Goal: Task Accomplishment & Management: Manage account settings

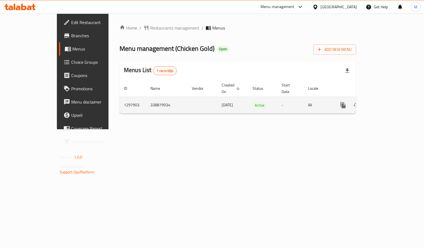
click at [386, 102] on icon "enhanced table" at bounding box center [382, 105] width 7 height 7
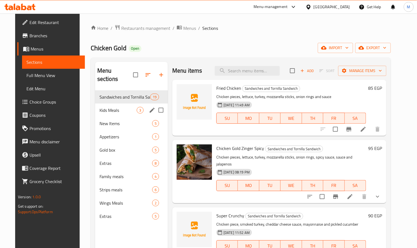
click at [130, 107] on span "Kids Meals" at bounding box center [118, 110] width 37 height 7
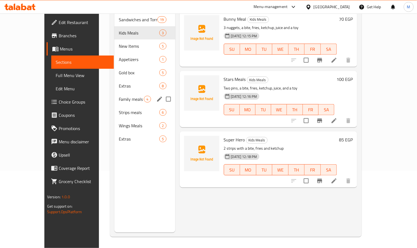
scroll to position [36, 0]
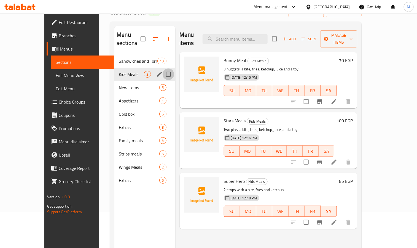
click at [163, 70] on input "Menu sections" at bounding box center [169, 74] width 12 height 12
checkbox input "true"
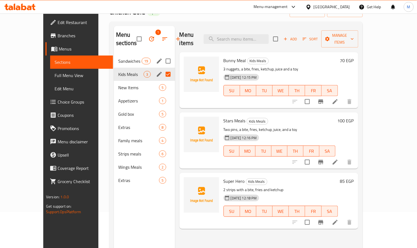
click at [114, 57] on div "Sandwiches and Tornilla Sandwich 19" at bounding box center [144, 60] width 61 height 13
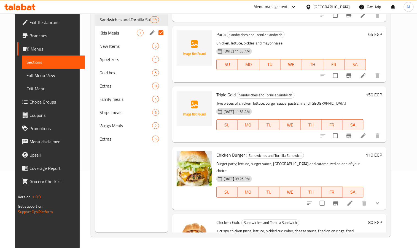
scroll to position [290, 0]
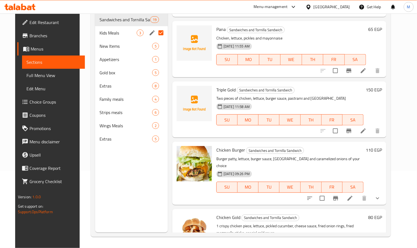
click at [385, 191] on button "show more" at bounding box center [377, 197] width 13 height 13
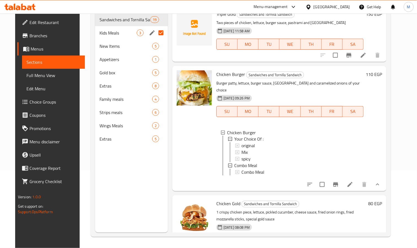
scroll to position [372, 0]
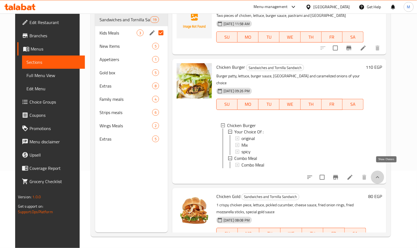
click at [381, 174] on icon "show more" at bounding box center [378, 177] width 7 height 7
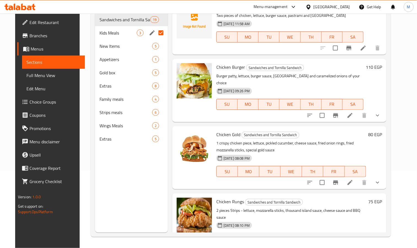
click at [382, 63] on h6 "110 EGP" at bounding box center [374, 67] width 16 height 8
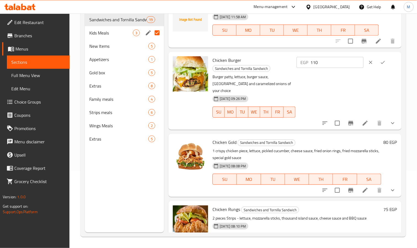
click at [327, 62] on input "110" at bounding box center [337, 62] width 53 height 11
type input "95"
click at [380, 60] on icon "ok" at bounding box center [383, 63] width 6 height 6
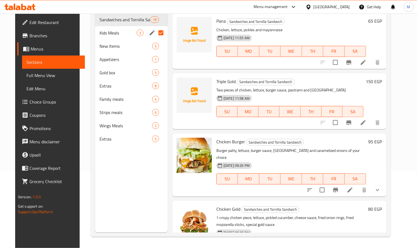
scroll to position [290, 0]
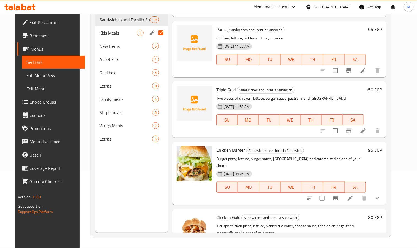
click at [381, 146] on h6 "95 EGP" at bounding box center [376, 150] width 14 height 8
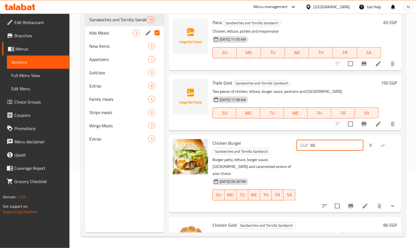
click at [342, 144] on input "95" at bounding box center [337, 145] width 53 height 11
type input "110"
click at [386, 143] on button "ok" at bounding box center [383, 145] width 12 height 12
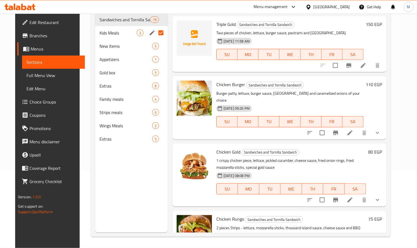
scroll to position [341, 0]
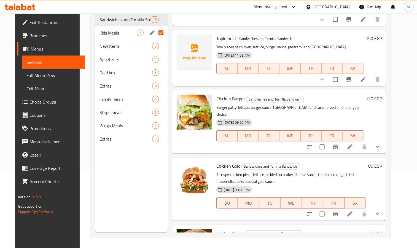
click at [379, 162] on h6 "80 EGP" at bounding box center [376, 166] width 14 height 8
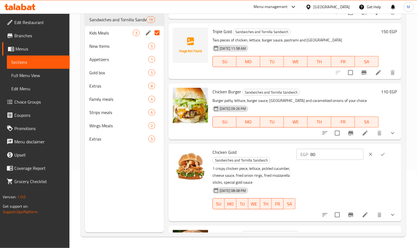
click at [329, 156] on input "80" at bounding box center [337, 154] width 53 height 11
type input "85"
click at [377, 153] on button "ok" at bounding box center [383, 154] width 12 height 12
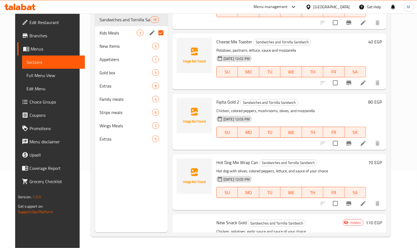
scroll to position [917, 0]
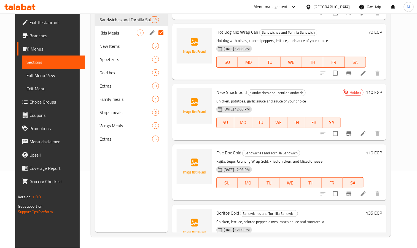
click at [378, 149] on h6 "110 EGP" at bounding box center [374, 153] width 16 height 8
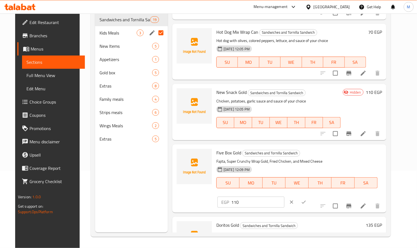
click at [285, 196] on input "110" at bounding box center [257, 201] width 53 height 11
type input "170"
click at [310, 196] on button "ok" at bounding box center [304, 202] width 12 height 12
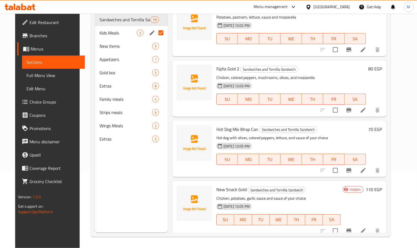
scroll to position [834, 0]
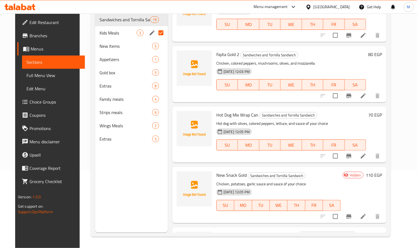
click at [342, 210] on input "checkbox" at bounding box center [336, 216] width 12 height 12
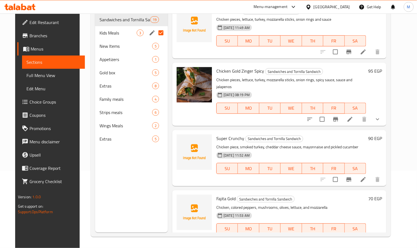
scroll to position [0, 0]
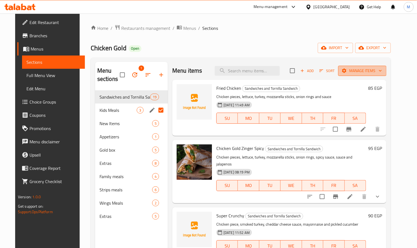
click at [371, 74] on button "Manage items" at bounding box center [362, 71] width 48 height 10
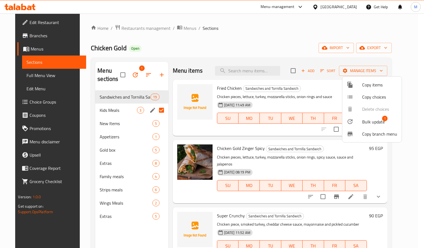
click at [368, 125] on span "Bulk update" at bounding box center [373, 121] width 23 height 7
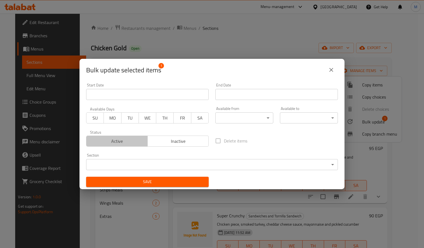
click at [124, 138] on span "Active" at bounding box center [117, 141] width 57 height 8
click at [161, 184] on span "Save" at bounding box center [147, 181] width 114 height 7
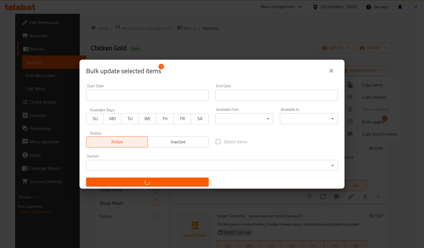
checkbox input "false"
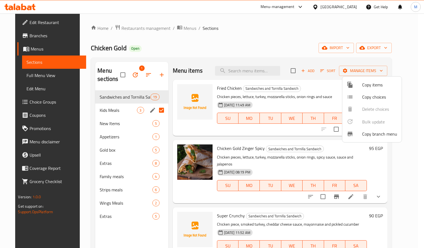
click at [193, 53] on div at bounding box center [212, 124] width 424 height 248
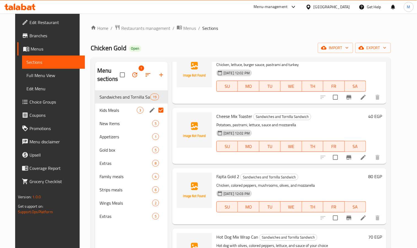
scroll to position [748, 0]
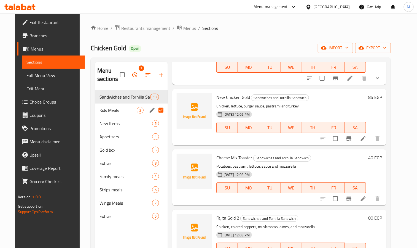
drag, startPoint x: 163, startPoint y: 108, endPoint x: 160, endPoint y: 109, distance: 3.3
click at [163, 108] on input "Menu sections" at bounding box center [161, 110] width 12 height 12
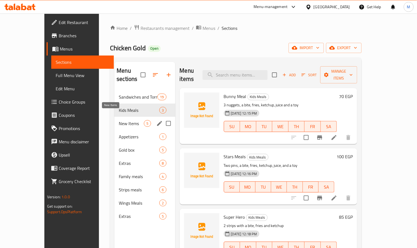
click at [119, 120] on span "New Items" at bounding box center [131, 123] width 25 height 7
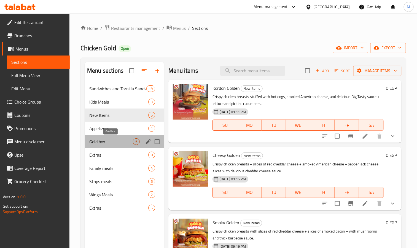
click at [130, 140] on span "Gold box" at bounding box center [111, 141] width 44 height 7
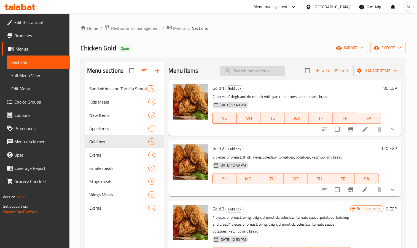
click at [251, 69] on input "search" at bounding box center [252, 71] width 65 height 10
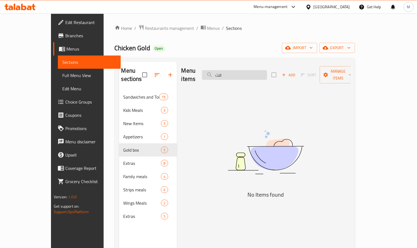
type input "ف"
type input "f"
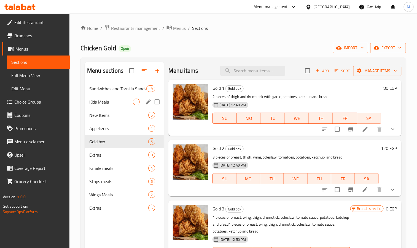
click at [116, 113] on span "New Items" at bounding box center [118, 115] width 59 height 7
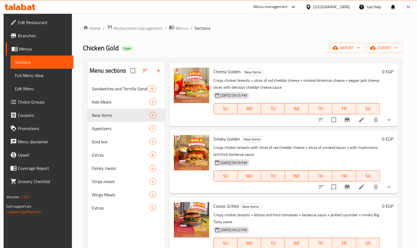
scroll to position [101, 0]
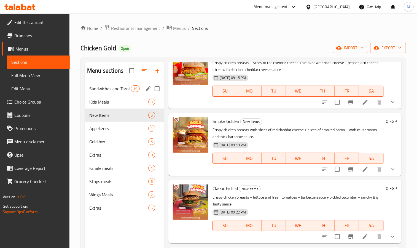
click at [113, 88] on span "Sandwiches and Tornilla Sandwich" at bounding box center [110, 88] width 42 height 7
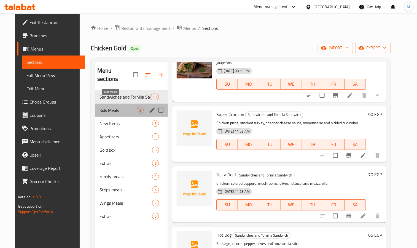
click at [110, 107] on span "Kids Meals" at bounding box center [118, 110] width 37 height 7
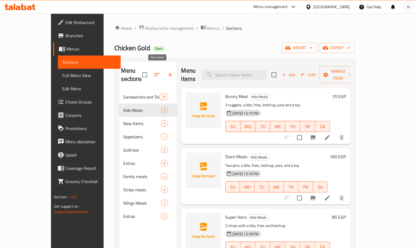
click at [167, 73] on icon "button" at bounding box center [170, 74] width 7 height 7
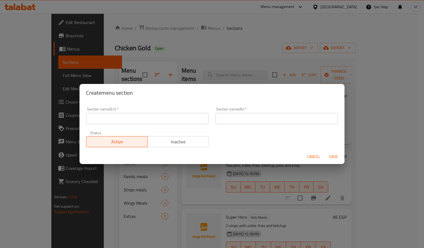
drag, startPoint x: 138, startPoint y: 111, endPoint x: 138, endPoint y: 114, distance: 3.3
click at [138, 112] on div "Section name(En)   * Section name(En) *" at bounding box center [147, 115] width 122 height 17
click at [138, 120] on input "text" at bounding box center [147, 118] width 122 height 11
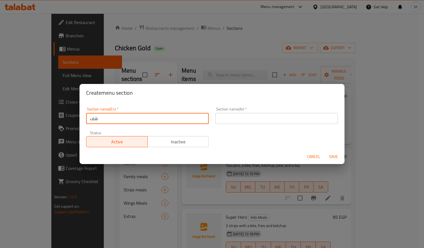
type input "ه"
type input "Item Gold"
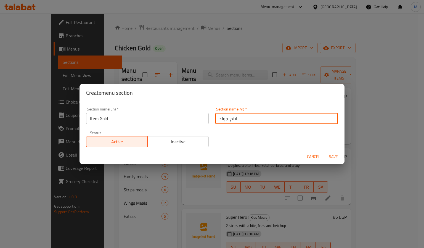
type input "ايتم جولد"
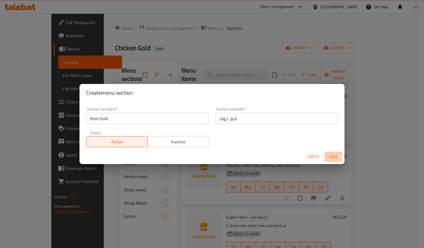
click at [335, 155] on span "Save" at bounding box center [333, 156] width 13 height 7
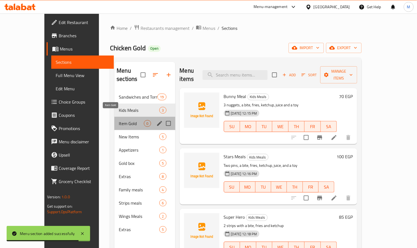
click at [119, 120] on span "Item Gold" at bounding box center [131, 123] width 25 height 7
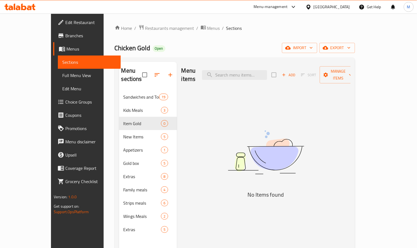
click at [296, 73] on span "Add" at bounding box center [288, 75] width 15 height 6
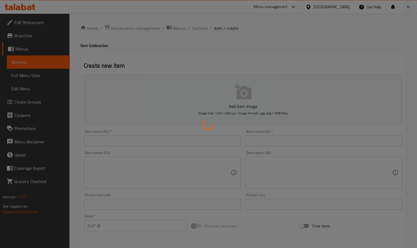
click at [295, 139] on div at bounding box center [208, 124] width 417 height 248
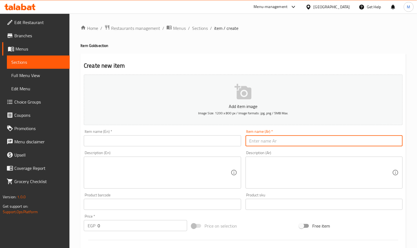
click at [295, 139] on input "text" at bounding box center [324, 140] width 157 height 11
type input "t"
type input "فتة ريزو"
click at [156, 131] on div "Item name (En)   * Item name (En) *" at bounding box center [162, 137] width 157 height 17
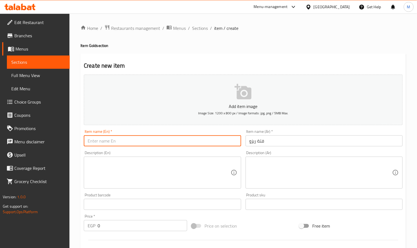
click at [154, 141] on input "text" at bounding box center [162, 140] width 157 height 11
type input "Rizo fatteh"
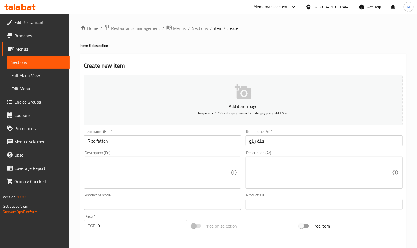
click at [291, 153] on div "Description (Ar) Description (Ar)" at bounding box center [324, 170] width 157 height 38
click at [292, 170] on textarea at bounding box center [321, 172] width 143 height 26
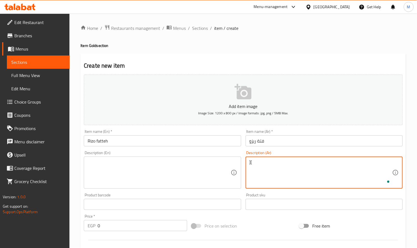
type textarea "]"
click at [270, 166] on textarea "دجاج، أرز وصوص وتركى مدخن" at bounding box center [321, 172] width 143 height 26
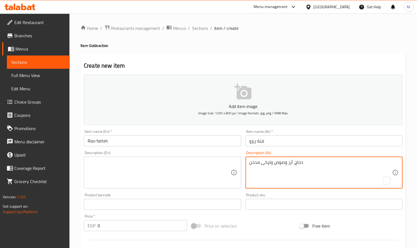
type textarea "دجاج، أرز وصوص وتركى مدخن"
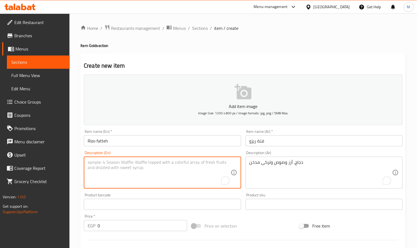
click at [133, 172] on textarea "To enrich screen reader interactions, please activate Accessibility in Grammarl…" at bounding box center [159, 172] width 143 height 26
paste textarea "Chicken, rice, sauce and smoked turkey"
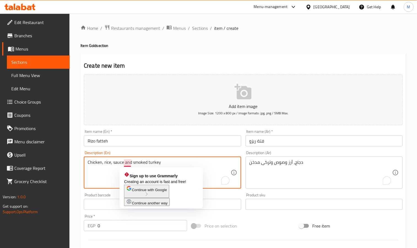
type textarea "Chicken, rice, sauce and smoked turkey"
click at [154, 192] on span "Continue with Google" at bounding box center [149, 190] width 35 height 4
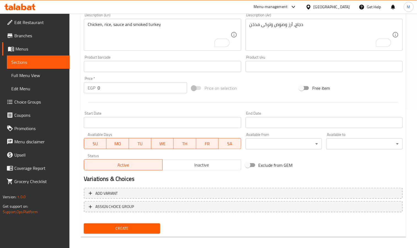
scroll to position [142, 0]
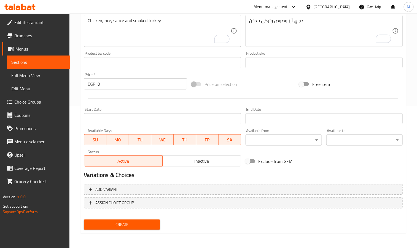
click at [111, 83] on input "0" at bounding box center [143, 83] width 90 height 11
type input "80"
click at [84, 219] on button "Create" at bounding box center [122, 224] width 76 height 10
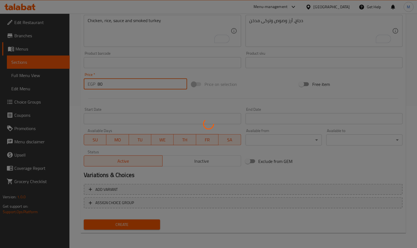
type input "0"
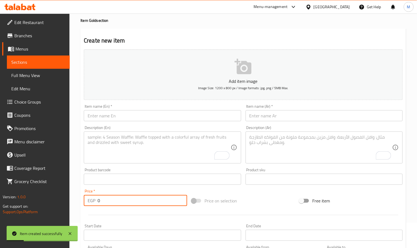
scroll to position [17, 0]
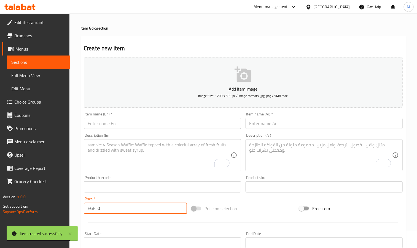
click at [296, 127] on input "text" at bounding box center [324, 123] width 157 height 11
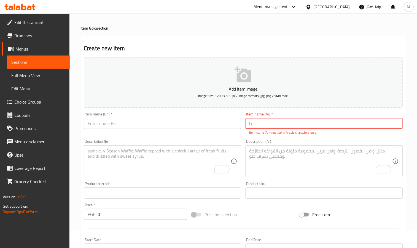
type input "t"
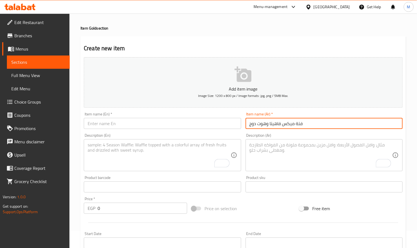
scroll to position [5, 0]
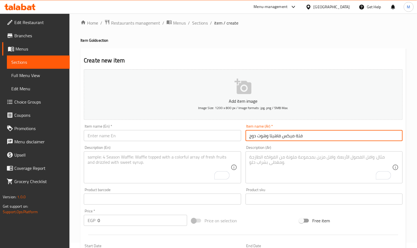
click at [296, 127] on div "Add item image Image Size: 1200 x 800 px / Image formats: jpg, png / 5MB Max. I…" at bounding box center [244, 186] width 324 height 238
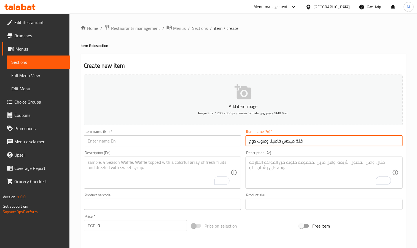
type input "فتة ميكس فاهيتا وهوت دوج"
click at [296, 127] on div "Add item image Image Size: 1200 x 800 px / Image formats: jpg, png / 5MB Max." at bounding box center [244, 99] width 324 height 55
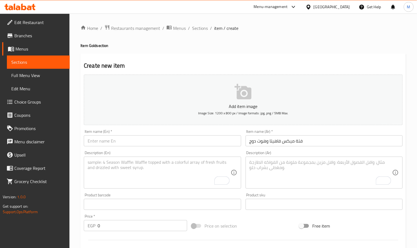
click at [290, 135] on input "فتة ميكس فاهيتا وهوت دوج" at bounding box center [324, 140] width 157 height 11
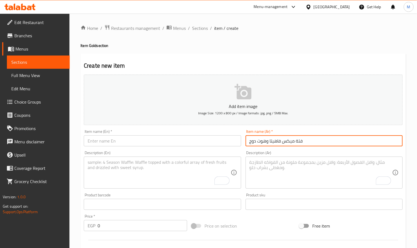
click at [289, 139] on input "فتة ميكس فاهيتا وهوت دوج" at bounding box center [324, 140] width 157 height 11
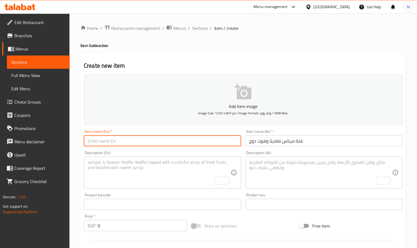
click at [214, 146] on input "text" at bounding box center [162, 140] width 157 height 11
paste input "Mixed Fajita and Hot Dog Fatta"
type input "Mixed Fajita and Hot Dog Fatta"
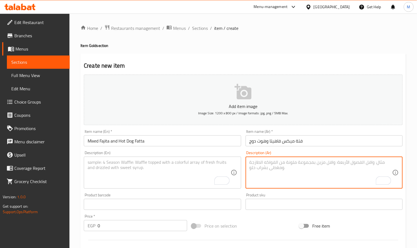
click at [301, 164] on textarea "To enrich screen reader interactions, please activate Accessibility in Grammarl…" at bounding box center [321, 172] width 143 height 26
click at [301, 164] on textarea "فاهيتا وهوت دوج وارز وصوص من اختيارك" at bounding box center [321, 172] width 143 height 26
type textarea "فاهيتا وهوت دوج وارز وصوص من اختيارك"
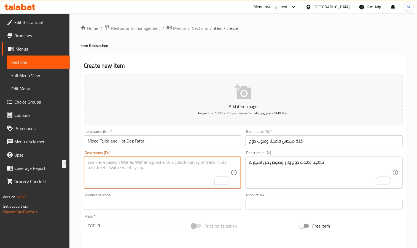
click at [138, 168] on textarea "To enrich screen reader interactions, please activate Accessibility in Grammarl…" at bounding box center [159, 172] width 143 height 26
paste textarea "Fajitas, hot dogs, rice and sauce of your choice"
type textarea "Fajitas, hot dogs, rice and sauce of your choice"
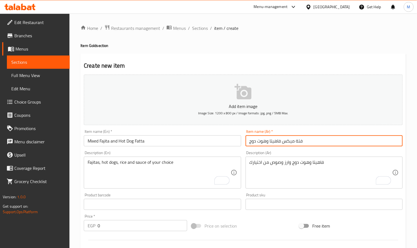
click at [261, 142] on input "فتة ميكس فاهيتا وهوت دوج" at bounding box center [324, 140] width 157 height 11
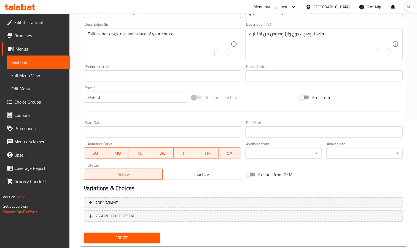
scroll to position [142, 0]
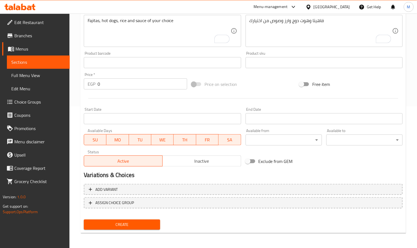
drag, startPoint x: 123, startPoint y: 226, endPoint x: 127, endPoint y: 224, distance: 5.1
click at [123, 226] on span "Create" at bounding box center [122, 224] width 68 height 7
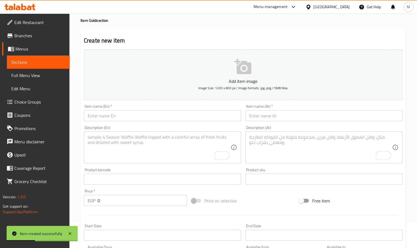
scroll to position [0, 0]
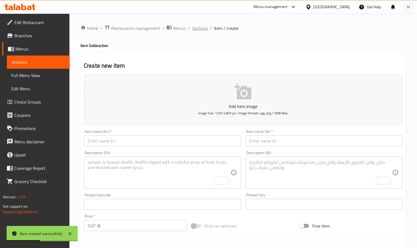
click at [201, 25] on span "Sections" at bounding box center [200, 28] width 16 height 7
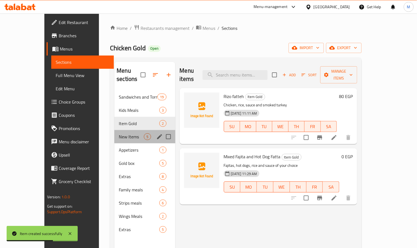
click at [114, 130] on div "New Items 5" at bounding box center [144, 136] width 61 height 13
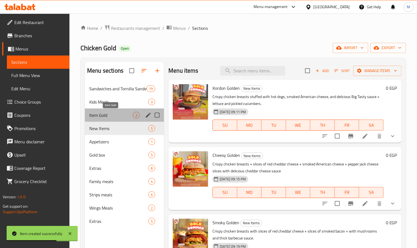
click at [115, 118] on span "Item Gold" at bounding box center [111, 115] width 44 height 7
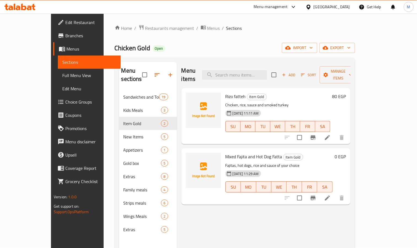
click at [346, 153] on h6 "0 EGP" at bounding box center [340, 157] width 11 height 8
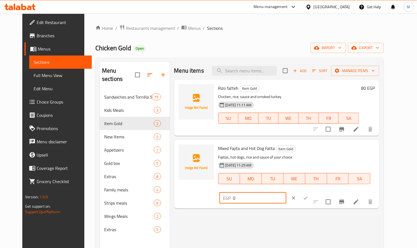
click at [287, 192] on input "0" at bounding box center [259, 197] width 53 height 11
type input "110"
click at [312, 192] on button "ok" at bounding box center [306, 198] width 12 height 12
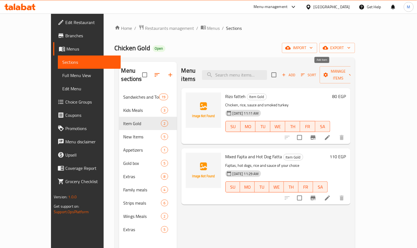
click at [296, 72] on span "Add" at bounding box center [288, 75] width 15 height 6
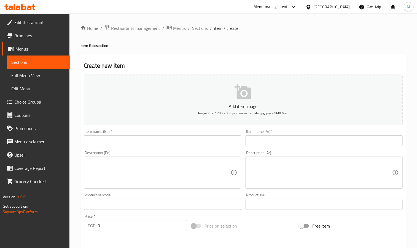
click at [291, 142] on input "text" at bounding box center [324, 140] width 157 height 11
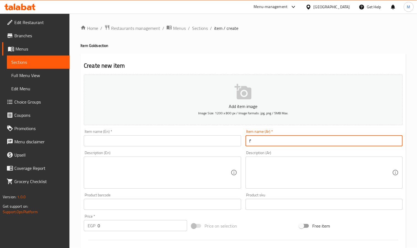
type input "f"
type input "بطاطس ودجاج"
click at [200, 137] on input "text" at bounding box center [162, 140] width 157 height 11
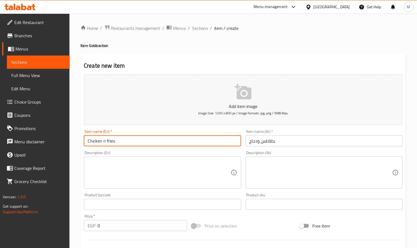
type input "Chicken n fries"
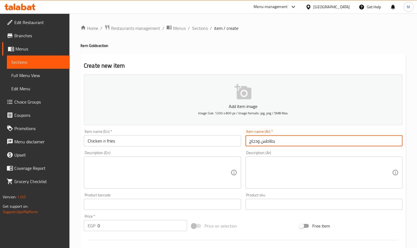
click at [288, 171] on textarea at bounding box center [321, 172] width 143 height 26
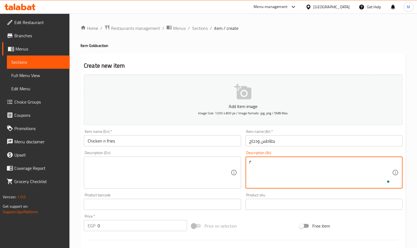
type textarea "f"
click at [292, 165] on textarea "بطاطس ودجاج وصوص من اختيارك" at bounding box center [321, 172] width 143 height 26
type textarea "بطاطس ودجاج وصوص من اختيارك"
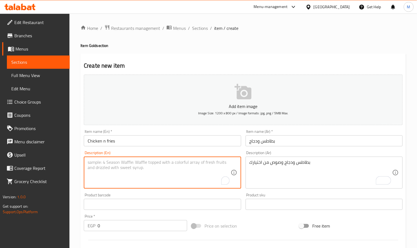
click at [144, 174] on textarea "To enrich screen reader interactions, please activate Accessibility in Grammarl…" at bounding box center [159, 172] width 143 height 26
paste textarea "Potatoes, chicken and sauce of your choice"
type textarea "Potatoes, chicken and sauce of your choice"
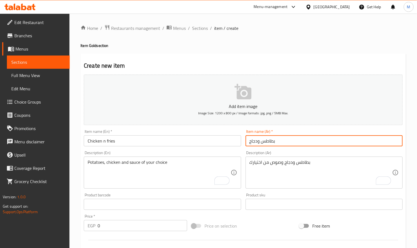
click at [256, 142] on input "بطاطس ودجاج" at bounding box center [324, 140] width 157 height 11
type input "بطاطس بالفرايز"
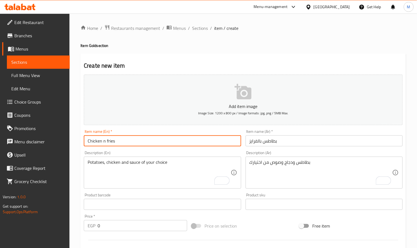
click at [89, 144] on input "Chicken n fries" at bounding box center [162, 140] width 157 height 11
type input "]"
type input "["
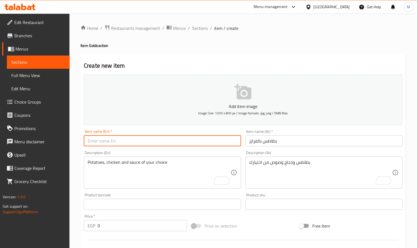
click at [251, 134] on div "Item name (Ar)   * بطاطس بالفرايز Item name (Ar) *" at bounding box center [324, 137] width 157 height 17
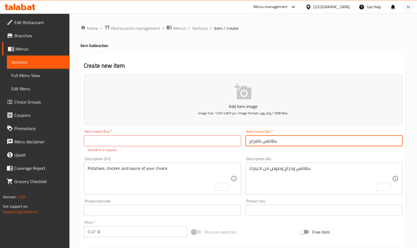
click at [260, 143] on input "بطاطس بالفرايز" at bounding box center [324, 140] width 157 height 11
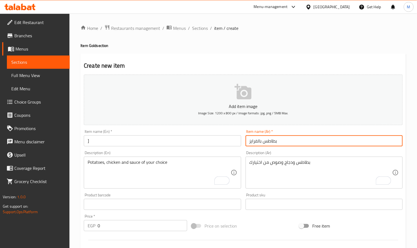
click at [260, 143] on input "بطاطس بالفرايز" at bounding box center [324, 140] width 157 height 11
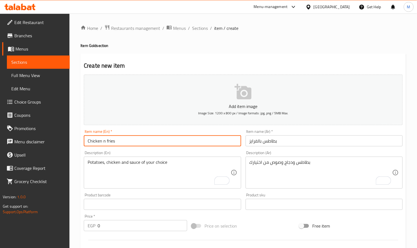
type input "Chicken n fries"
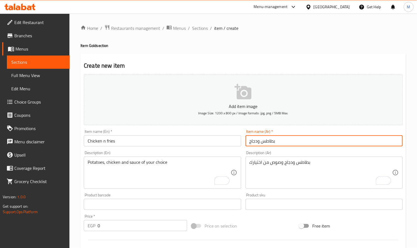
type input "بطاطس ودجاج"
click at [273, 150] on div "Description (Ar) بطاطس ودجاج وصوص من اختيارك Description (Ar)" at bounding box center [325, 169] width 162 height 42
click at [273, 142] on input "بطاطس ودجاج" at bounding box center [324, 140] width 157 height 11
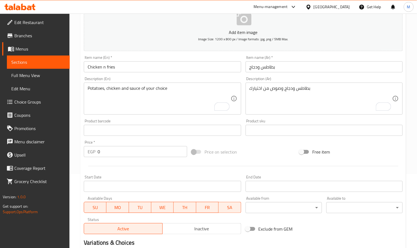
scroll to position [142, 0]
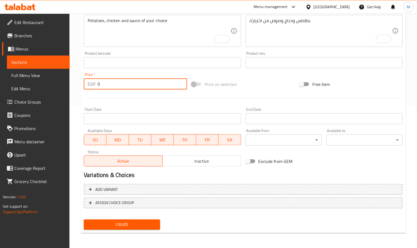
click at [162, 81] on input "0" at bounding box center [143, 83] width 90 height 11
type input "70"
click at [84, 219] on button "Create" at bounding box center [122, 224] width 76 height 10
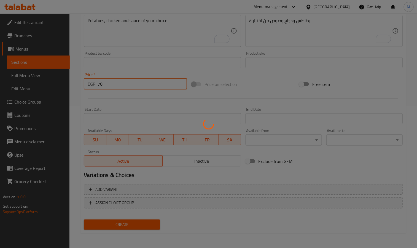
type input "0"
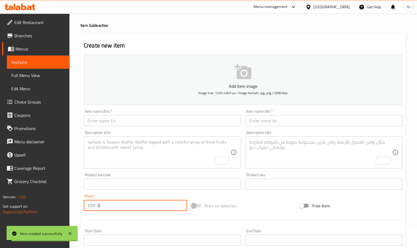
scroll to position [17, 0]
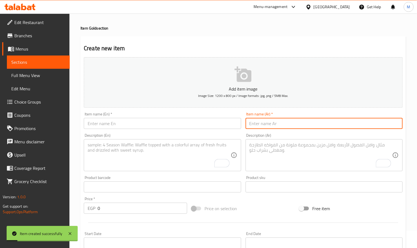
click at [321, 119] on input "text" at bounding box center [324, 123] width 157 height 11
click at [274, 122] on input "بطاطس فرايز تشيز" at bounding box center [324, 123] width 157 height 11
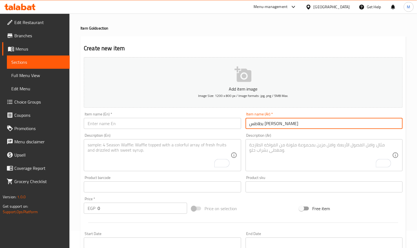
type input "بطاطس فرايز تشيز"
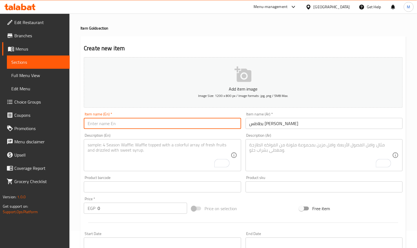
click at [138, 121] on input "text" at bounding box center [162, 123] width 157 height 11
paste input "Cheese fries"
type input "Cheese fries"
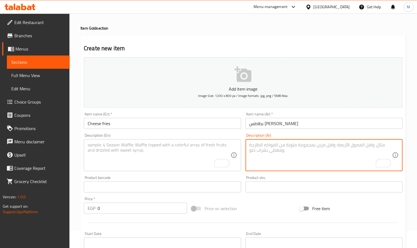
click at [277, 153] on textarea "To enrich screen reader interactions, please activate Accessibility in Grammarl…" at bounding box center [321, 155] width 143 height 26
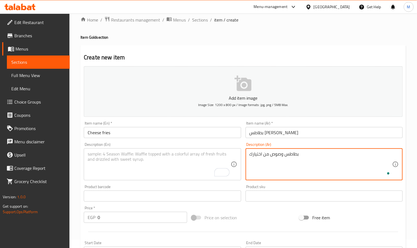
scroll to position [0, 0]
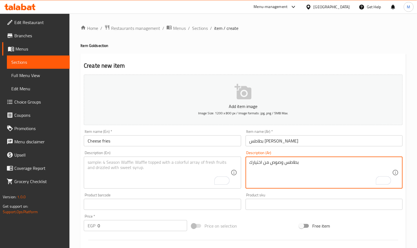
click at [281, 163] on textarea "بطاطس وصوص من اختيارك" at bounding box center [321, 172] width 143 height 26
type textarea "بطاطس وصوص من اختيارك"
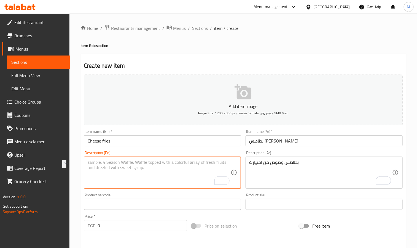
click at [175, 177] on textarea "To enrich screen reader interactions, please activate Accessibility in Grammarl…" at bounding box center [159, 172] width 143 height 26
paste textarea "Potatoes and sauce of your choice"
type textarea "Potatoes and sauce of your choice"
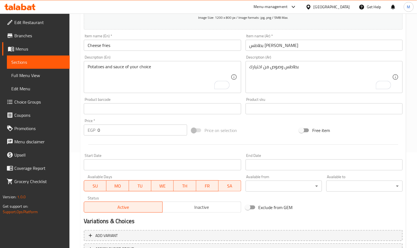
scroll to position [124, 0]
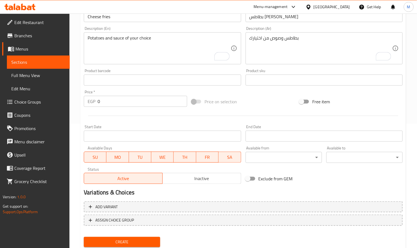
click at [130, 104] on input "0" at bounding box center [143, 101] width 90 height 11
type input "50"
click at [84, 237] on button "Create" at bounding box center [122, 242] width 76 height 10
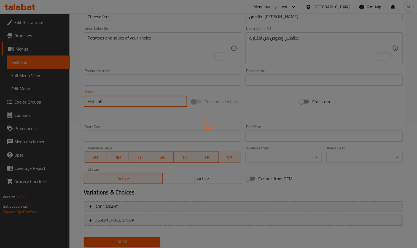
type input "0"
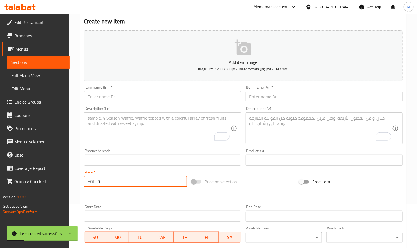
scroll to position [41, 0]
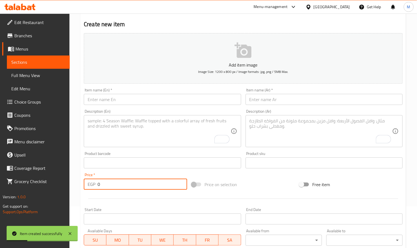
click at [271, 102] on input "text" at bounding box center [324, 99] width 157 height 11
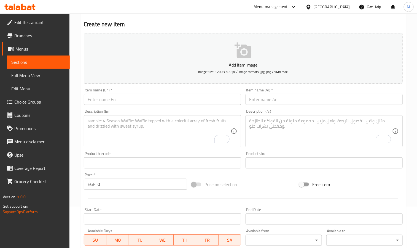
click at [285, 95] on input "text" at bounding box center [324, 99] width 157 height 11
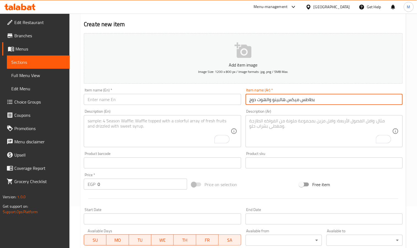
click at [280, 99] on input "بطاطس ميكس هالبينو والهوت دوج" at bounding box center [324, 99] width 157 height 11
type input "بطاطس ميكس هالبينو والهوت دوج"
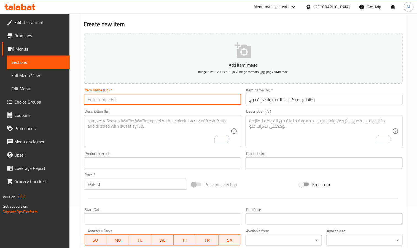
click at [142, 100] on input "text" at bounding box center [162, 99] width 157 height 11
paste input "Jalapeno and Hot Dog Mix Potatoes"
type input "Jalapeno and Hot Dog Mix Potatoes"
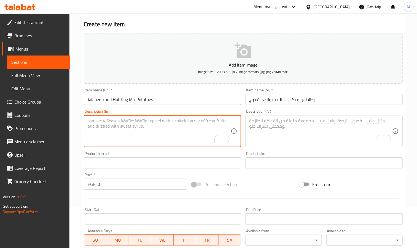
click at [104, 118] on textarea "To enrich screen reader interactions, please activate Accessibility in Grammarl…" at bounding box center [159, 131] width 143 height 26
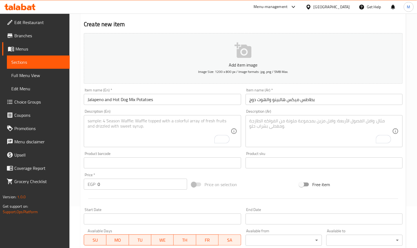
click at [269, 140] on textarea "To enrich screen reader interactions, please activate Accessibility in Grammarl…" at bounding box center [321, 131] width 143 height 26
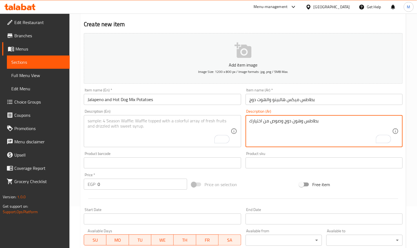
click at [302, 124] on textarea "بطاطس وهون دوج وصوص من اختيارك" at bounding box center [321, 131] width 143 height 26
type textarea "بطاطس وهون دوج وصوص من اختيارك"
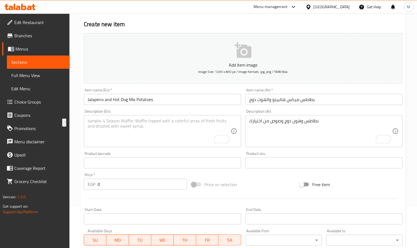
click at [203, 134] on textarea "To enrich screen reader interactions, please activate Accessibility in Grammarl…" at bounding box center [159, 131] width 143 height 26
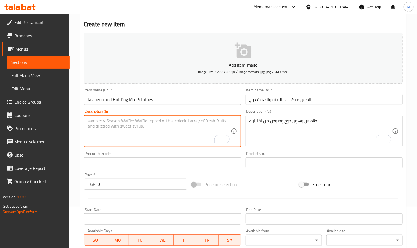
paste textarea "Fries, hot dogs, and sauce of your choice"
type textarea "Fries, hot dogs, and sauce of your choice"
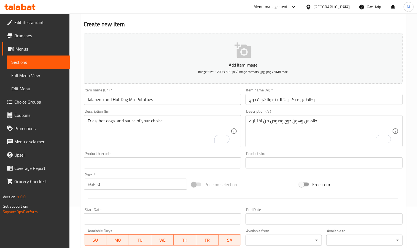
click at [116, 185] on input "0" at bounding box center [143, 183] width 90 height 11
type input "100"
click at [77, 158] on div "Home / Restaurants management / Menus / Sections / item / create Item Gold sect…" at bounding box center [244, 160] width 348 height 376
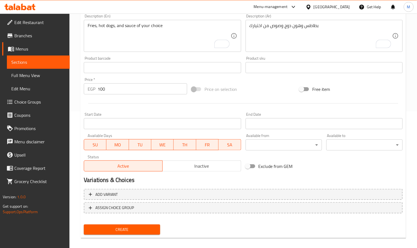
scroll to position [142, 0]
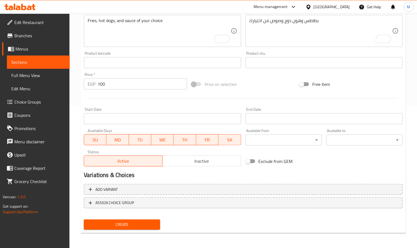
click at [123, 227] on span "Create" at bounding box center [122, 224] width 68 height 7
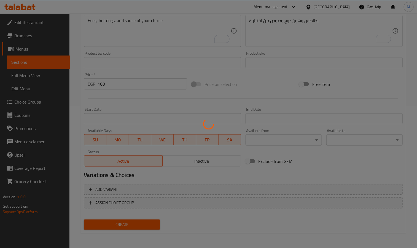
type input "0"
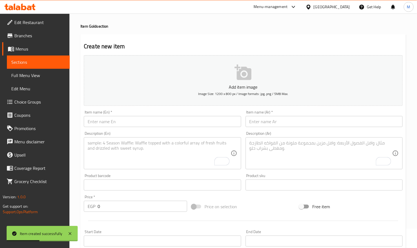
scroll to position [0, 0]
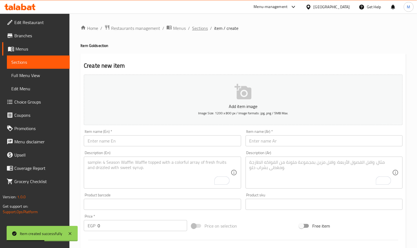
click at [202, 29] on span "Sections" at bounding box center [200, 28] width 16 height 7
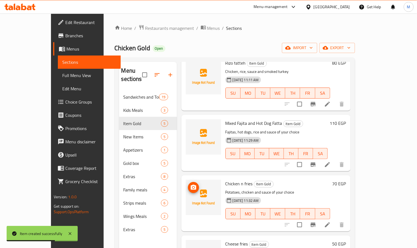
scroll to position [67, 0]
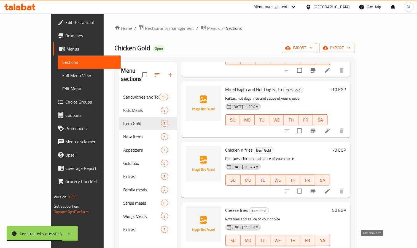
click at [331, 247] on icon at bounding box center [327, 251] width 7 height 7
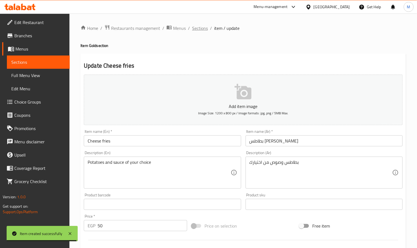
click at [198, 28] on span "Sections" at bounding box center [200, 28] width 16 height 7
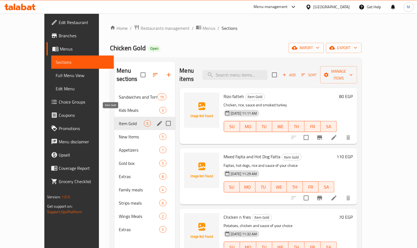
click at [119, 120] on span "Item Gold" at bounding box center [131, 123] width 25 height 7
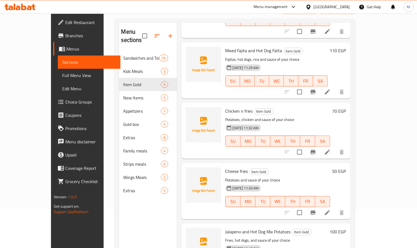
scroll to position [77, 0]
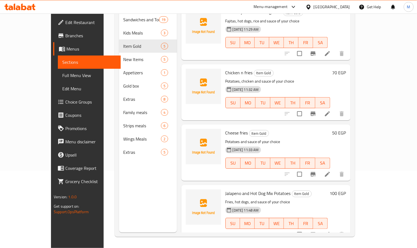
click at [335, 229] on li at bounding box center [327, 234] width 15 height 10
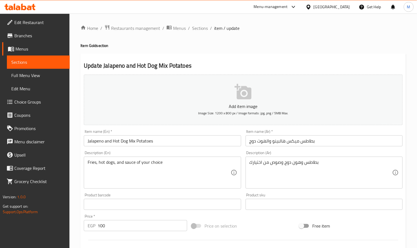
click at [323, 147] on div "Item name (Ar)   * بطاطس ميكس هالبينو والهوت دوج Item name (Ar) *" at bounding box center [325, 137] width 162 height 21
click at [322, 144] on input "بطاطس ميكس هالبينو والهوت دوج" at bounding box center [324, 140] width 157 height 11
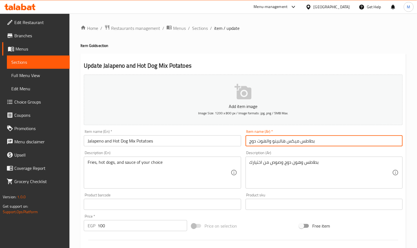
click at [322, 144] on input "بطاطس ميكس هالبينو والهوت دوج" at bounding box center [324, 140] width 157 height 11
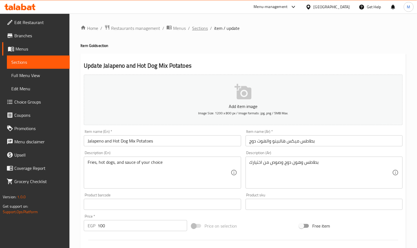
click at [201, 27] on span "Sections" at bounding box center [200, 28] width 16 height 7
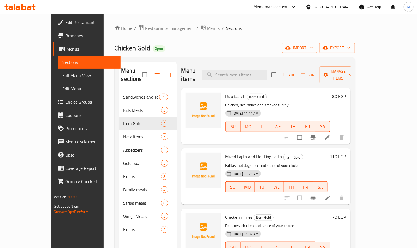
click at [298, 74] on button "Add" at bounding box center [289, 75] width 18 height 9
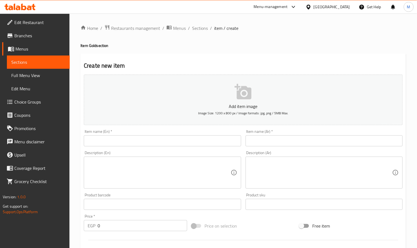
click at [295, 142] on input "text" at bounding box center [324, 140] width 157 height 11
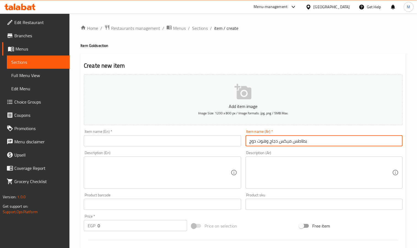
type input "بطاطس ميكس دجاج وهوت دوج"
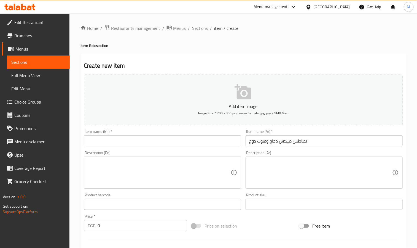
click at [295, 158] on div "Description (Ar)" at bounding box center [324, 172] width 157 height 32
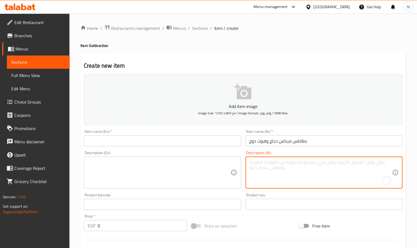
type textarea "ف"
type textarea "ذ"
click at [287, 165] on textarea "دجاج، خس، بطاطس، تومية، وصوص من اختيارك" at bounding box center [321, 172] width 143 height 26
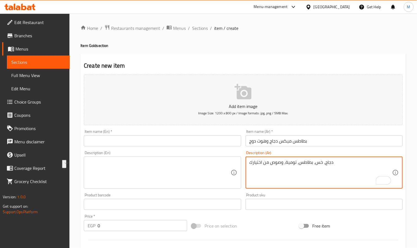
type textarea "دجاج، خس، بطاطس، تومية، وصوص من اختيارك"
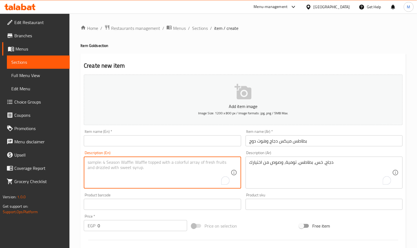
click at [152, 175] on textarea "To enrich screen reader interactions, please activate Accessibility in Grammarl…" at bounding box center [159, 172] width 143 height 26
paste textarea "Chicken, lettuce, potatoes, garlic, and sauce of your choice"
type textarea "Chicken, lettuce, potatoes, garlic, and sauce of your choice"
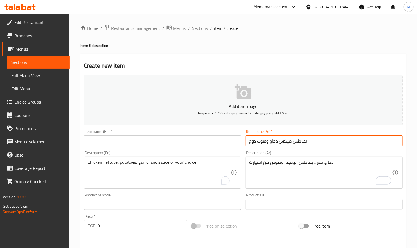
click at [275, 143] on input "بطاطس ميكس دجاج وهوت دوج" at bounding box center [324, 140] width 157 height 11
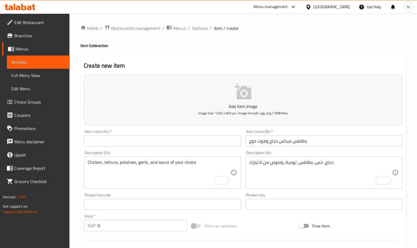
click at [145, 145] on input "text" at bounding box center [162, 140] width 157 height 11
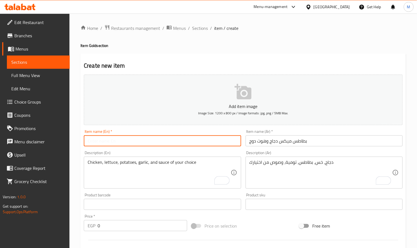
paste input "Chicken and hot dog mix fries"
type input "Chicken and hot dog mix fries"
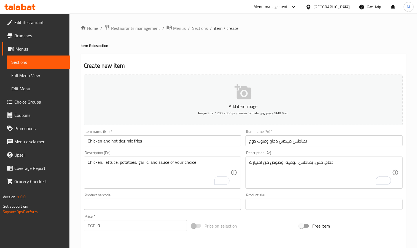
click at [127, 229] on input "0" at bounding box center [143, 225] width 90 height 11
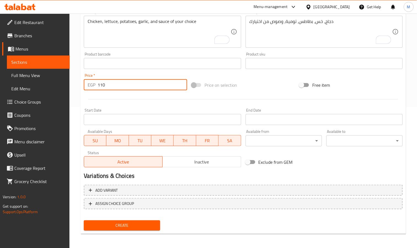
scroll to position [142, 0]
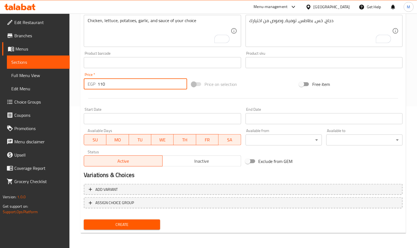
type input "110"
click at [148, 227] on span "Create" at bounding box center [122, 224] width 68 height 7
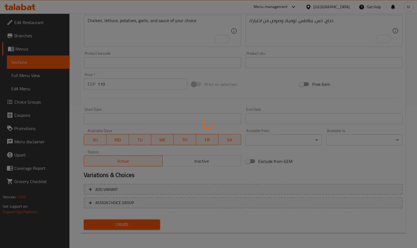
type input "0"
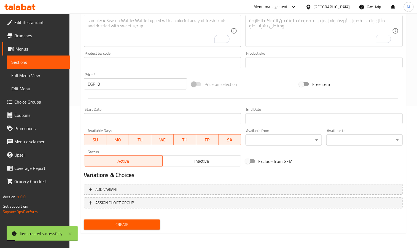
scroll to position [0, 0]
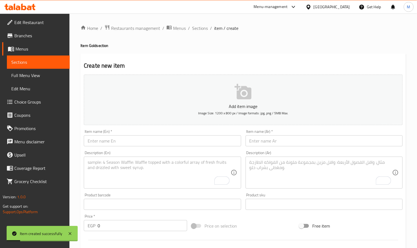
click at [294, 134] on div "Item name (Ar)   * Item name (Ar) *" at bounding box center [324, 137] width 157 height 17
click at [292, 144] on input "text" at bounding box center [324, 140] width 157 height 11
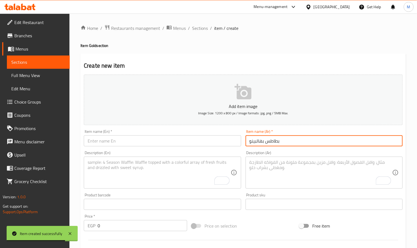
click at [292, 144] on input "بطاطس بهالبينو" at bounding box center [324, 140] width 157 height 11
type input "بطاطس بهالبينو"
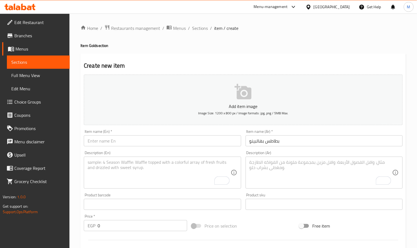
click at [182, 146] on input "text" at bounding box center [162, 140] width 157 height 11
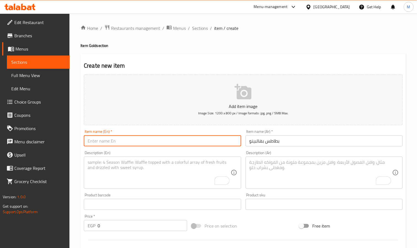
paste input "Jalapeno potatoes"
type input "Jalapeno potatoes"
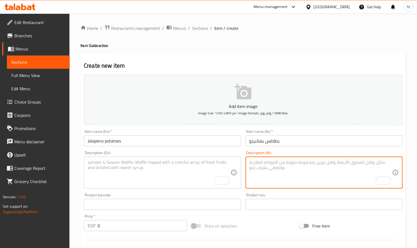
click at [274, 177] on textarea "To enrich screen reader interactions, please activate Accessibility in Grammarl…" at bounding box center [321, 172] width 143 height 26
click at [295, 172] on textarea "بطاطس مع صوص شيدر وفلفل هالينو" at bounding box center [321, 172] width 143 height 26
type textarea "بطاطس مع صوص شيدر وفلفل هالينو"
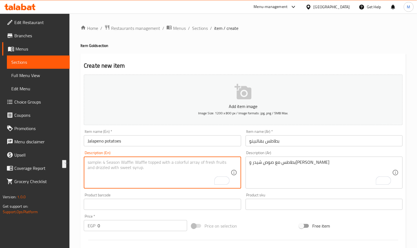
click at [195, 178] on textarea "To enrich screen reader interactions, please activate Accessibility in Grammarl…" at bounding box center [159, 172] width 143 height 26
paste textarea "Potatoes with cheddar sauce and jalapeño peppers"
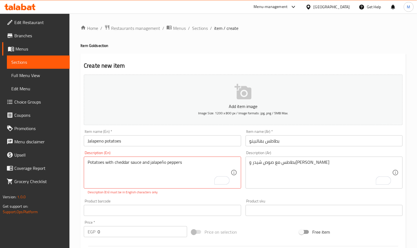
click at [167, 165] on textarea "Potatoes with cheddar sauce and jalapeño peppers" at bounding box center [159, 172] width 143 height 26
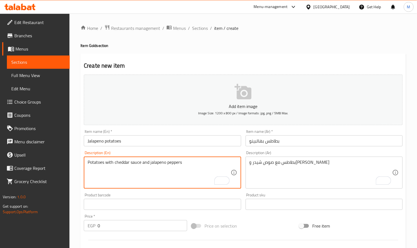
type textarea "Potatoes with cheddar sauce and jalapeno peppers"
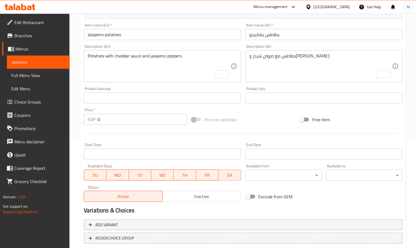
scroll to position [59, 0]
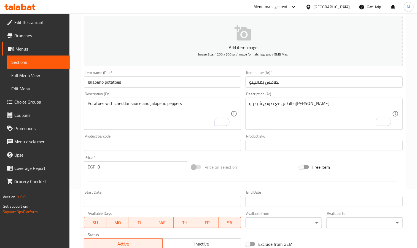
click at [123, 108] on textarea "Potatoes with cheddar sauce and jalapeno peppers" at bounding box center [159, 114] width 143 height 26
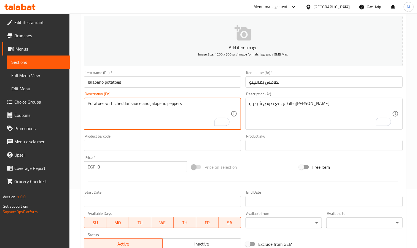
click at [123, 108] on textarea "Potatoes with cheddar sauce and jalapeno peppers" at bounding box center [159, 114] width 143 height 26
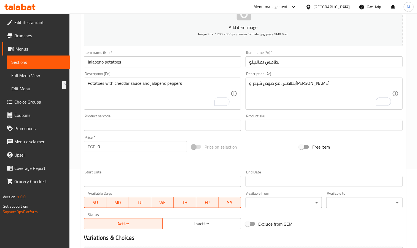
scroll to position [124, 0]
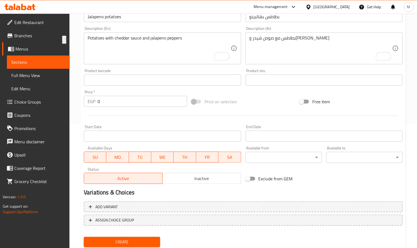
click at [106, 95] on div "Price   * EGP 0 Price *" at bounding box center [135, 98] width 103 height 17
click at [108, 104] on input "0" at bounding box center [143, 101] width 90 height 11
type input "55"
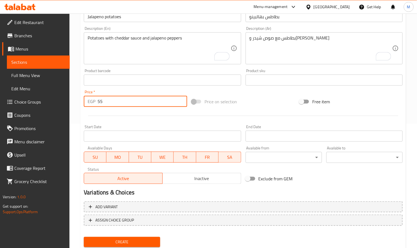
click at [84, 237] on button "Create" at bounding box center [122, 242] width 76 height 10
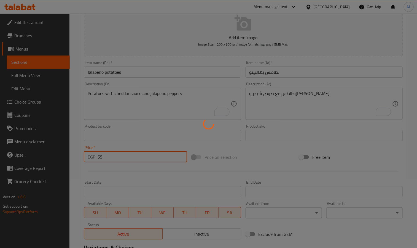
scroll to position [0, 0]
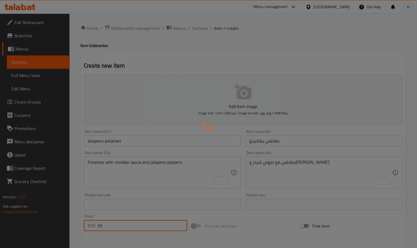
type input "0"
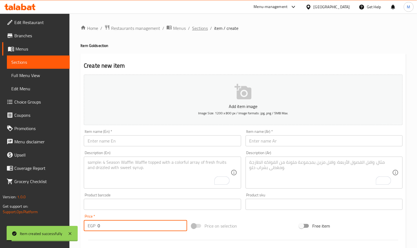
click at [197, 25] on span "Sections" at bounding box center [200, 28] width 16 height 7
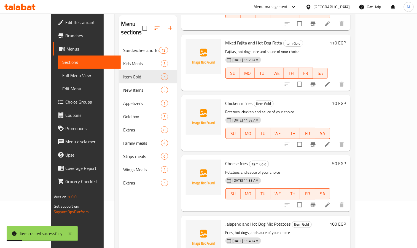
scroll to position [77, 0]
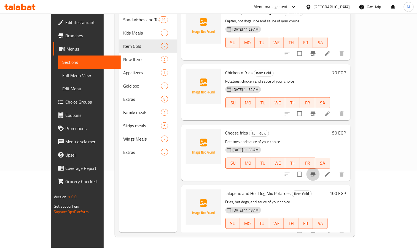
click at [320, 167] on button "Branch-specific-item" at bounding box center [313, 173] width 13 height 13
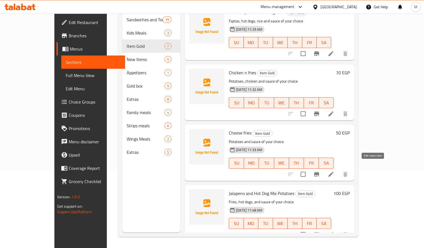
drag, startPoint x: 364, startPoint y: 163, endPoint x: 369, endPoint y: 166, distance: 6.4
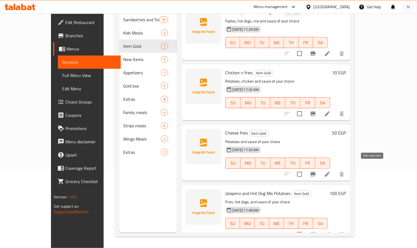
click at [331, 171] on icon at bounding box center [327, 174] width 7 height 7
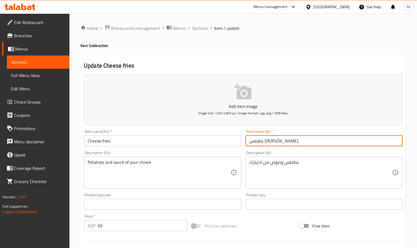
click at [295, 141] on input "بطاطس فرايز تشيز" at bounding box center [324, 140] width 157 height 11
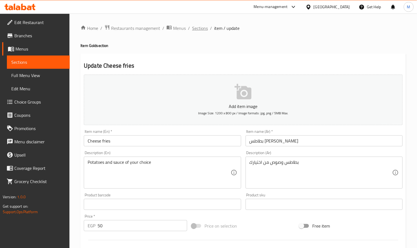
click at [196, 27] on span "Sections" at bounding box center [200, 28] width 16 height 7
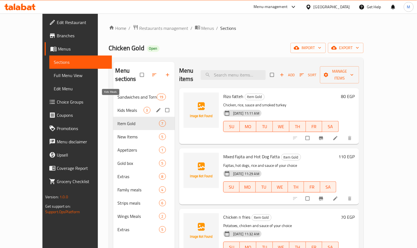
click at [118, 107] on span "Kids Meals" at bounding box center [131, 110] width 26 height 7
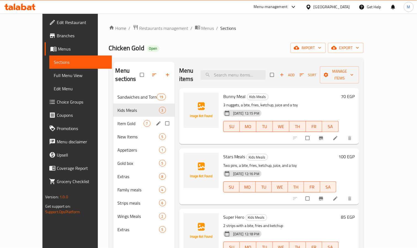
click at [113, 117] on div "Item Gold 7" at bounding box center [144, 123] width 62 height 13
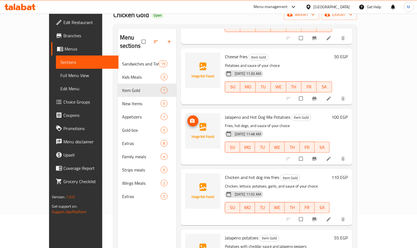
scroll to position [77, 0]
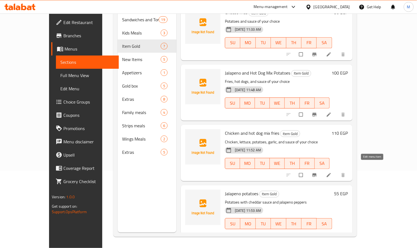
click at [331, 173] on icon at bounding box center [329, 175] width 4 height 4
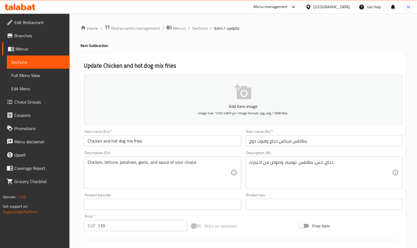
click at [298, 136] on input "بطاطس ميكس دجاج وهوت دوج" at bounding box center [324, 140] width 157 height 11
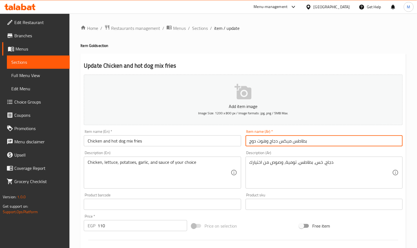
click at [298, 136] on input "بطاطس ميكس دجاج وهوت دوج" at bounding box center [324, 140] width 157 height 11
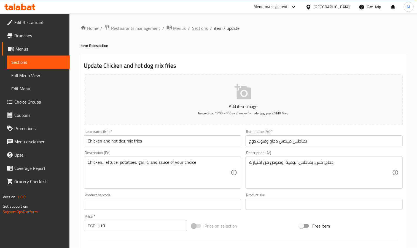
click at [197, 27] on span "Sections" at bounding box center [200, 28] width 16 height 7
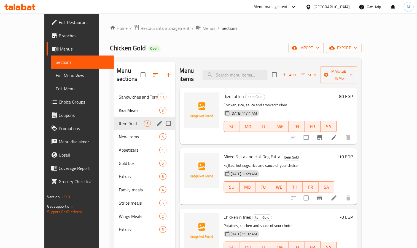
click at [114, 117] on div "Item Gold 7" at bounding box center [144, 123] width 61 height 13
click at [119, 107] on span "Kids Meals" at bounding box center [131, 110] width 25 height 7
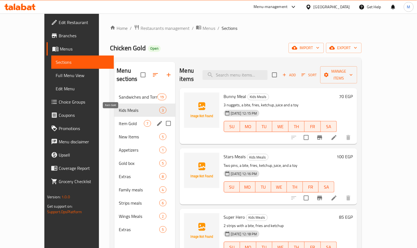
click at [119, 120] on span "Item Gold" at bounding box center [131, 123] width 25 height 7
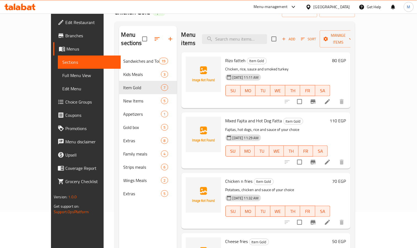
scroll to position [77, 0]
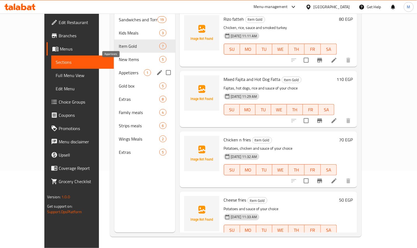
click at [119, 69] on span "Appetizers" at bounding box center [131, 72] width 25 height 7
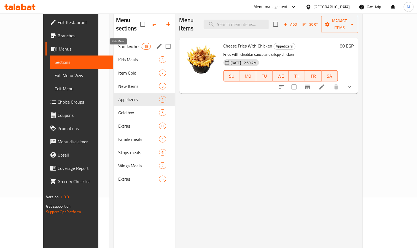
scroll to position [36, 0]
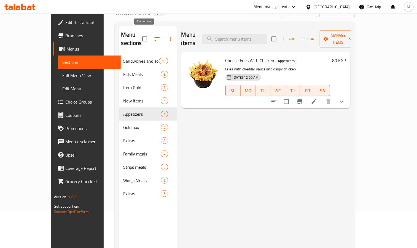
click at [154, 36] on icon "button" at bounding box center [157, 39] width 7 height 7
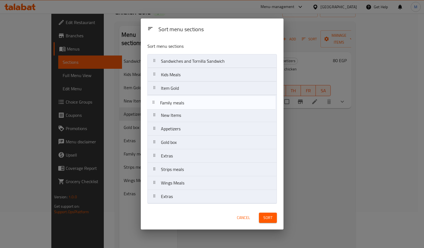
drag, startPoint x: 195, startPoint y: 161, endPoint x: 194, endPoint y: 105, distance: 56.0
click at [194, 105] on nav "Sandwiches and Tornilla Sandwich Kids Meals Item Gold New Items Appetizers Gold…" at bounding box center [211, 128] width 129 height 149
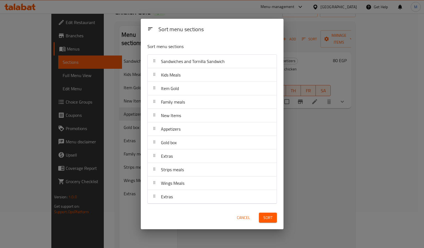
click at [265, 221] on span "Sort" at bounding box center [267, 217] width 9 height 7
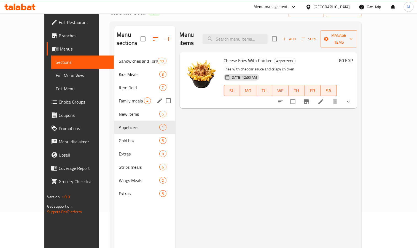
click at [119, 97] on span "Family meals" at bounding box center [131, 100] width 25 height 7
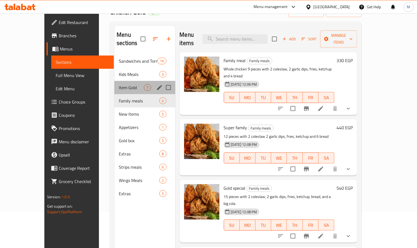
click at [114, 84] on div "Item Gold 7" at bounding box center [144, 87] width 61 height 13
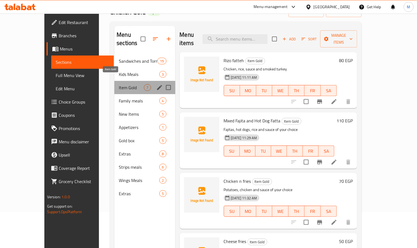
click at [119, 84] on span "Item Gold" at bounding box center [131, 87] width 25 height 7
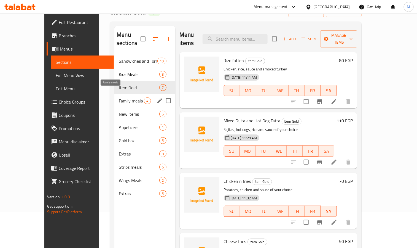
click at [119, 97] on span "Family meals" at bounding box center [131, 100] width 25 height 7
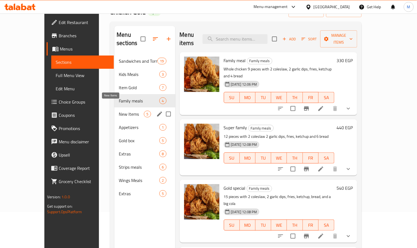
click at [119, 111] on span "New Items" at bounding box center [131, 114] width 25 height 7
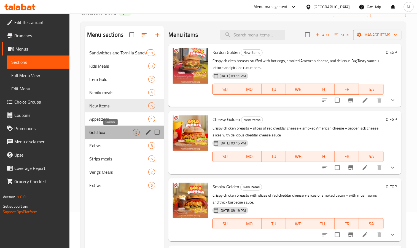
click at [113, 133] on span "Gold box" at bounding box center [111, 132] width 44 height 7
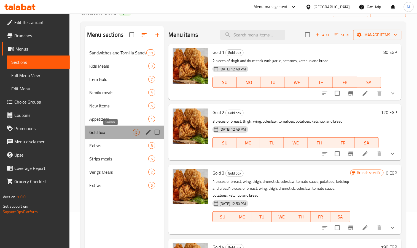
click at [113, 133] on span "Gold box" at bounding box center [111, 132] width 44 height 7
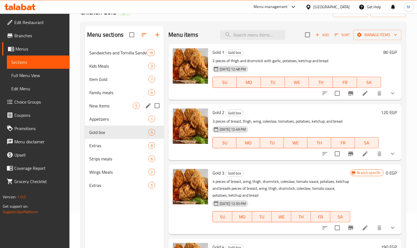
click at [117, 102] on div "New Items 5" at bounding box center [124, 105] width 79 height 13
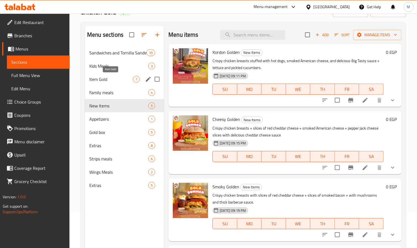
click at [114, 78] on span "Item Gold" at bounding box center [111, 79] width 44 height 7
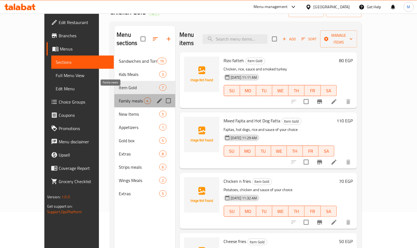
click at [119, 97] on span "Family meals" at bounding box center [131, 100] width 25 height 7
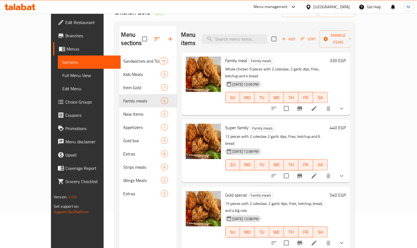
click at [346, 57] on div "330 EGP" at bounding box center [337, 84] width 18 height 54
click at [346, 57] on h6 "330 EGP" at bounding box center [338, 61] width 16 height 8
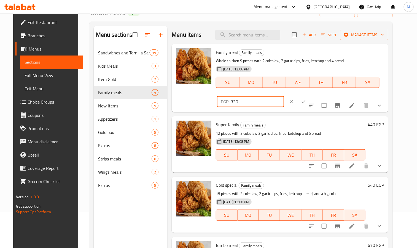
click at [284, 96] on input "330" at bounding box center [257, 101] width 53 height 11
type input "340"
click at [310, 95] on button "ok" at bounding box center [304, 101] width 12 height 12
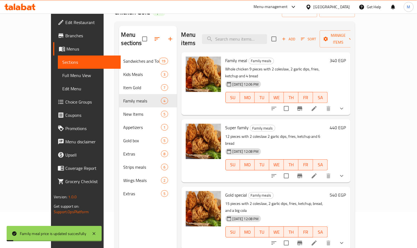
click at [317, 106] on icon at bounding box center [314, 108] width 5 height 5
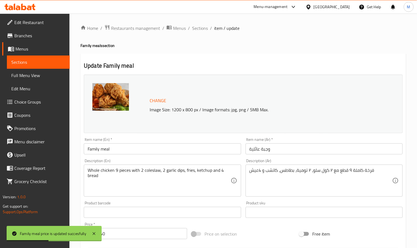
click at [267, 139] on div "Item name (Ar)   * وجبة عائلية Item name (Ar) *" at bounding box center [324, 145] width 157 height 17
click at [272, 143] on div "Item name (Ar)   * وجبة عائلية Item name (Ar) *" at bounding box center [324, 145] width 157 height 17
click at [274, 147] on input "وجبة عائلية" at bounding box center [324, 148] width 157 height 11
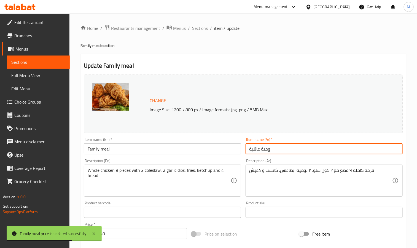
click at [274, 147] on input "وجبة عائلية" at bounding box center [324, 148] width 157 height 11
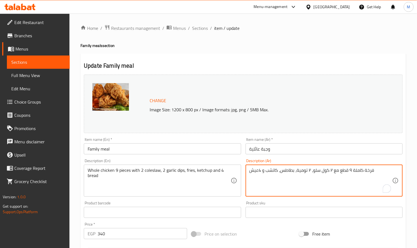
drag, startPoint x: 368, startPoint y: 170, endPoint x: 357, endPoint y: 171, distance: 11.1
click at [357, 171] on textarea "فرخة كاملة ٩ قطع مع ٢ كول سلو، ٢ تومية، بطاطس، كاتشب و 4عيش" at bounding box center [321, 180] width 143 height 26
click at [353, 170] on textarea "فرخة كاملة ٩ قطع مع ٢ كول سلو، ٢ تومية، بطاطس، كاتشب و 4عيش" at bounding box center [321, 180] width 143 height 26
drag, startPoint x: 353, startPoint y: 170, endPoint x: 380, endPoint y: 170, distance: 27.3
click at [380, 170] on textarea "فرخة كاملة ٩ قطع مع ٢ كول سلو، ٢ تومية، بطاطس، كاتشب و 4عيش" at bounding box center [321, 180] width 143 height 26
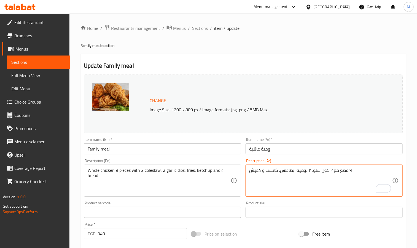
type textarea "٩ قطع مع ٢ كول سلو، ٢ تومية، بطاطس، كاتشب و 4عيش"
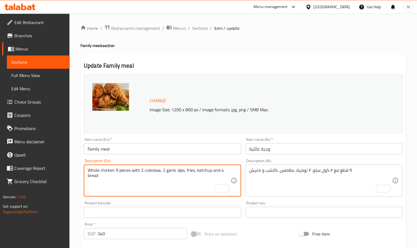
click at [95, 171] on textarea "Whole chicken 9 pieces with 2 coleslaw, 2 garlic dips, fries, ketchup and 4 bre…" at bounding box center [159, 180] width 143 height 26
click at [93, 169] on textarea "chicken 9 pieces with 2 coleslaw, 2 garlic dips, fries, ketchup and 4 bread" at bounding box center [159, 180] width 143 height 26
click at [105, 171] on textarea "9 pieces with 2 coleslaw, 2 garlic dips, fries, ketchup and 4 bread" at bounding box center [159, 180] width 143 height 26
paste textarea "chicken"
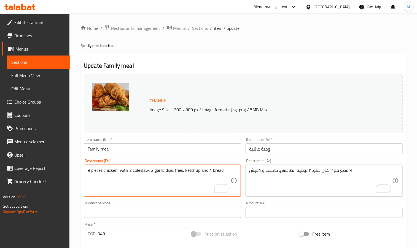
type textarea "9 pieces chicken with 2 coleslaw, 2 garlic dips, fries, ketchup and 4 bread"
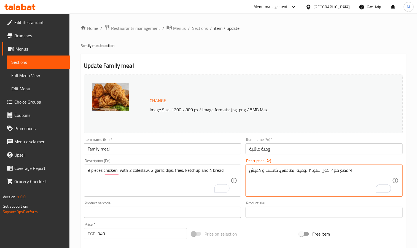
click at [339, 176] on textarea "٩ قطع مع ٢ كول سلو، ٢ تومية، بطاطس، كاتشب و 4عيش" at bounding box center [321, 180] width 143 height 26
click at [340, 173] on textarea "٩ قطع مع ٢ كول سلو، ٢ تومية، بطاطس، كاتشب و 4عيش" at bounding box center [321, 180] width 143 height 26
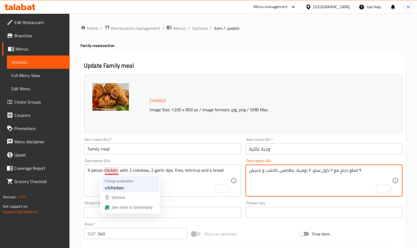
type textarea "٩ قطع دجاج مع ٢ كول سلو، ٢ تومية، بطاطس، كاتشب و 4عيش"
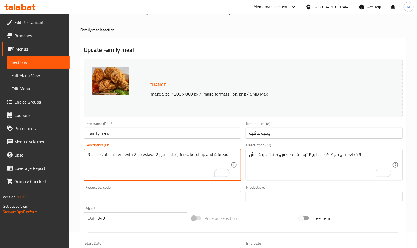
scroll to position [41, 0]
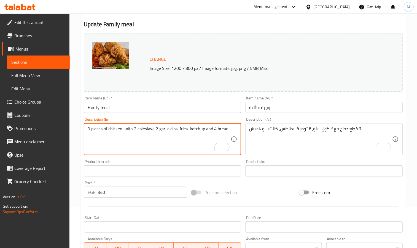
click at [143, 130] on textarea "9 pieces of chicken with 2 coleslaw, 2 garlic dips, fries, ketchup and 4 bread" at bounding box center [159, 139] width 143 height 26
type textarea "9 pieces of chicken with 2 coleslaw, 2 garlic dips, fries, ketchup and 4 bread"
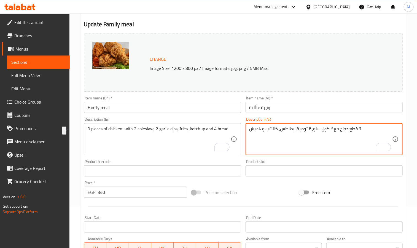
drag, startPoint x: 330, startPoint y: 130, endPoint x: 315, endPoint y: 134, distance: 15.5
click at [316, 130] on textarea "٩ قطع دجاج مع ٢ تو، ٢ تومية، بطاطس، كاتشب و 4عيش" at bounding box center [321, 139] width 143 height 26
drag, startPoint x: 316, startPoint y: 130, endPoint x: 322, endPoint y: 129, distance: 6.5
click at [322, 129] on textarea "٩ قطع دجاج مع ٢ تو، ٢ تومية، بطاطس، كاتشب و 4عيش" at bounding box center [321, 139] width 143 height 26
click at [260, 130] on textarea "٩ قطع دجاج مع ٢ كول سلو، ٢ تومية، بطاطس، كاتشب و 4عيش" at bounding box center [321, 139] width 143 height 26
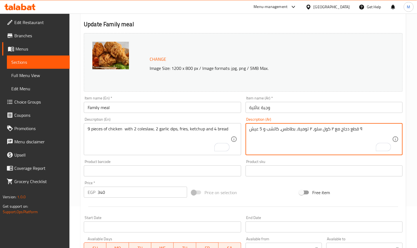
click at [297, 131] on textarea "٩ قطع دجاج مع ٢ كول سلو، ٢ تومية، بطاطس، كاتشب و 5 عيش" at bounding box center [321, 139] width 143 height 26
type textarea "٩ قطع دجاج مع ٢ كول سلو، ٢ تومية، ارزبطاطس، كاتشب و 5 عيش"
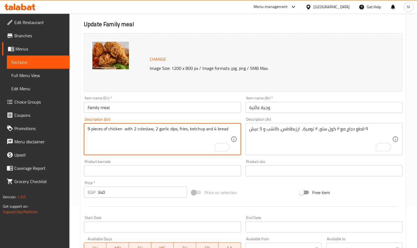
click at [189, 131] on textarea "9 pieces of chicken with 2 coleslaw, 2 garlic dips, fries, ketchup and 4 bread" at bounding box center [159, 139] width 143 height 26
type textarea "9 pieces of chicken with 2 coleslaw, 2 garlic dips, fries, rice, ketchup and 4 …"
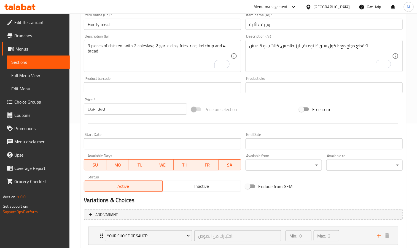
scroll to position [206, 0]
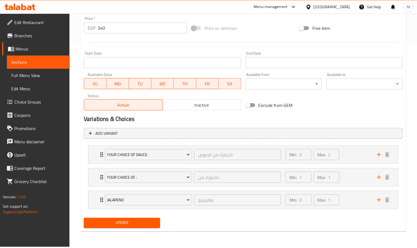
click at [124, 219] on button "Update" at bounding box center [122, 223] width 76 height 10
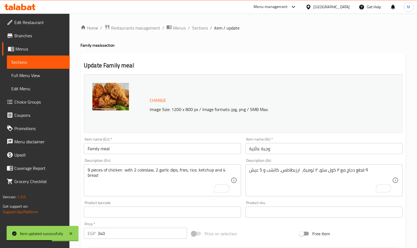
scroll to position [0, 0]
click at [204, 25] on span "Sections" at bounding box center [200, 28] width 16 height 7
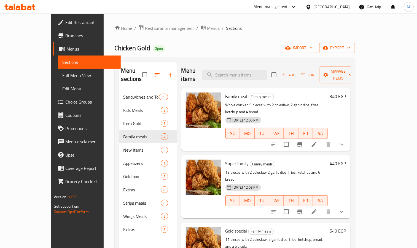
click at [318, 208] on icon at bounding box center [314, 211] width 7 height 7
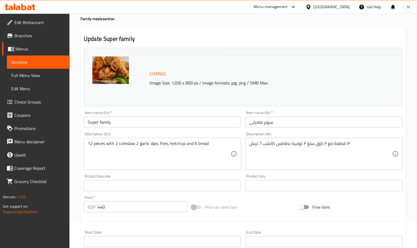
scroll to position [41, 0]
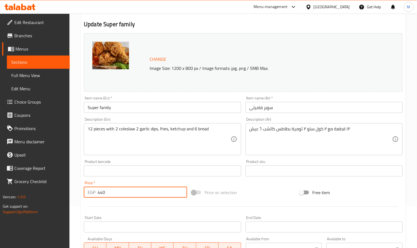
drag, startPoint x: 108, startPoint y: 189, endPoint x: 101, endPoint y: 194, distance: 8.1
click at [101, 194] on input "440" at bounding box center [143, 191] width 90 height 11
type input "450"
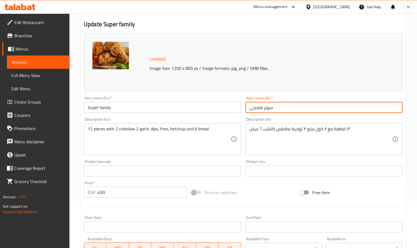
click at [280, 112] on input "سوبر فاميلى" at bounding box center [324, 107] width 157 height 11
type input "h"
type input "اللمة حلوة"
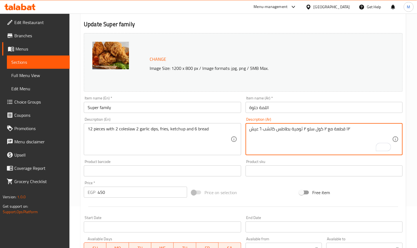
drag, startPoint x: 262, startPoint y: 129, endPoint x: 259, endPoint y: 132, distance: 4.0
click at [367, 130] on textarea "١٢ قطعة مع ٢ كول سلو ٢ ثومية بطاطس كاتشب 7 عيش" at bounding box center [321, 139] width 143 height 26
click at [367, 130] on textarea "١٢ و 1 بيج كولا كبير قطعة مع ٢ كول سلو ٢ ثومية بطاطس كاتشب 7 عيش" at bounding box center [321, 139] width 143 height 26
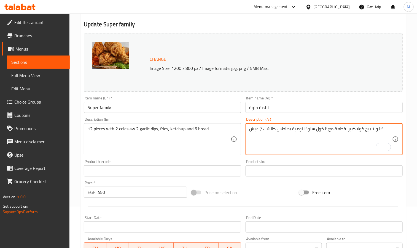
click at [367, 130] on textarea "١٢ و 1 بيج كولا كبير قطعة مع ٢ كول سلو ٢ ثومية بطاطس كاتشب 7 عيش" at bounding box center [321, 139] width 143 height 26
click at [333, 141] on textarea "١٢ و 1 بيج كولا كبير قطعة مع ٢ كول سلو ٢ ثومية بطاطس كاتشب 7 عيش" at bounding box center [321, 139] width 143 height 26
click at [390, 128] on textarea "١٢ و 1 بيج كولا كبير قطعة مع ٢ كول سلو ٢ ثومية بطاطس كاتشب 7 عيش" at bounding box center [321, 139] width 143 height 26
click at [392, 129] on textarea "١٢ و 1 بيج كولا كبير قطعة مع ٢ كول سلو ٢ ثومية بطاطس كاتشب 7 عيش" at bounding box center [321, 139] width 143 height 26
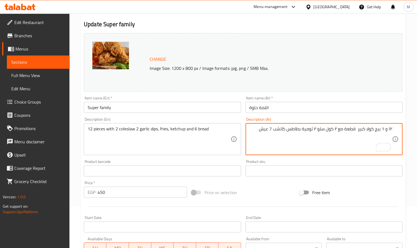
click at [392, 129] on textarea "١٢ و 1 بيج كولا كبير قطعة مع ٢ كول سلو ٢ ثومية بطاطس كاتشب 7 عيش" at bounding box center [321, 139] width 143 height 26
drag, startPoint x: 384, startPoint y: 131, endPoint x: 359, endPoint y: 132, distance: 24.9
click at [359, 132] on textarea "١٢ و 1 بيج كولا كبير قطعة مع ٢ كول سلو ٢ ثومية بطاطس كاتشب 7 عيش" at bounding box center [321, 139] width 143 height 26
drag, startPoint x: 388, startPoint y: 129, endPoint x: 358, endPoint y: 132, distance: 30.8
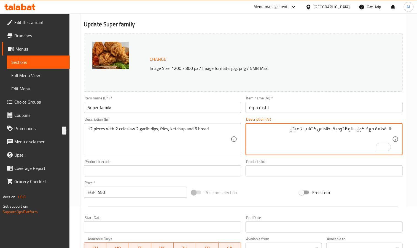
click at [396, 127] on div "١٢ قطعة مع ٢ كول سلو ٢ ثومية بطاطس كاتشب 7 عيش Description (Ar)" at bounding box center [324, 139] width 157 height 32
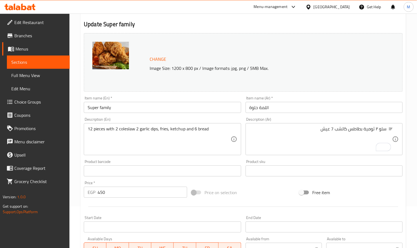
click at [397, 132] on div "١٢ سلو ٢ ثومية بطاطس كاتشب 7 عيش Description (Ar)" at bounding box center [324, 139] width 157 height 32
click at [398, 129] on div "١٢ قطعة مع ٢ كول سلو ٢ ثومية بطاطس كاتشب 7 عيش Description (Ar)" at bounding box center [324, 139] width 157 height 32
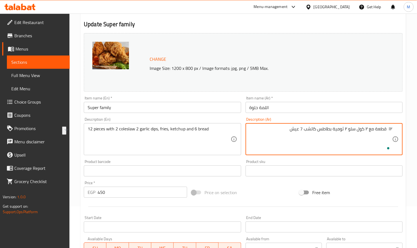
click at [398, 131] on div "١٢ قطعة مع ٢ كول سلو ٢ ثومية بطاطس كاتشب 7 عيش Description (Ar)" at bounding box center [324, 139] width 157 height 32
click at [399, 131] on div "١٢ قطعة مع ٢ كول سلو ٢ ثومية بطاطس كاتشب 7 عيش Description (Ar)" at bounding box center [324, 139] width 157 height 32
click at [279, 130] on textarea "١٢ قطعة مع ٢ كول سلو ٢ ثومية بطاطس كاتشب 7 عيش" at bounding box center [321, 139] width 143 height 26
paste textarea "و 1 بيج كولا كبير"
click at [290, 133] on textarea "١٢ قطعة مع ٢ كول سلو ٢ ثومية بطاطس كاتشب 7 عيش و 1 بيج كولا كبير" at bounding box center [321, 139] width 143 height 26
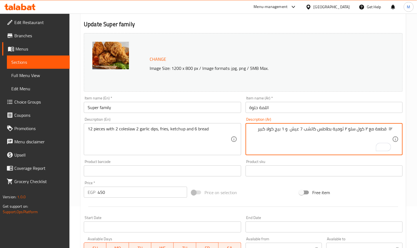
click at [290, 133] on textarea "١٢ قطعة مع ٢ كول سلو ٢ ثومية بطاطس كاتشب 7 عيش و 1 بيج كولا كبير" at bounding box center [321, 139] width 143 height 26
type textarea "١٢ قطعة مع ٢ كول سلو ٢ ثومية بطاطس كاتشب 7 عيش و 1 بيج كولا كبير"
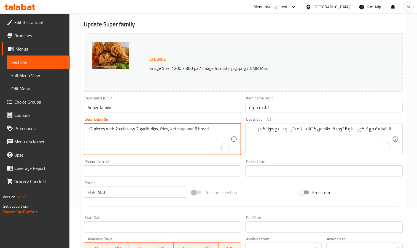
click at [119, 129] on textarea "12 pieces with 2 coleslaw 2 garlic dips, fries, ketchup and 6 bread" at bounding box center [159, 139] width 143 height 26
paste textarea ", 2 garlic dips, fries, ketchup, 7 breads, and 1 large cola"
type textarea "12 pieces with 2 coleslaw, 2 garlic dips, fries, ketchup, 7 breads, and 1 large…"
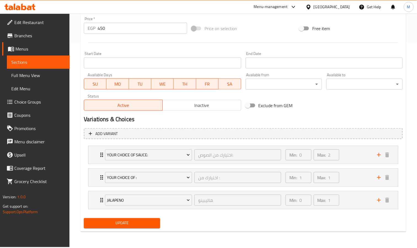
scroll to position [206, 0]
drag, startPoint x: 136, startPoint y: 225, endPoint x: 133, endPoint y: 222, distance: 3.9
click at [135, 225] on span "Update" at bounding box center [122, 222] width 68 height 7
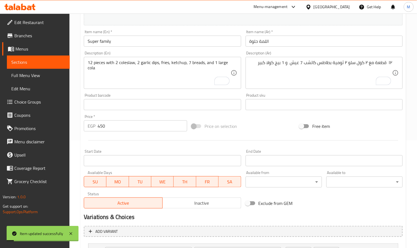
scroll to position [0, 0]
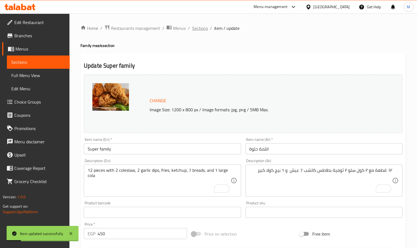
click at [203, 29] on span "Sections" at bounding box center [200, 28] width 16 height 7
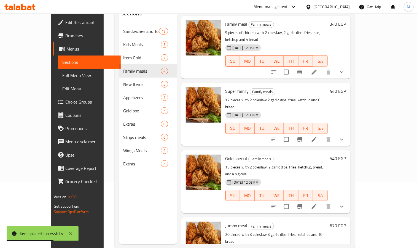
scroll to position [77, 0]
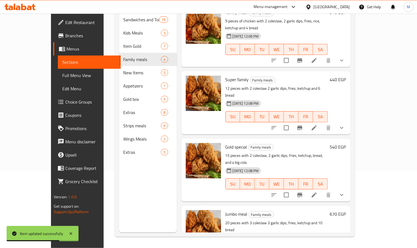
click at [322, 190] on li at bounding box center [314, 195] width 15 height 10
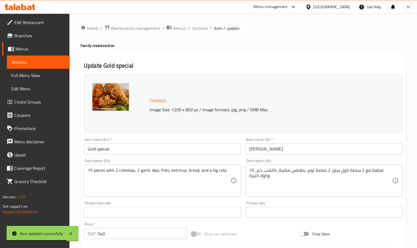
click at [284, 154] on input "جولد سبيشيال" at bounding box center [324, 148] width 157 height 11
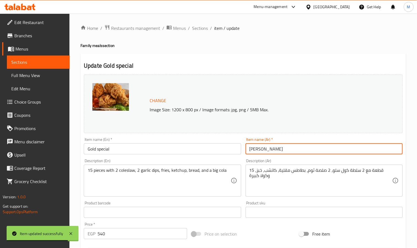
click at [284, 154] on input "جولد سبيشيال" at bounding box center [324, 148] width 157 height 11
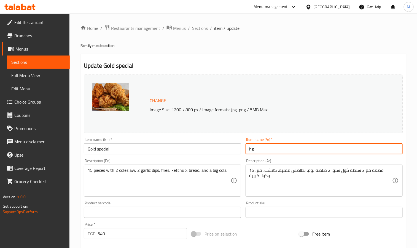
type input "h"
type input "السفرة الكبيرة"
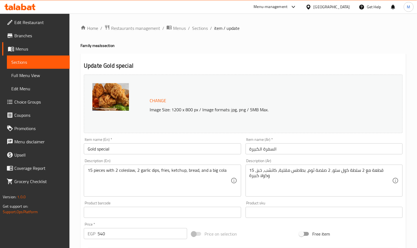
click at [172, 157] on div "Description (En) 15 pieces with 2 coleslaw, 2 garlic dips, fries, ketchup, brea…" at bounding box center [163, 177] width 162 height 42
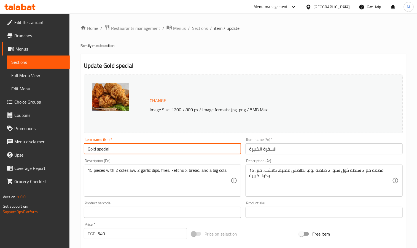
click at [172, 153] on input "Gold special" at bounding box center [162, 148] width 157 height 11
type input "س"
type input "Sofra kabeera"
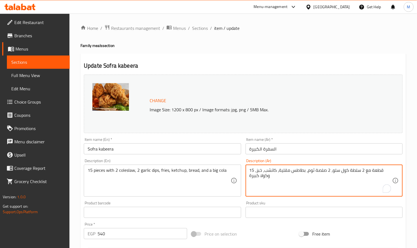
click at [326, 172] on textarea "15 قطعة مع 2 سلطة كول سلو، 2 صلصة ثوم، بطاطس مقلية، كاتشب، خبز، وكولا كبيرة" at bounding box center [321, 180] width 143 height 26
click at [358, 182] on textarea "15 قطعة مع 2 سلطة كول سلو، 2 صلصة ثوم، بطاطس مقلية، كاتشب، خبز، وكولا كبيرة" at bounding box center [321, 180] width 143 height 26
click at [369, 172] on textarea "15 قطعة مع 2 سلطة كول سلو، 2 صلصة ثوم، بطاطس مقلية، كاتشب، خبز، وكولا كبيرة" at bounding box center [321, 180] width 143 height 26
click at [311, 172] on textarea "15 قطعة مع 2 سلطة كول سلو، 2 صلصة ثوم، بطاطس مقلية، كاتشب، خبز، وكولا كبيرة" at bounding box center [321, 180] width 143 height 26
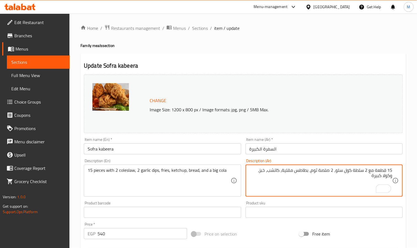
click at [311, 174] on textarea "15 قطعة مع 2 سلطة كول سلو، 2 صلصة ثوم، بطاطس مقلية، كاتشب، خبز، وكولا كبيرة" at bounding box center [321, 180] width 143 height 26
type textarea "15 قطعة مع 2 سلطة كول سلو، 2 صلصة ثوم، أرز، بطاطس مقلية، كاتشب، خبز، وكولا كبيرة"
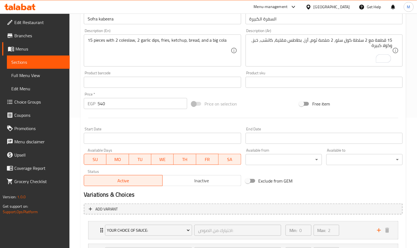
scroll to position [206, 0]
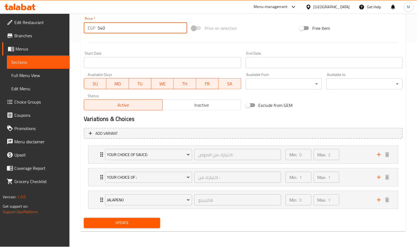
click at [119, 31] on input "540" at bounding box center [143, 27] width 90 height 11
type input "550"
click at [84, 218] on button "Update" at bounding box center [122, 223] width 76 height 10
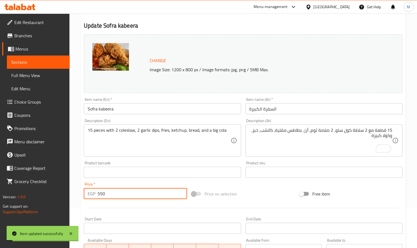
scroll to position [0, 0]
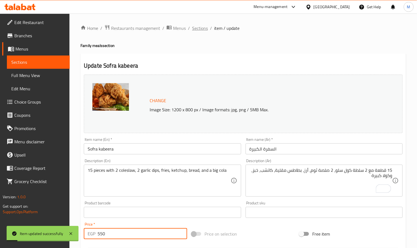
click at [202, 29] on span "Sections" at bounding box center [200, 28] width 16 height 7
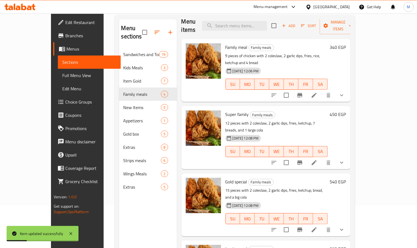
scroll to position [77, 0]
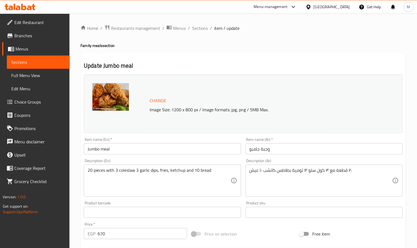
click at [287, 157] on div "Description (Ar) ٢٠ قطعة مع ٣ كول سلو ٣ ثومية بطاطس كاتشب ١٠ عيش Description (A…" at bounding box center [325, 177] width 162 height 42
click at [287, 155] on div "Item name (Ar)   * وجبة جامبو Item name (Ar) *" at bounding box center [325, 145] width 162 height 21
click at [283, 145] on input "وجبة جامبو" at bounding box center [324, 148] width 157 height 11
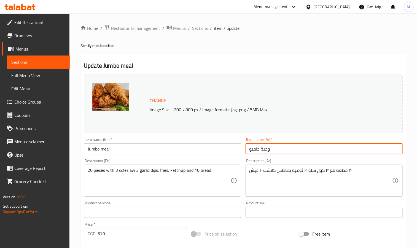
click at [283, 145] on input "وجبة جامبو" at bounding box center [324, 148] width 157 height 11
type input "S"
type input "سفرة الابطال"
click at [103, 150] on input "Jumbo meal" at bounding box center [162, 148] width 157 height 11
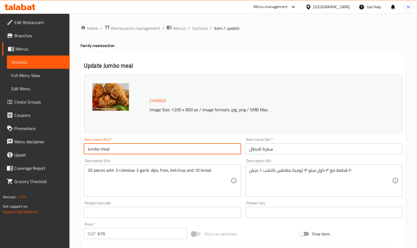
click at [103, 150] on input "Jumbo meal" at bounding box center [162, 148] width 157 height 11
type input "\"
type input "a"
type input "A"
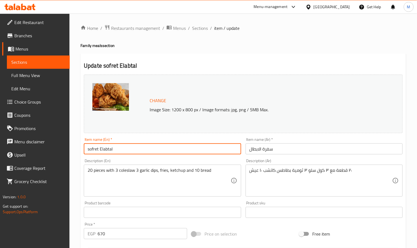
type input "sofret Elabtal"
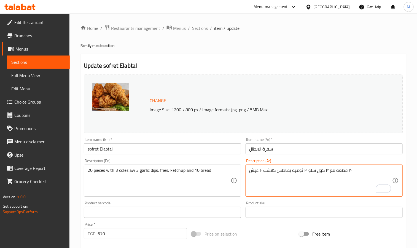
click at [278, 173] on textarea "٢٠ قطعة مع ٣ كول سلو ٣ ثومية بطاطس كاتشب ١٠ عيش" at bounding box center [321, 180] width 143 height 26
click at [292, 170] on textarea "٢٠ قطعة مع ٣ كول سلو ٣ ثومية بطاطس كاتشب ١٠ عيش" at bounding box center [321, 180] width 143 height 26
click at [262, 174] on textarea "٢٠ قطعة مع ٣ كول سلو ٣ ثومية، أرز، بطاطس كاتشب ١٠ عيش" at bounding box center [321, 180] width 143 height 26
drag, startPoint x: 259, startPoint y: 170, endPoint x: 261, endPoint y: 167, distance: 3.5
click at [261, 167] on textarea "٢٠ قطعة مع ٣ كول سلو ٣ ثومية، أرز، بطاطس كاتشب ١٠ عيش" at bounding box center [321, 180] width 143 height 26
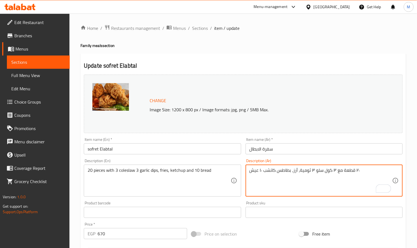
click at [259, 170] on textarea "٢٠ قطعة مع ٣ كول سلو ٣ ثومية، أرز، بطاطس كاتشب ١٠ عيش" at bounding box center [321, 180] width 143 height 26
click at [260, 171] on textarea "٢٠ قطعة مع ٣ كول سلو ٣ ثومية، أرز، بطاطس كاتشب ١٠ عيش" at bounding box center [321, 180] width 143 height 26
click at [371, 171] on textarea "٢٠ قطعة مع ٣ كول سلو ٣ ثومية، أرز، بطاطس كاتشب 13عيش" at bounding box center [321, 180] width 143 height 26
click at [249, 172] on div "٢٠ قطعة مع ٣ كول سلو ٣ ثومية، أرز، بطاطس كاتشب 13عيش Description (Ar)" at bounding box center [324, 180] width 157 height 32
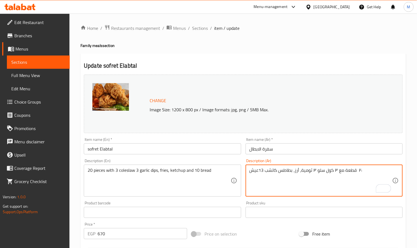
click at [378, 171] on textarea "٢٠ قطعة مع ٣ كول سلو ٣ ثومية، أرز، بطاطس كاتشب 13عيش" at bounding box center [321, 180] width 143 height 26
click at [372, 168] on textarea "٢٠و 1 بيج كولا كبير قطعة مع ٣ كول سلو ٣ ثومية، أرز، بطاطس كاتشب 13عيش" at bounding box center [321, 180] width 143 height 26
drag, startPoint x: 388, startPoint y: 172, endPoint x: 364, endPoint y: 172, distance: 23.4
click at [364, 172] on textarea "٢٠و 1 بيج كولا كبير قطعة مع ٣ كول سلو ٣ ثومية، أرز، بطاطس كاتشب 13عيش" at bounding box center [321, 180] width 143 height 26
click at [371, 170] on textarea "٢٠و 1 بيج كولا كبير قطعة مع ٣ كول سلو ٣ ثومية، أرز، بطاطس كاتشب 13عيش" at bounding box center [321, 180] width 143 height 26
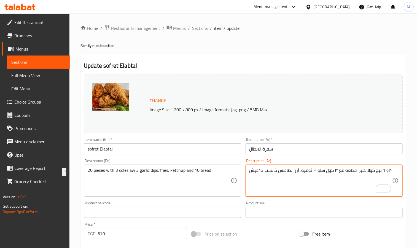
drag, startPoint x: 357, startPoint y: 170, endPoint x: 386, endPoint y: 170, distance: 29.5
click at [386, 170] on textarea "٢٠و 1 بيج كولا كبير قطعة مع ٣ كول سلو ٣ ثومية، أرز، بطاطس كاتشب 13عيش" at bounding box center [321, 180] width 143 height 26
drag, startPoint x: 388, startPoint y: 172, endPoint x: 382, endPoint y: 172, distance: 5.8
click at [382, 172] on textarea "٢٠و 1 بيج كولا كبير قطعة مع ٣ كول سلو ٣ ثومية، أرز، بطاطس كاتشب 13عيش" at bounding box center [321, 180] width 143 height 26
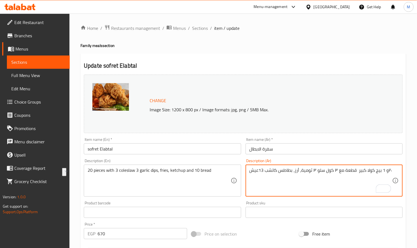
click at [382, 172] on textarea "٢٠و 1 بيج كولا كبير قطعة مع ٣ كول سلو ٣ ثومية، أرز، بطاطس كاتشب 13عيش" at bounding box center [321, 180] width 143 height 26
drag, startPoint x: 388, startPoint y: 171, endPoint x: 384, endPoint y: 170, distance: 3.8
click at [384, 170] on textarea "٢٠و 1 بيج كولا كبير قطعة مع ٣ كول سلو ٣ ثومية، أرز، بطاطس كاتشب 13عيش" at bounding box center [321, 180] width 143 height 26
click at [388, 170] on textarea "٢٠و 1 بيج كولا كبير قطعة مع ٣ كول سلو ٣ ثومية، أرز، بطاطس كاتشب 13عيش" at bounding box center [321, 180] width 143 height 26
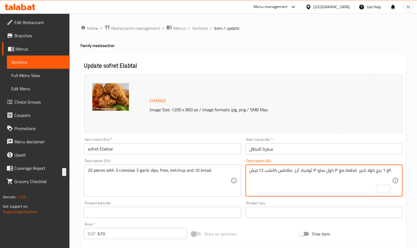
drag, startPoint x: 357, startPoint y: 170, endPoint x: 387, endPoint y: 171, distance: 30.3
click at [387, 171] on textarea "٢٠و 1 بيج كولا كبير قطعة مع ٣ كول سلو ٣ ثومية، أرز، بطاطس كاتشب 13عيش" at bounding box center [321, 180] width 143 height 26
click at [389, 170] on textarea "٢٠وقطعة مع ٣ كول سلو ٣ ثومية، أرز، بطاطس كاتشب 13عيش" at bounding box center [321, 180] width 143 height 26
click at [358, 172] on textarea "٢٠وقطعة مع ٣ كول سلو ٣ ثومية، أرز، بطاطس كاتشب 13عيش" at bounding box center [321, 180] width 143 height 26
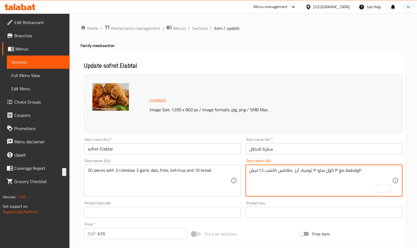
drag, startPoint x: 359, startPoint y: 174, endPoint x: 358, endPoint y: 170, distance: 3.5
click at [358, 170] on textarea "٢٠وقطعة مع ٣ كول سلو ٣ ثومية، أرز، بطاطس كاتشب 13عيش" at bounding box center [321, 180] width 143 height 26
click at [358, 171] on textarea "٢٠وقطعة مع ٣ كول سلو ٣ ثومية، أرز، بطاطس كاتشب 13عيش" at bounding box center [321, 180] width 143 height 26
click at [358, 172] on textarea "٢٠وقطعة مع ٣ كول سلو ٣ ثومية، أرز، بطاطس كاتشب 13عيش" at bounding box center [321, 180] width 143 height 26
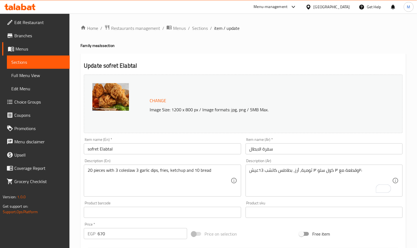
click at [300, 173] on textarea "٢٠وقطعة مع ٣ كول سلو ٣ ثومية، أرز، بطاطس كاتشب 13عيش" at bounding box center [321, 180] width 143 height 26
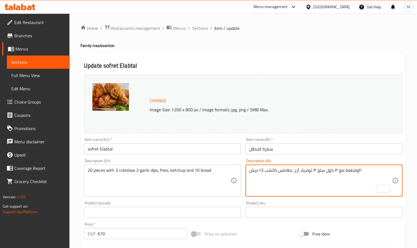
click at [300, 173] on textarea "٢٠وقطعة مع ٣ كول سلو ٣ ثومية، أرز، بطاطس كاتشب 13عيش" at bounding box center [321, 180] width 143 height 26
click at [361, 174] on textarea "٢٠وقطعة مع ٣ كول سلو ٣ ثومية، أرز، بطاطس كاتشب 13عيش" at bounding box center [321, 180] width 143 height 26
click at [359, 173] on textarea "٢٠وقطعة مع ٣ كول سلو ٣ ثومية، أرز، بطاطس كاتشب 13عيش" at bounding box center [321, 180] width 143 height 26
click at [293, 174] on textarea "٢٠وقطعة مع ٣ كول سلو ٣ ثومية، أرز، بطاطس كاتشب 13عيش" at bounding box center [321, 180] width 143 height 26
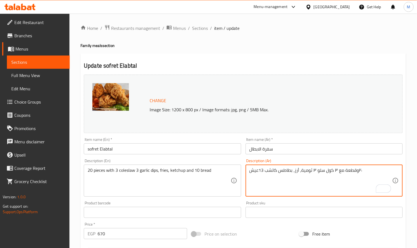
click at [293, 174] on textarea "٢٠وقطعة مع ٣ كول سلو ٣ ثومية، أرز، بطاطس كاتشب 13عيش" at bounding box center [321, 180] width 143 height 26
click at [306, 169] on textarea "٢٠وقطعة مع ٣ كول سلو ٣ ثومية، أرز، بطاطس كاتشب 13عيش" at bounding box center [321, 180] width 143 height 26
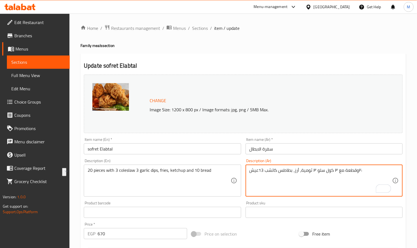
paste textarea "20 قطعه مع 2 رز مع 3 توميه مع 3 كولوسلو و 2 بطاطس وكاتشب و 13 عيش 1 بيج كولا كب…"
click at [311, 170] on textarea "20 قطعه مع 2 رز مع 3 توميه مع 3 كولوسلو و 2 بطاطس وكاتشب و 13 عيش 1 بيج كولا كب…" at bounding box center [321, 180] width 143 height 26
click at [316, 168] on textarea "20 قطعه مع 2 رز مع 3 توميه مع 3 كولوسلو و 2 بطاطس وكاتشب و 13 عيش 1 بيج كولا كب…" at bounding box center [321, 180] width 143 height 26
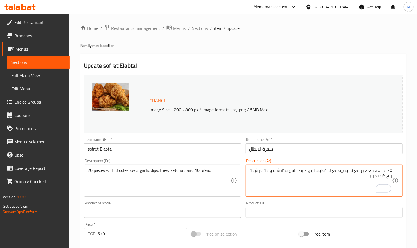
click at [272, 173] on textarea "20 قطعه مع 2 رز مع 3 توميه مع 3 كولوسلو و 2 بطاطس وكاتشب و 13 عيش 1 بيج كولا كب…" at bounding box center [321, 180] width 143 height 26
type textarea "20 قطعه مع 2 رز مع 3 توميه مع 3 كولوسلو و 2 بطاطس وكاتشب و 13 عيش 1 بيج كولا كب…"
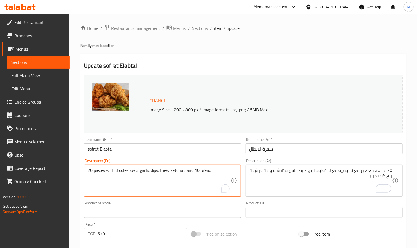
click at [169, 168] on textarea "20 pieces with 3 coleslaw 3 garlic dips, fries, ketchup and 10 bread" at bounding box center [159, 180] width 143 height 26
paste textarea "2 rice, 3 tomato sauce, 3 coleslaw, 2 potatoes, ketchup, 13 bread, and 1 big co…"
type textarea "20 pieces with 2 rice, 3 tomato sauce, 3 coleslaw, 2 potatoes, ketchup, 13 brea…"
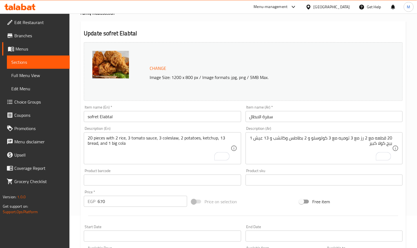
scroll to position [41, 0]
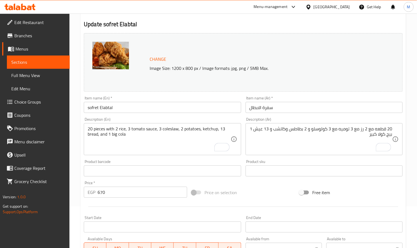
click at [123, 194] on input "670" at bounding box center [143, 191] width 90 height 11
type input "690"
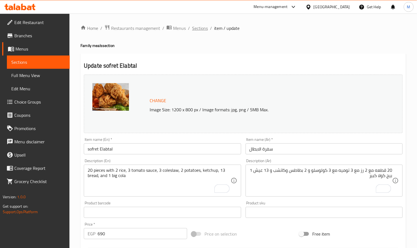
click at [198, 25] on span "Sections" at bounding box center [200, 28] width 16 height 7
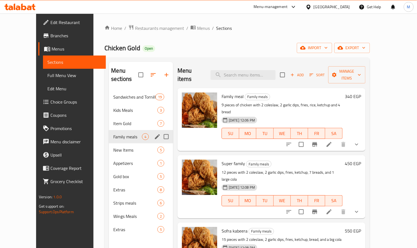
click at [109, 130] on div "Family meals 4" at bounding box center [141, 136] width 64 height 13
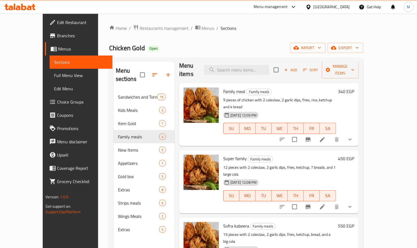
scroll to position [7, 0]
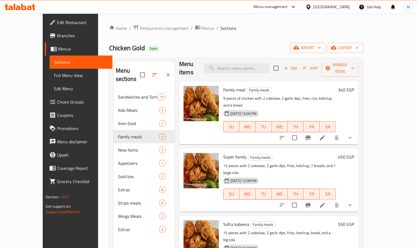
click at [289, 66] on icon "button" at bounding box center [286, 68] width 5 height 5
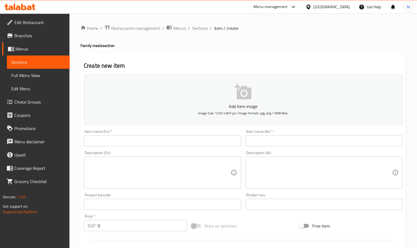
drag, startPoint x: 329, startPoint y: 152, endPoint x: 327, endPoint y: 172, distance: 19.9
click at [329, 154] on div "Description (Ar) Description (Ar)" at bounding box center [324, 170] width 157 height 38
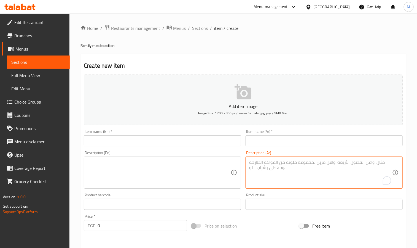
click at [327, 172] on textarea "To enrich screen reader interactions, please activate Accessibility in Grammarl…" at bounding box center [321, 172] width 143 height 26
paste textarea "20 قطعه مع 2 رز مع 3 توميه مع 3 كولوسلو و 2 بطاطس وكاتشب و 13 عيش 1 بيج كولا كب…"
click at [250, 162] on textarea "20 قطعه مع 2 رز مع 3 توميه مع 3 كولوسلو و 2 بطاطس وكاتشب و 13 عيش 1 بيج كولا كب…" at bounding box center [321, 172] width 143 height 26
click at [251, 162] on textarea "20 قطعه مع 2 رز مع 3 توميه مع 3 كولوسلو و 2 بطاطس وكاتشب و 13 عيش 1 بيج كولا كب…" at bounding box center [321, 172] width 143 height 26
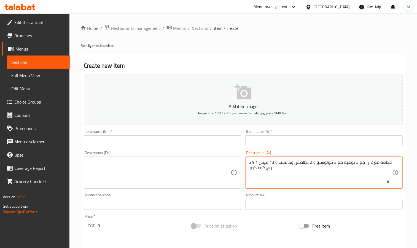
click at [264, 158] on div "24 قطعه مع 2 رز مع 3 توميه مع 3 كولوسلو و 2 بطاطس وكاتشب و 13 عيش 1 بيج كولا كب…" at bounding box center [324, 172] width 157 height 32
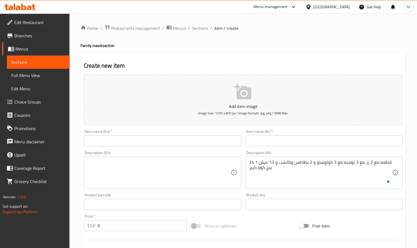
click at [264, 158] on div "24 قطعه مع 2 رز مع 3 توميه مع 3 كولوسلو و 2 بطاطس وكاتشب و 13 عيش 1 بيج كولا كب…" at bounding box center [324, 172] width 157 height 32
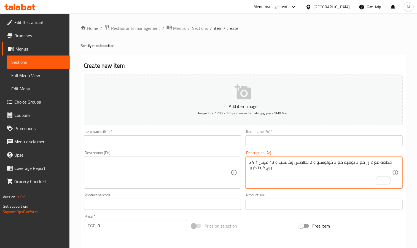
click at [271, 166] on textarea "24 قطعه مع 2 رز مع 3 توميه مع 3 كولوسلو و 2 بطاطس وكاتشب و 13 عيش 1 بيج كولا كب…" at bounding box center [321, 172] width 143 height 26
click at [313, 179] on textarea "24 قطعه مع 2 رز مع 3 توميه مع 3 كولوسلو و 2 بطاطس وكاتشب و 13 عيش 1 بيج كولا كب…" at bounding box center [321, 172] width 143 height 26
click at [268, 164] on textarea "24 قطعه مع 2 رز مع 3 توميه مع 3 كولوسلو و 2 بطاطس وكاتشب و 13 عيش 1 بيج كولا كب…" at bounding box center [321, 172] width 143 height 26
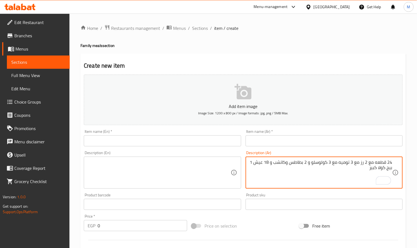
click at [314, 173] on textarea "24 قطعه مع 2 رز مع 3 توميه مع 3 كولوسلو و 2 بطاطس وكاتشب و 18 عيش 1 بيج كولا كب…" at bounding box center [321, 172] width 143 height 26
type textarea "24 قطعه مع 2 رز مع 3 توميه مع 3 كولوسلو و 2 بطاطس وكاتشب و 18 عيش 1 بيج كولا كب…"
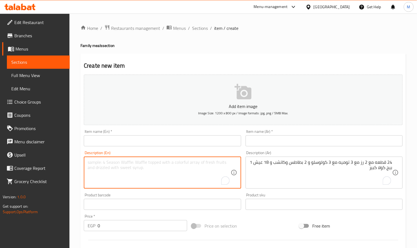
click at [136, 170] on textarea "To enrich screen reader interactions, please activate Accessibility in Grammarl…" at bounding box center [159, 172] width 143 height 26
paste textarea "24 pieces with 2 rice, 3 tomato sauce, 3 coleslaw, 2 potatoes, ketchup, 18 brea…"
type textarea "24 pieces with 2 rice, 3 tomato sauce, 3 coleslaw, 2 potatoes, ketchup, 18 brea…"
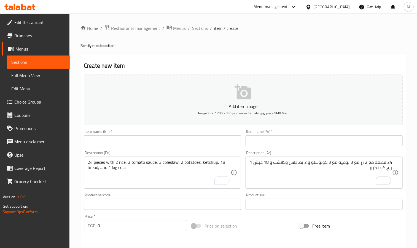
click at [334, 148] on div "Item name (Ar)   * Item name (Ar) *" at bounding box center [325, 137] width 162 height 21
click at [333, 147] on div "Item name (Ar)   * Item name (Ar) *" at bounding box center [325, 137] width 162 height 21
click at [331, 145] on input "text" at bounding box center [324, 140] width 157 height 11
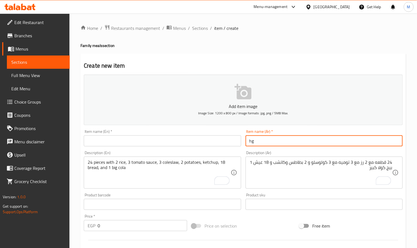
type input "h"
click at [313, 141] on input "الجاميو العائلى" at bounding box center [324, 140] width 157 height 11
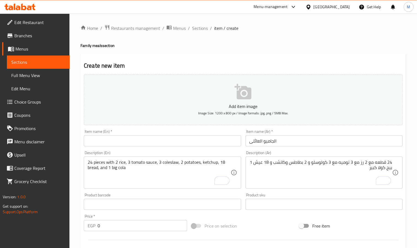
click at [266, 143] on input "الجاميو العائلى" at bounding box center [324, 140] width 157 height 11
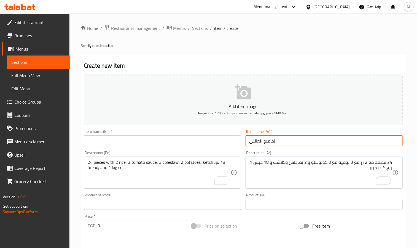
click at [267, 146] on input "الجامبو العائلى" at bounding box center [324, 140] width 157 height 11
type input "الجامبو العائلى"
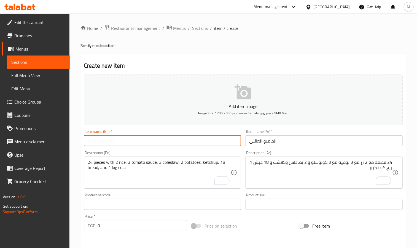
click at [156, 144] on input "text" at bounding box center [162, 140] width 157 height 11
paste input "Family Jumbo"
type input "Family Jumbo"
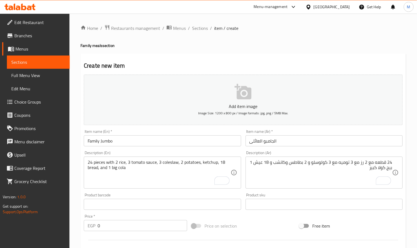
click at [144, 223] on input "0" at bounding box center [143, 225] width 90 height 11
type input "810"
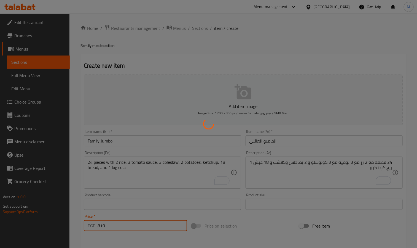
type input "0"
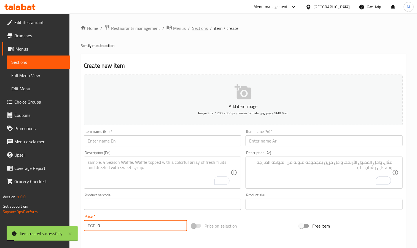
click at [206, 31] on span "Sections" at bounding box center [200, 28] width 16 height 7
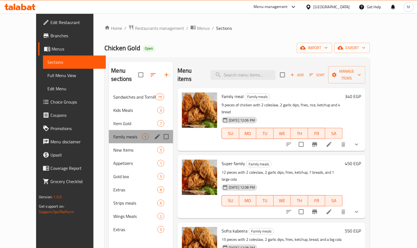
click at [122, 133] on div "Family meals 5" at bounding box center [141, 136] width 64 height 13
click at [123, 146] on span "New Items" at bounding box center [127, 149] width 29 height 7
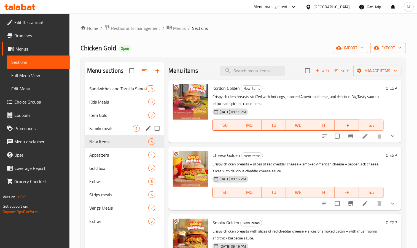
click at [126, 132] on div "Family meals 5" at bounding box center [124, 128] width 79 height 13
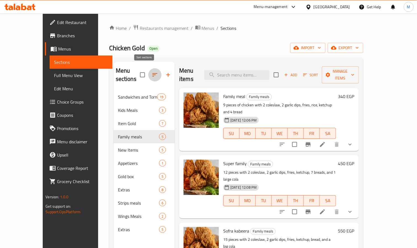
click at [152, 73] on icon "button" at bounding box center [155, 74] width 7 height 7
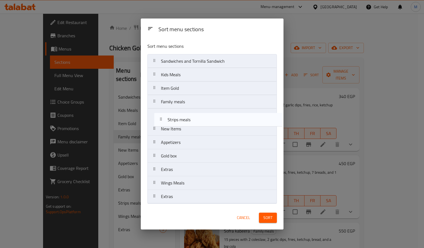
drag, startPoint x: 184, startPoint y: 175, endPoint x: 191, endPoint y: 123, distance: 52.6
click at [191, 123] on nav "Sandwiches and Tornilla Sandwich Kids Meals Item Gold Family meals New Items Ap…" at bounding box center [211, 128] width 129 height 149
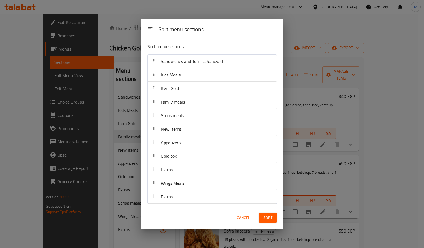
click at [271, 219] on span "Sort" at bounding box center [267, 217] width 9 height 7
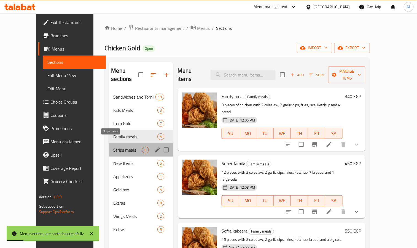
click at [113, 146] on span "Strips meals" at bounding box center [127, 149] width 29 height 7
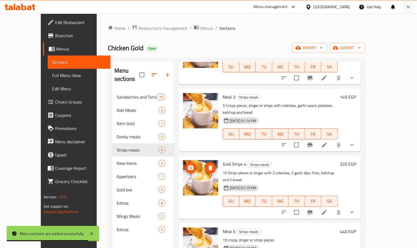
scroll to position [127, 0]
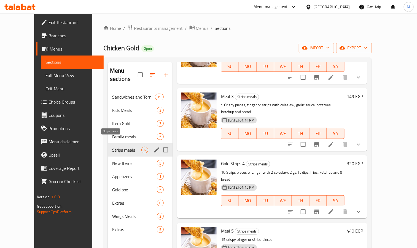
click at [112, 146] on span "Strips meals" at bounding box center [126, 149] width 29 height 7
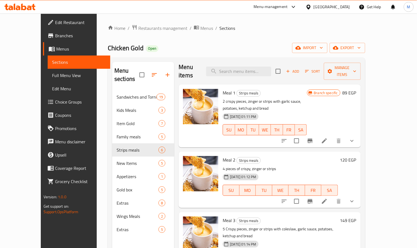
scroll to position [0, 0]
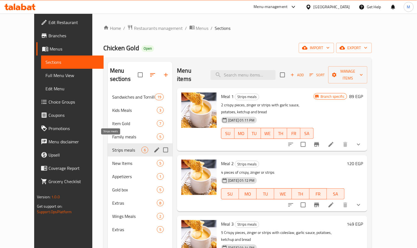
click at [116, 146] on span "Strips meals" at bounding box center [126, 149] width 29 height 7
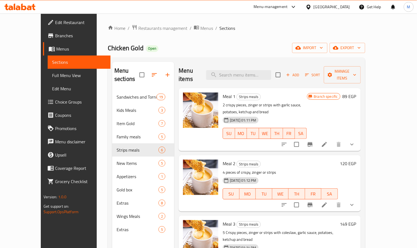
click at [284, 70] on input "checkbox" at bounding box center [279, 75] width 12 height 12
checkbox input "true"
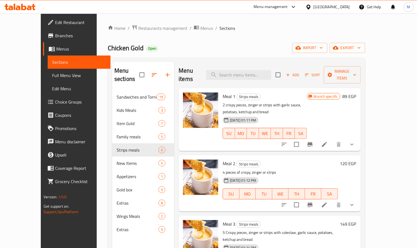
checkbox input "true"
click at [357, 71] on span "Manage items" at bounding box center [343, 75] width 28 height 14
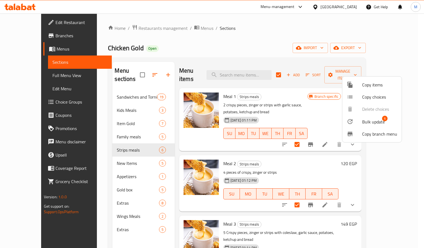
click at [357, 122] on div at bounding box center [353, 121] width 15 height 7
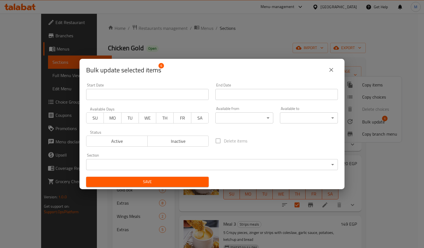
click at [206, 166] on body "​ Menu-management Egypt Get Help M Edit Restaurant Branches Menus Sections Full…" at bounding box center [212, 131] width 424 height 234
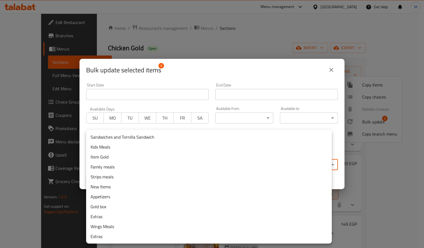
click at [106, 234] on li "Extras" at bounding box center [209, 236] width 246 height 10
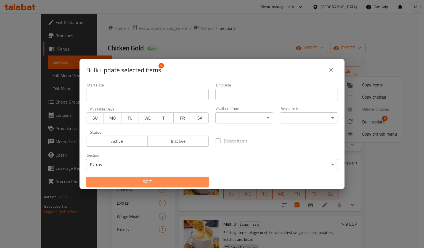
click at [167, 182] on span "Save" at bounding box center [147, 181] width 114 height 7
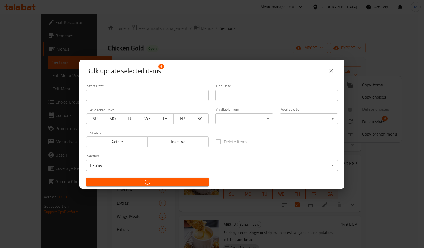
checkbox input "false"
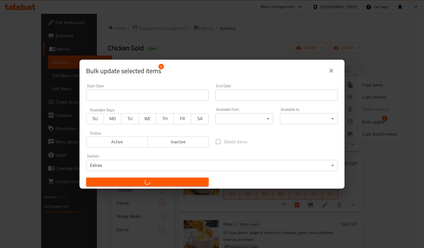
checkbox input "false"
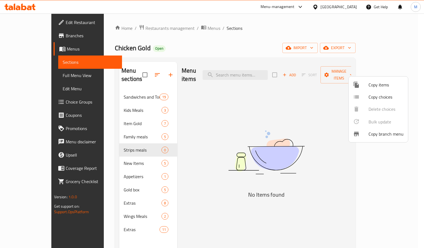
click at [318, 73] on div at bounding box center [212, 124] width 424 height 248
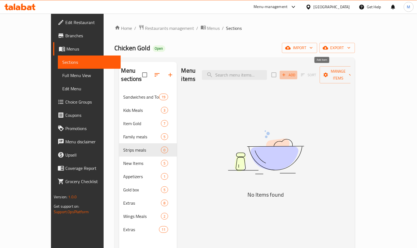
click at [287, 73] on icon "button" at bounding box center [284, 74] width 5 height 5
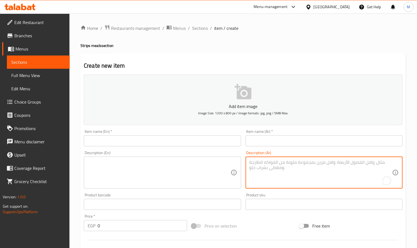
click at [276, 173] on textarea "To enrich screen reader interactions, please activate Accessibility in Grammarl…" at bounding box center [321, 172] width 143 height 26
paste textarea "6 قطع مع رز وبطاطس وكولوسلو او توميه وعيش وكاتشب"
type textarea "6 قطع مع رز وبطاطس وكولوسلو او توميه وعيش وكاتشب"
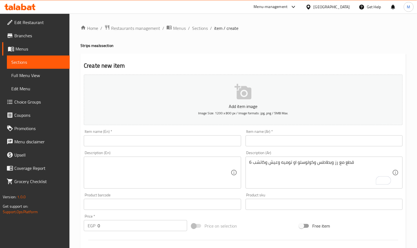
click at [153, 169] on textarea at bounding box center [159, 172] width 143 height 26
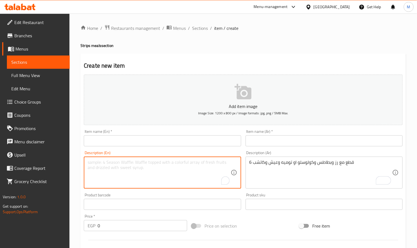
paste textarea "6 pieces with rice, potatoes, coleslaw or tomato sauce, bread, and ketchup"
type textarea "6 pieces with rice, potatoes, coleslaw or tomato sauce, bread, and ketchup"
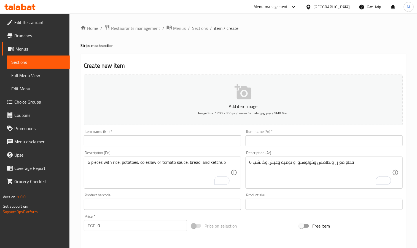
click at [333, 159] on div "6 قطع مع رز وبطاطس وكولوسلو او توميه وعيش وكاتشب Description (Ar)" at bounding box center [324, 172] width 157 height 32
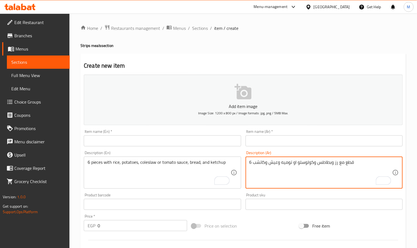
click at [334, 168] on textarea "6 قطع مع رز وبطاطس وكولوسلو او توميه وعيش وكاتشب" at bounding box center [321, 172] width 143 height 26
click at [335, 166] on textarea "6 قطع مع رز وبطاطس وكولوسلو او توميه وعيش وكاتشب" at bounding box center [321, 172] width 143 height 26
click at [274, 182] on textarea "6 قطع مع رز وبطاطس وكولوسلو او توميه وعيش وكاتشب" at bounding box center [321, 172] width 143 height 26
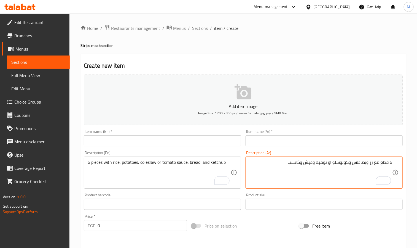
click at [272, 146] on input "text" at bounding box center [324, 140] width 157 height 11
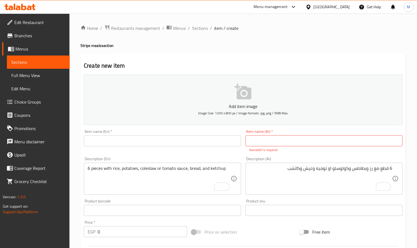
click at [270, 141] on input "text" at bounding box center [324, 140] width 157 height 11
type input "ا"
type input "اسناك فرايد"
click at [144, 146] on input "text" at bounding box center [162, 140] width 157 height 11
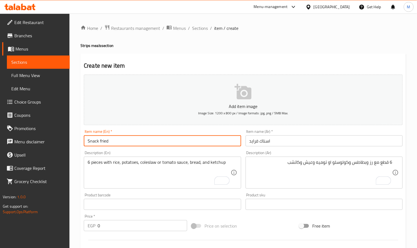
type input "Snack fried"
click at [105, 224] on input "0" at bounding box center [143, 225] width 90 height 11
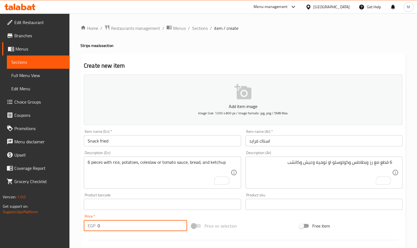
click at [105, 224] on input "0" at bounding box center [143, 225] width 90 height 11
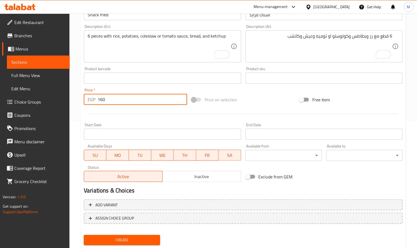
scroll to position [142, 0]
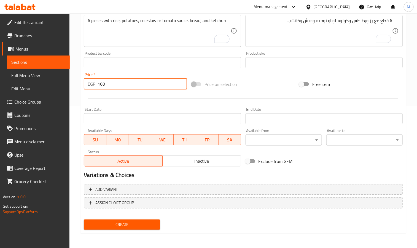
type input "160"
click at [101, 221] on span "Create" at bounding box center [122, 224] width 68 height 7
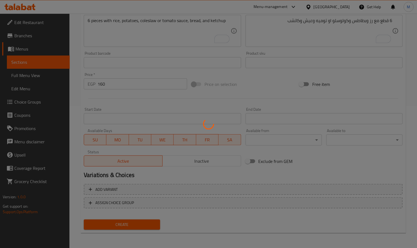
type input "0"
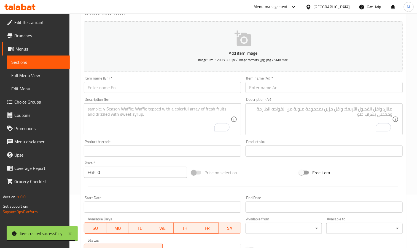
scroll to position [0, 0]
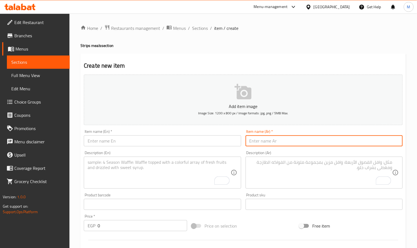
click at [295, 139] on input "text" at bounding box center [324, 140] width 157 height 11
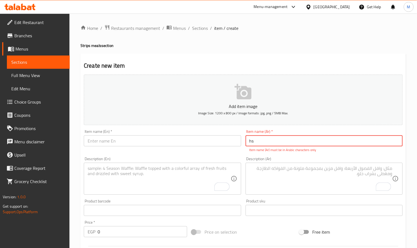
type input "h"
click at [272, 146] on input "text" at bounding box center [324, 140] width 157 height 11
type input "s"
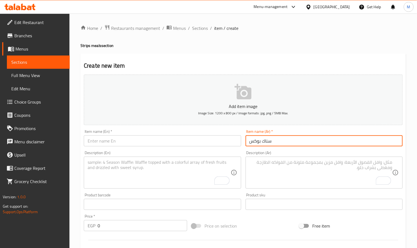
click at [272, 146] on input "سناك بوكس" at bounding box center [324, 140] width 157 height 11
type input "سناك بوكس"
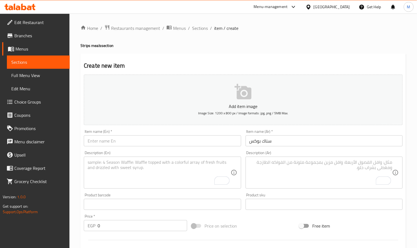
click at [118, 134] on div "Item name (En)   * Item name (En) *" at bounding box center [162, 137] width 157 height 17
drag, startPoint x: 121, startPoint y: 148, endPoint x: 126, endPoint y: 142, distance: 7.7
click at [119, 150] on div "Description (En) Description (En)" at bounding box center [163, 169] width 162 height 42
click at [134, 131] on div "Item name (En)   * Item name (En) *" at bounding box center [162, 137] width 157 height 17
click at [132, 144] on input "text" at bounding box center [162, 140] width 157 height 11
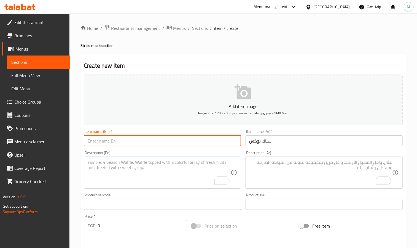
paste input "Snack box"
type input "Snack box"
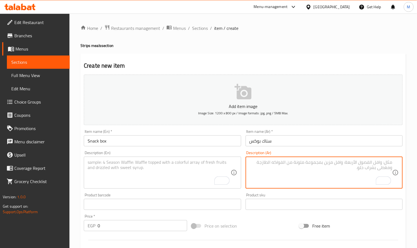
click at [298, 176] on textarea "To enrich screen reader interactions, please activate Accessibility in Grammarl…" at bounding box center [321, 172] width 143 height 26
paste textarea "10 قطع مع رز وبطاطس وكولوسلو او توميه وعيش وكاتشب"
type textarea "10 قطع مع رز وبطاطس وكولوسلو او توميه وعيش وكاتشب"
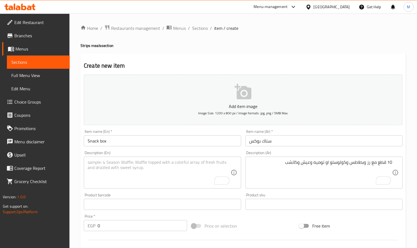
click at [167, 188] on div "Description (En)" at bounding box center [162, 172] width 157 height 32
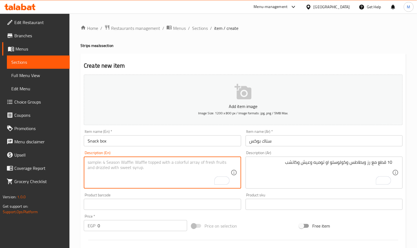
click at [165, 181] on textarea "To enrich screen reader interactions, please activate Accessibility in Grammarl…" at bounding box center [159, 172] width 143 height 26
paste textarea "10 pieces with rice, potatoes, coleslaw or tomato sauce, bread, and ketchup"
type textarea "10 pieces with rice, potatoes, coleslaw or tomato sauce, bread, and ketchup"
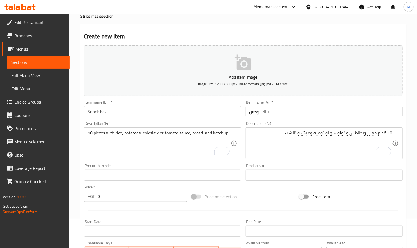
scroll to position [83, 0]
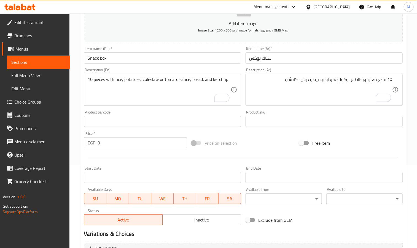
click at [123, 139] on input "0" at bounding box center [143, 142] width 90 height 11
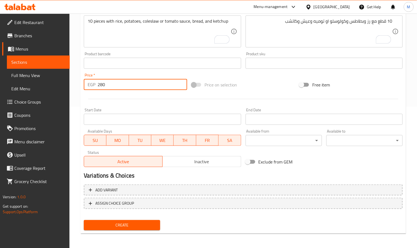
scroll to position [142, 0]
type input "280"
click at [129, 219] on button "Create" at bounding box center [122, 224] width 76 height 10
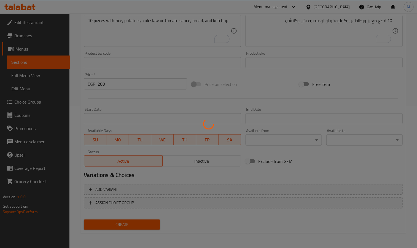
type input "0"
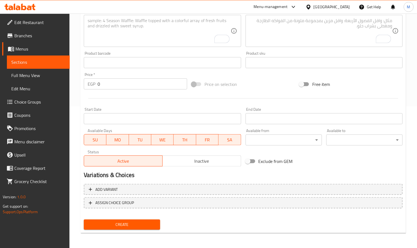
scroll to position [0, 0]
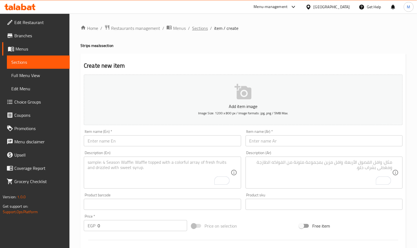
click at [197, 30] on span "Sections" at bounding box center [200, 28] width 16 height 7
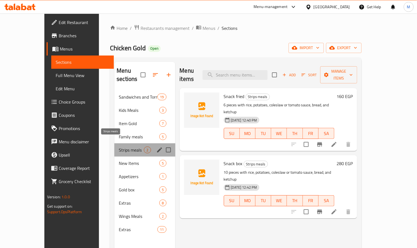
click at [119, 146] on span "Strips meals" at bounding box center [131, 149] width 25 height 7
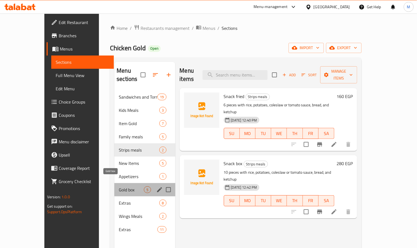
click at [119, 186] on span "Gold box" at bounding box center [131, 189] width 25 height 7
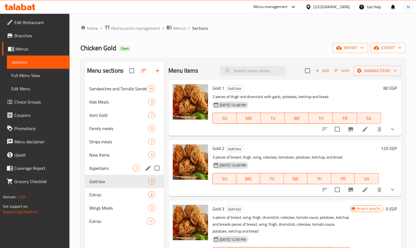
click at [113, 170] on span "Appetizers" at bounding box center [111, 168] width 44 height 7
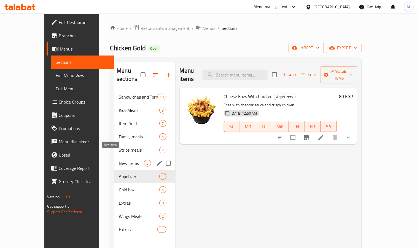
click at [119, 160] on span "New Items" at bounding box center [131, 163] width 25 height 7
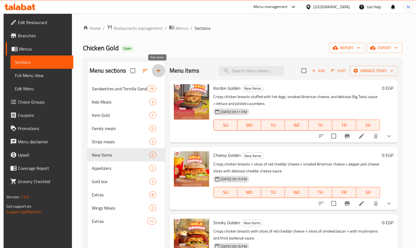
click at [162, 69] on button "button" at bounding box center [158, 70] width 13 height 13
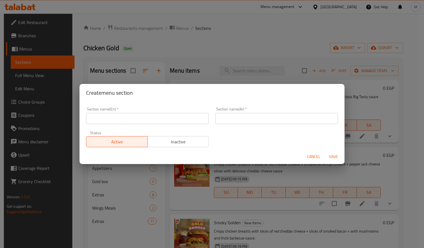
click at [133, 108] on div "Section name(En)   * Section name(En) *" at bounding box center [147, 115] width 122 height 17
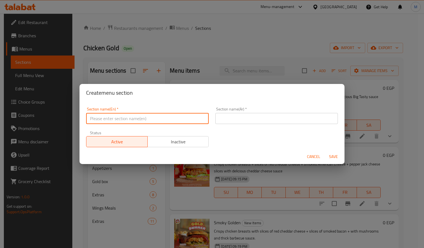
click at [134, 113] on input "text" at bounding box center [147, 118] width 122 height 11
type input "Boxes"
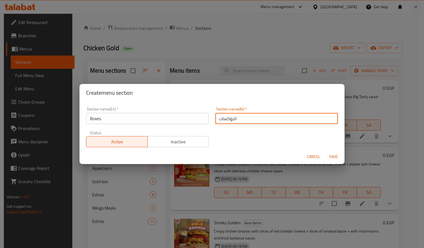
type input "البوكسات"
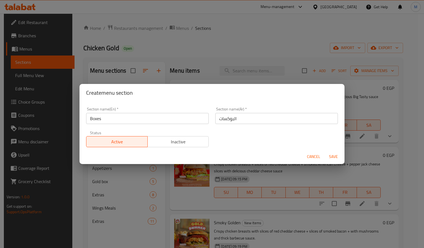
click at [332, 150] on div "Cancel Save" at bounding box center [211, 156] width 265 height 15
click at [333, 154] on span "Save" at bounding box center [333, 156] width 13 height 7
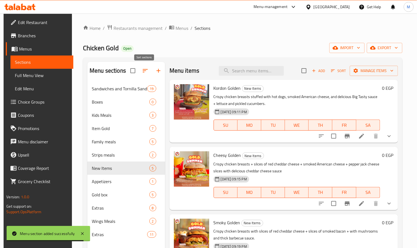
click at [142, 74] on icon "button" at bounding box center [145, 70] width 7 height 7
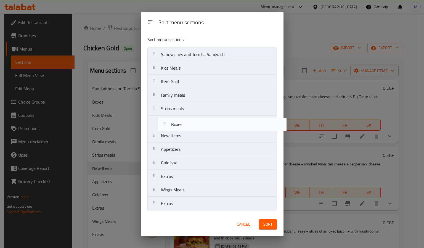
drag, startPoint x: 183, startPoint y: 71, endPoint x: 193, endPoint y: 130, distance: 59.6
click at [193, 130] on nav "Sandwiches and Tornilla Sandwich Boxes Kids Meals Item Gold Family meals Strips…" at bounding box center [211, 128] width 129 height 163
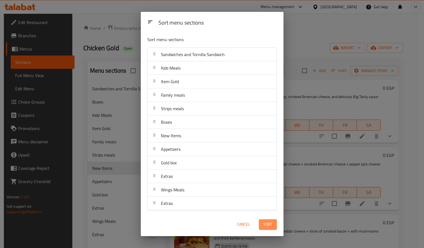
click at [273, 222] on button "Sort" at bounding box center [268, 224] width 18 height 10
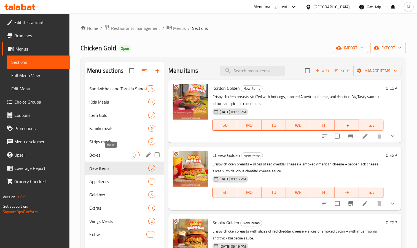
click at [125, 153] on span "Boxes" at bounding box center [111, 154] width 44 height 7
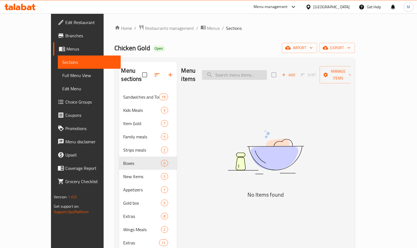
click at [258, 70] on input "search" at bounding box center [234, 75] width 65 height 10
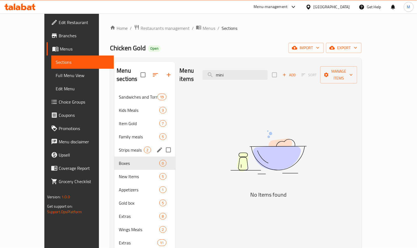
type input "mini"
click at [114, 147] on div "Strips meals 2" at bounding box center [144, 149] width 61 height 13
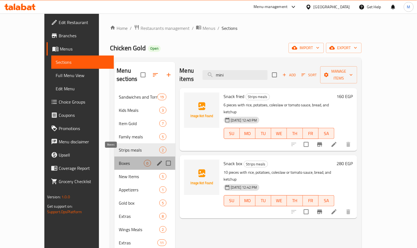
click at [119, 160] on span "Boxes" at bounding box center [131, 163] width 25 height 7
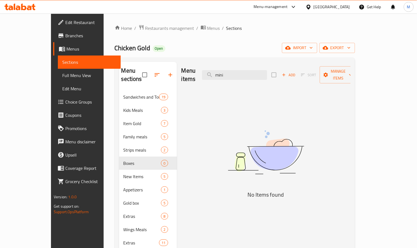
click at [248, 77] on div "Menu items mini Add Sort Manage items" at bounding box center [266, 75] width 169 height 26
click at [248, 70] on input "mini" at bounding box center [234, 75] width 65 height 10
click at [296, 74] on span "Add" at bounding box center [288, 75] width 15 height 6
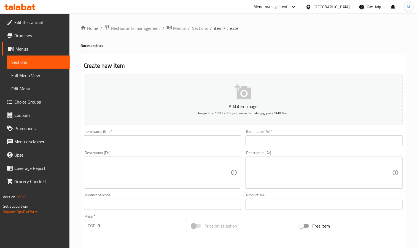
click at [268, 136] on input "text" at bounding box center [324, 140] width 157 height 11
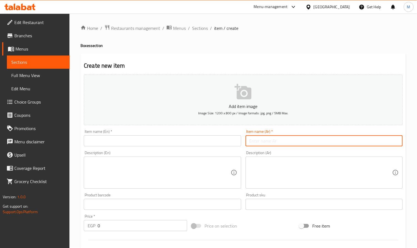
paste input "[PERSON_NAME]"
type input "[PERSON_NAME]"
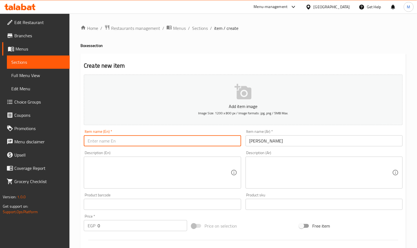
click at [214, 136] on input "text" at bounding box center [162, 140] width 157 height 11
click at [262, 147] on div "Item name (Ar)   * ميني بروست Item name (Ar) *" at bounding box center [325, 137] width 162 height 21
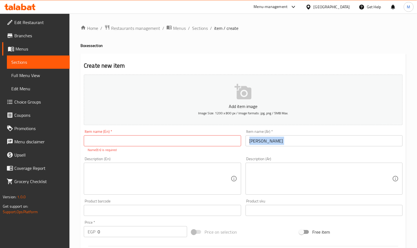
click at [262, 147] on div "Item name (Ar)   * ميني بروست Item name (Ar) *" at bounding box center [325, 140] width 162 height 27
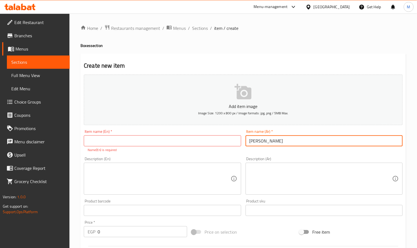
click at [261, 140] on input "[PERSON_NAME]" at bounding box center [324, 140] width 157 height 11
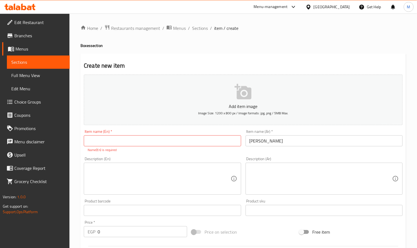
click at [152, 137] on input "text" at bounding box center [162, 140] width 157 height 11
paste input "Mini broast"
type input "Mini broast"
click at [116, 187] on div "Description (En)" at bounding box center [162, 178] width 157 height 32
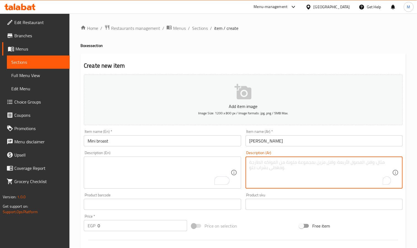
click at [305, 172] on textarea "To enrich screen reader interactions, please activate Accessibility in Grammarl…" at bounding box center [321, 172] width 143 height 26
paste textarea "2 قطعه مع بطاطس وكولوسلو او توميه و 1 عيش وكاتشب"
type textarea "2 قطعه مع بطاطس وكولوسلو او توميه و 1 عيش وكاتشب"
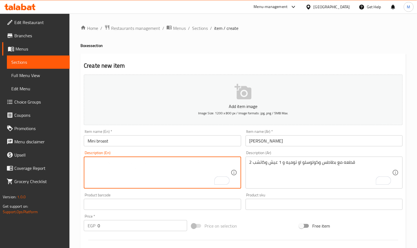
click at [105, 163] on textarea "To enrich screen reader interactions, please activate Accessibility in Grammarl…" at bounding box center [159, 172] width 143 height 26
paste textarea "2 pieces with fries, coleslaw or tomato sauce, 1 bread and ketchup"
type textarea "2 pieces with fries, coleslaw or tomato sauce, 1 bread and ketchup"
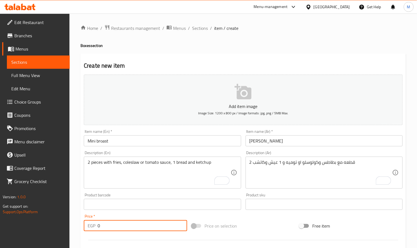
click at [138, 228] on input "0" at bounding box center [143, 225] width 90 height 11
type input "80"
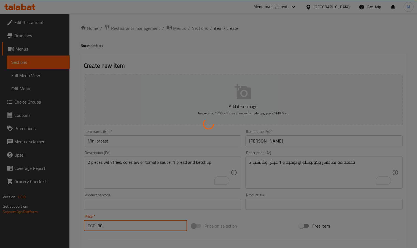
type input "0"
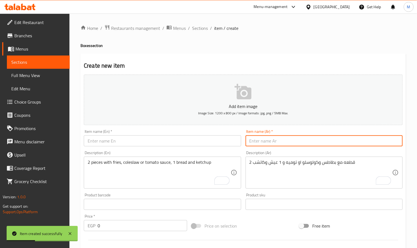
click at [295, 145] on input "text" at bounding box center [324, 140] width 157 height 11
paste input "سنجل بروست"
type input "سنجل بروست"
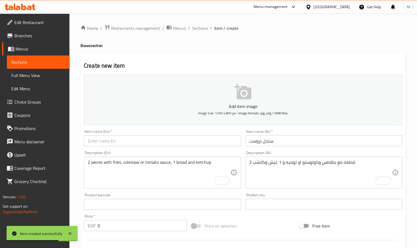
click at [277, 167] on textarea "2 قطعه مع بطاطس وكولوسلو او توميه و 1 عيش وكاتشب" at bounding box center [321, 172] width 143 height 26
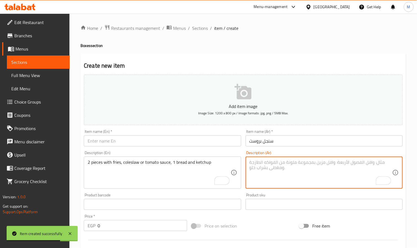
paste textarea "3 قطع مع بطاطس وكولوسلو او توميه و 2 عيش وكاتشب"
type textarea "3 قطع مع بطاطس وكولوسلو او توميه و 2 عيش وكاتشب"
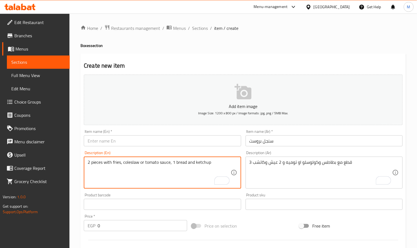
click at [112, 175] on textarea "2 pieces with fries, coleslaw or tomato sauce, 1 bread and ketchup" at bounding box center [159, 172] width 143 height 26
paste textarea "3 pieces with fries, coleslaw or tomato, 2 breads, and ketchup"
type textarea "3 pieces with fries, coleslaw or tomato, 2 breads, and ketchup"
drag, startPoint x: 105, startPoint y: 147, endPoint x: 108, endPoint y: 142, distance: 6.5
click at [105, 146] on div "Item name (En)   * Item name (En) *" at bounding box center [163, 137] width 162 height 21
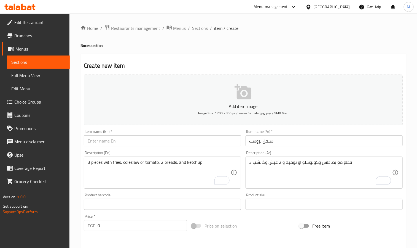
click at [108, 142] on input "text" at bounding box center [162, 140] width 157 height 11
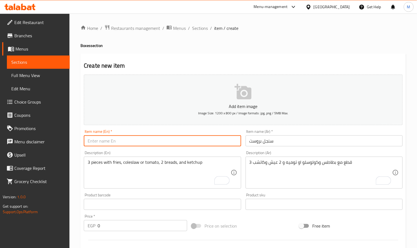
click at [277, 138] on input "سنجل بروست" at bounding box center [324, 140] width 157 height 11
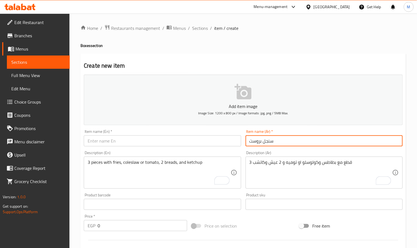
click at [277, 138] on input "سنجل بروست" at bounding box center [324, 140] width 157 height 11
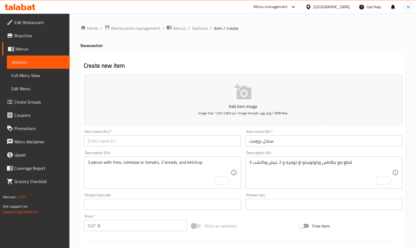
click at [157, 148] on div "Item name (En)   * Item name (En) *" at bounding box center [163, 137] width 162 height 21
click at [166, 143] on input "text" at bounding box center [162, 140] width 157 height 11
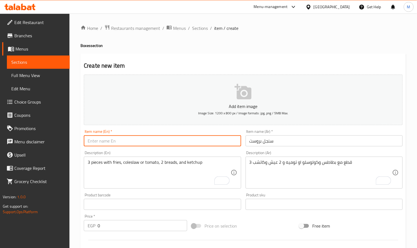
paste input "Single Broast"
type input "Single Broast"
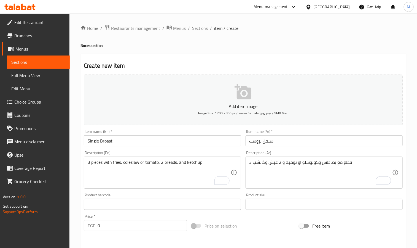
click at [130, 225] on input "0" at bounding box center [143, 225] width 90 height 11
type input "120"
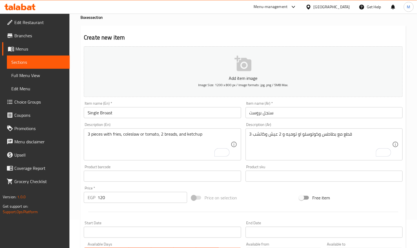
scroll to position [41, 0]
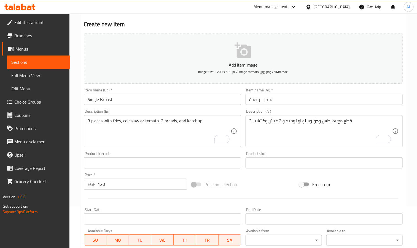
click at [206, 116] on div "3 pieces with fries, coleslaw or tomato, 2 breads, and ketchup Description (En)" at bounding box center [162, 131] width 157 height 32
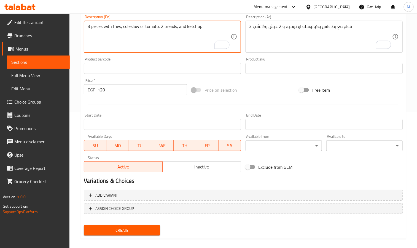
scroll to position [142, 0]
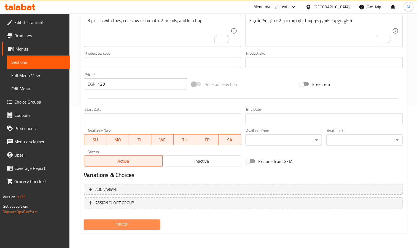
click at [131, 221] on span "Create" at bounding box center [122, 224] width 68 height 7
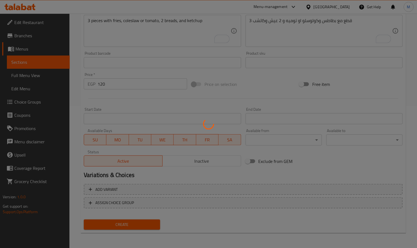
type input "0"
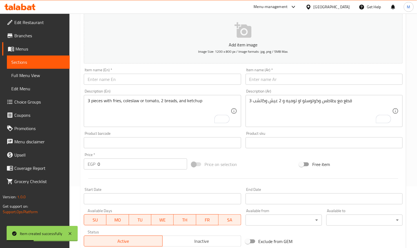
scroll to position [59, 0]
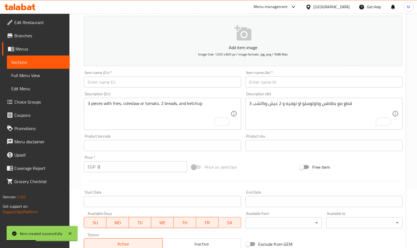
drag, startPoint x: 276, startPoint y: 89, endPoint x: 277, endPoint y: 81, distance: 7.8
click at [276, 89] on div "Item name (Ar)   * Item name (Ar) *" at bounding box center [325, 78] width 162 height 21
click at [277, 81] on input "text" at bounding box center [324, 81] width 157 height 11
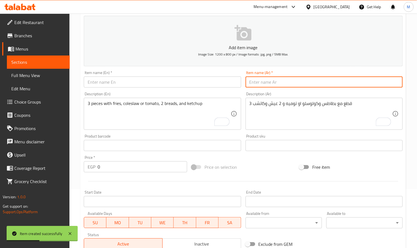
paste input "دابل بروست"
type input "دابل بروست"
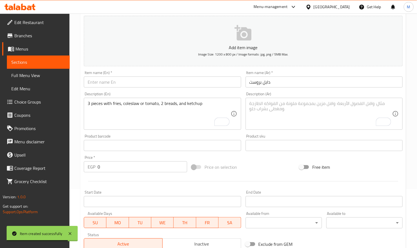
click at [308, 122] on textarea "To enrich screen reader interactions, please activate Accessibility in Grammarl…" at bounding box center [321, 114] width 143 height 26
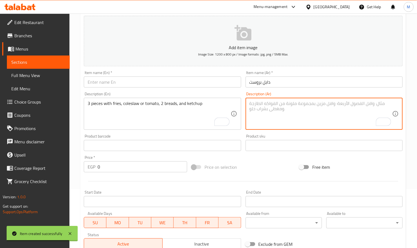
paste textarea "4 قطع مع بطاطس وكولوسلو او توميه و 2 عيش وكاتشب"
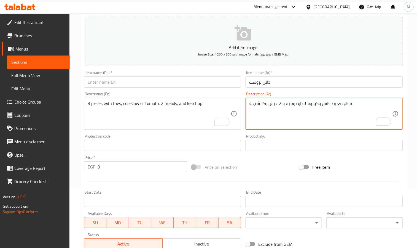
type textarea "4 قطع مع بطاطس وكولوسلو او توميه و 2 عيش وكاتشب"
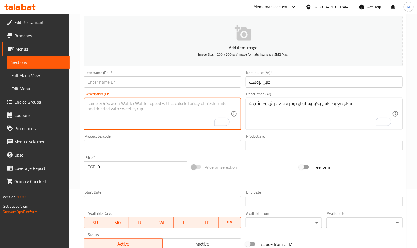
click at [118, 116] on textarea "To enrich screen reader interactions, please activate Accessibility in Grammarl…" at bounding box center [159, 114] width 143 height 26
paste textarea "4 pieces with fries, coleslaw or tomato, 2 breads, and ketchup"
type textarea "4 pieces with fries, coleslaw or tomato, 2 breads, and ketchup"
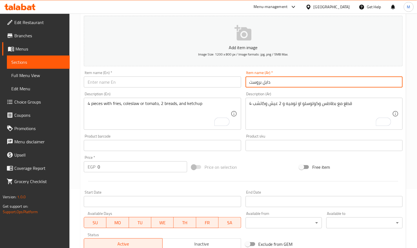
click at [278, 81] on input "دابل بروست" at bounding box center [324, 81] width 157 height 11
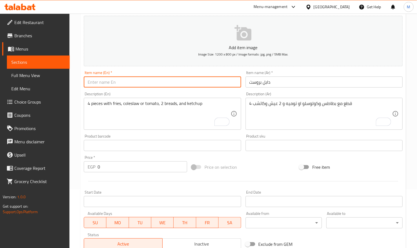
click at [122, 84] on input "text" at bounding box center [162, 81] width 157 height 11
paste input "Double broast"
type input "Double broast"
drag, startPoint x: 106, startPoint y: 86, endPoint x: 84, endPoint y: 72, distance: 25.7
click at [84, 72] on div "Item name (En)   * Double broast Item name (En) *" at bounding box center [162, 79] width 157 height 17
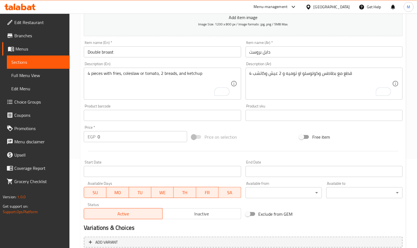
scroll to position [100, 0]
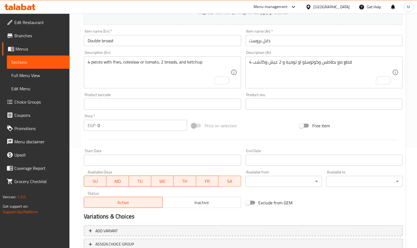
click at [95, 125] on div "EGP 0 Price *" at bounding box center [135, 125] width 103 height 11
click at [103, 127] on input "0" at bounding box center [143, 125] width 90 height 11
type input "160"
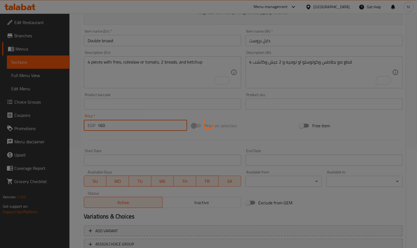
type input "0"
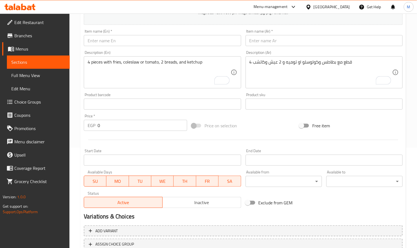
click at [328, 43] on input "text" at bounding box center [324, 40] width 157 height 11
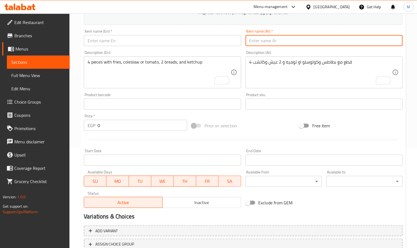
paste input "اکشن بروست"
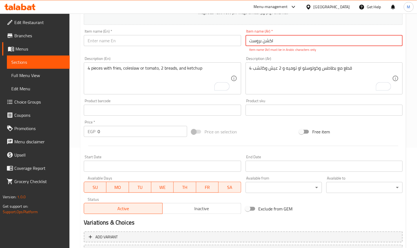
type input "اکشن بروست"
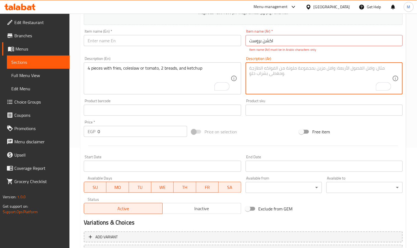
click at [311, 73] on textarea "To enrich screen reader interactions, please activate Accessibility in Grammarl…" at bounding box center [321, 78] width 143 height 26
paste textarea "5 قطع مع بطاطس وكولوسلو او توميه و 3 عيش وكاتشب"
type textarea "5 قطع مع بطاطس وكولوسلو او توميه و 3 عيش وكاتشب"
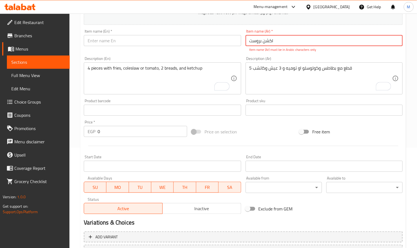
drag, startPoint x: 249, startPoint y: 46, endPoint x: 252, endPoint y: 44, distance: 3.0
click at [251, 44] on input "اکشن بروست" at bounding box center [324, 40] width 157 height 11
click at [252, 44] on input "اکشن بروست" at bounding box center [324, 40] width 157 height 11
click at [248, 44] on input "اکشن بروست" at bounding box center [324, 40] width 157 height 11
click at [295, 44] on input "اکشن بروست" at bounding box center [324, 40] width 157 height 11
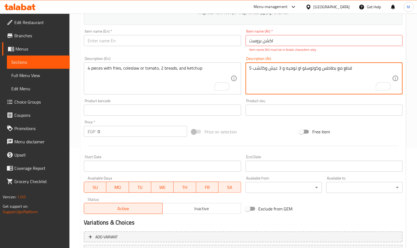
click at [337, 74] on textarea "5 قطع مع بطاطس وكولوسلو او توميه و 3 عيش وكاتشب" at bounding box center [321, 78] width 143 height 26
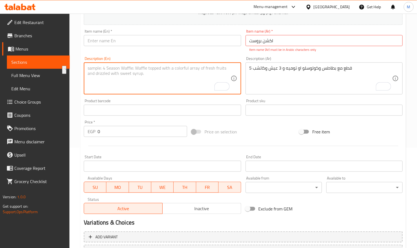
click at [172, 89] on textarea "To enrich screen reader interactions, please activate Accessibility in Grammarl…" at bounding box center [159, 78] width 143 height 26
paste textarea "5 pieces with fries, coleslaw or tomato, 3 breads, and ketchup"
type textarea "5 pieces with fries, coleslaw or tomato, 3 breads, and ketchup"
click at [296, 46] on input "اکشن بروست" at bounding box center [324, 40] width 157 height 11
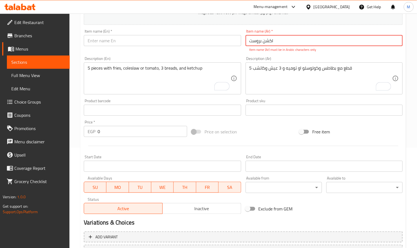
click at [296, 46] on input "اکشن بروست" at bounding box center [324, 40] width 157 height 11
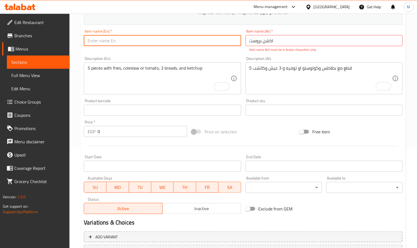
click at [166, 45] on input "text" at bounding box center [162, 40] width 157 height 11
paste input "Action Prost"
click at [108, 43] on input "Action Prost" at bounding box center [162, 40] width 157 height 11
type input "Action broast"
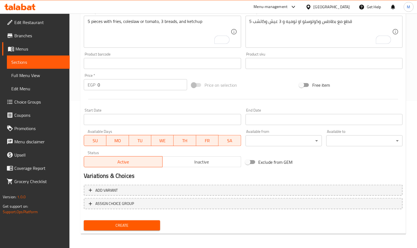
scroll to position [148, 0]
click at [116, 89] on input "0" at bounding box center [143, 83] width 90 height 11
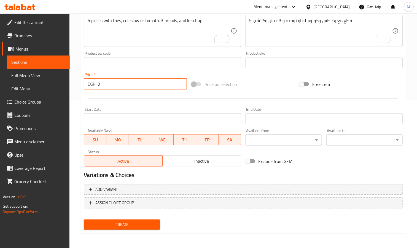
click at [116, 86] on input "0" at bounding box center [143, 83] width 90 height 11
type input "190"
click at [84, 219] on button "Create" at bounding box center [122, 224] width 76 height 10
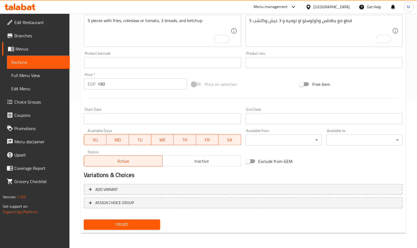
scroll to position [17, 0]
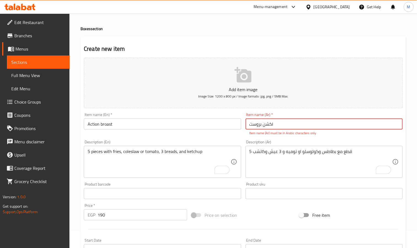
click at [284, 114] on div "Item name (Ar)   * اکشن بروست Item name (Ar) * Item name (Ar) must be in Arabic…" at bounding box center [324, 124] width 157 height 23
click at [287, 121] on input "اکشن بروست" at bounding box center [324, 123] width 157 height 11
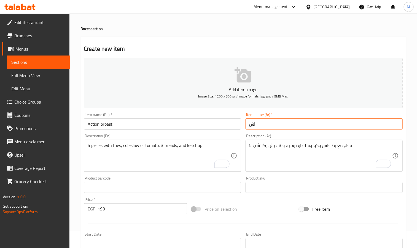
type input "أ"
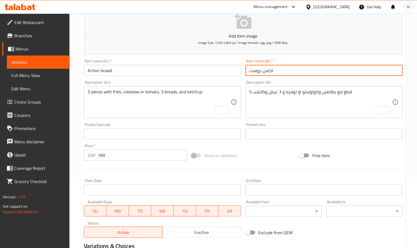
scroll to position [142, 0]
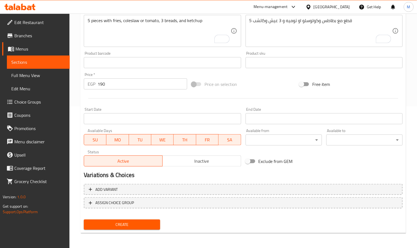
type input "اكشن بروست"
click at [123, 225] on span "Create" at bounding box center [122, 224] width 68 height 7
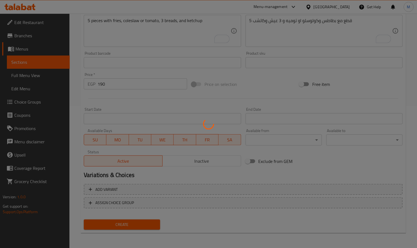
type input "0"
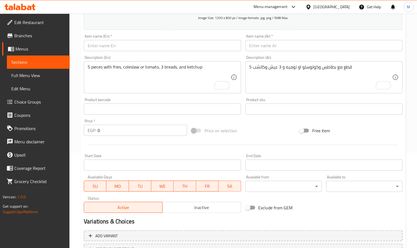
scroll to position [59, 0]
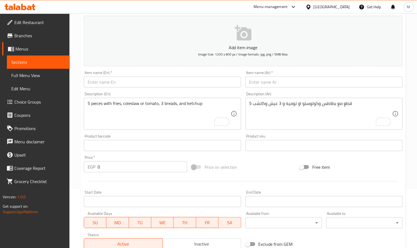
click at [269, 76] on input "text" at bounding box center [324, 81] width 157 height 11
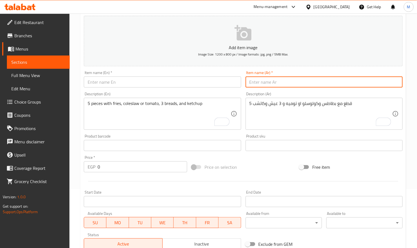
paste input "ستار بروست"
type input "ستار بروست"
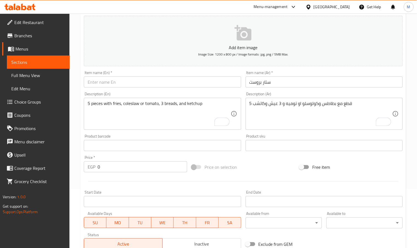
click at [287, 117] on textarea "5 قطع مع بطاطس وكولوسلو او توميه و 3 عيش وكاتشب" at bounding box center [321, 114] width 143 height 26
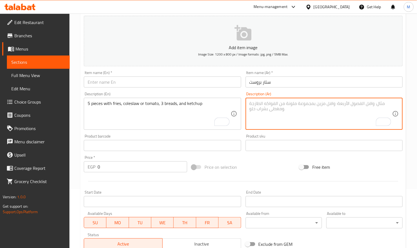
paste textarea "ل قطع مع بطاطس وكولوسلو او توميه و 3 عيش وكاتشب"
type textarea "ل قطع مع بطاطس وكولوسلو او توميه و 3 عيش وكاتشب"
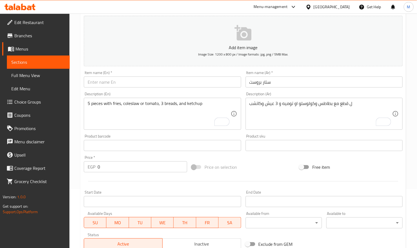
click at [156, 104] on textarea "5 pieces with fries, coleslaw or tomato, 3 breads, and ketchup" at bounding box center [159, 114] width 143 height 26
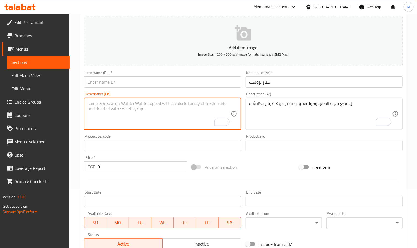
paste textarea "For pieces with potatoes, coleslaw or tomato, 3 breads and ketchup"
type textarea "For pieces with potatoes, coleslaw or tomato, 3 breads and ketchup"
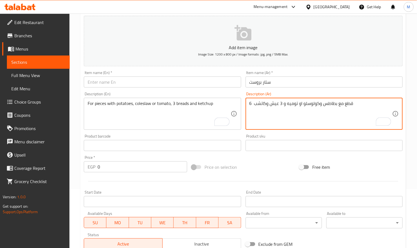
type textarea "6 قطع مع بطاطس وكولوسلو او توميه و 3 عيش وكاتشب"
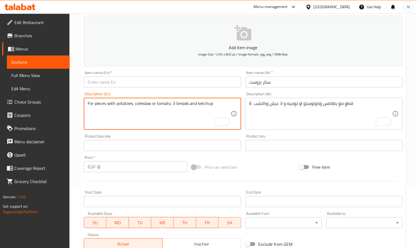
click at [88, 104] on textarea "For pieces with potatoes, coleslaw or tomato, 3 breads and ketchup" at bounding box center [159, 114] width 143 height 26
type textarea "6 pieces with potatoes, coleslaw or tomato, 3 breads and ketchup"
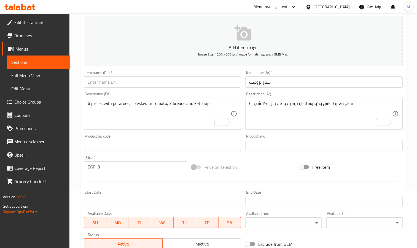
drag, startPoint x: 305, startPoint y: 91, endPoint x: 305, endPoint y: 88, distance: 3.0
click at [305, 91] on div "Description (Ar) 6 قطع مع بطاطس وكولوسلو او توميه و 3 عيش وكاتشب Description (A…" at bounding box center [325, 111] width 162 height 42
click at [140, 81] on input "text" at bounding box center [162, 81] width 157 height 11
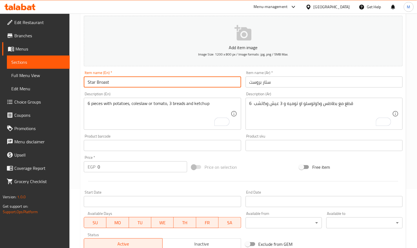
type input "Star Broast"
click at [109, 167] on input "0" at bounding box center [143, 166] width 90 height 11
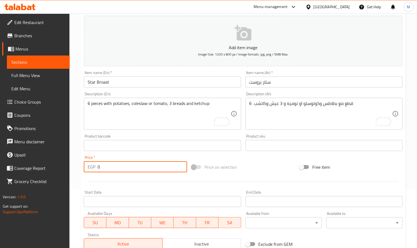
click at [109, 167] on input "0" at bounding box center [143, 166] width 90 height 11
type input "230"
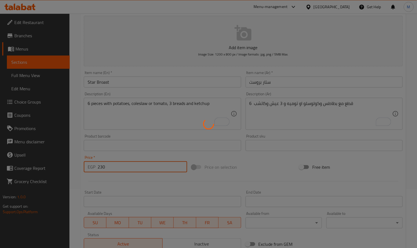
type input "0"
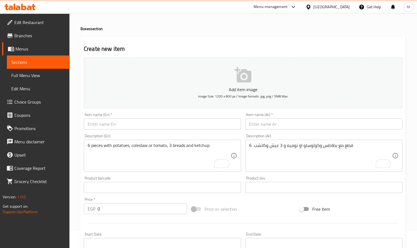
scroll to position [0, 0]
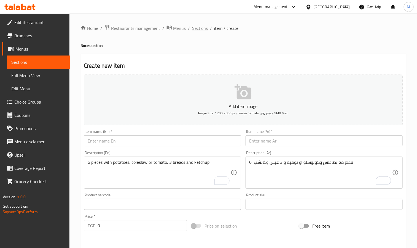
click at [199, 28] on span "Sections" at bounding box center [200, 28] width 16 height 7
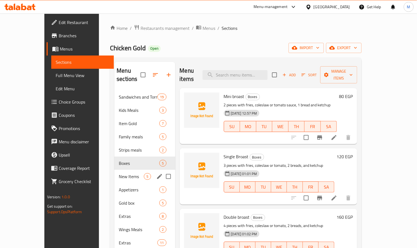
click at [125, 170] on div "New Items 5" at bounding box center [144, 176] width 61 height 13
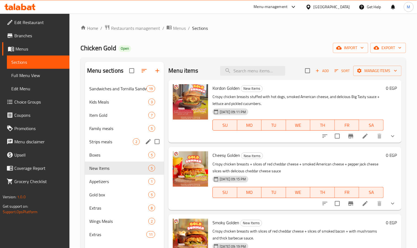
click at [119, 145] on div "Strips meals 2" at bounding box center [124, 141] width 79 height 13
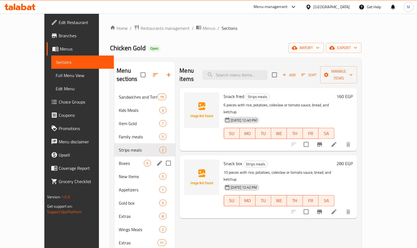
click at [119, 160] on span "Boxes" at bounding box center [131, 163] width 25 height 7
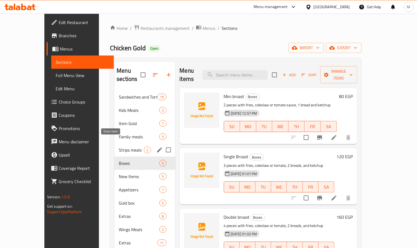
click at [119, 146] on span "Strips meals" at bounding box center [131, 149] width 25 height 7
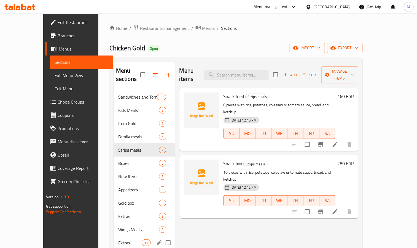
click at [118, 239] on span "Extras" at bounding box center [129, 242] width 23 height 7
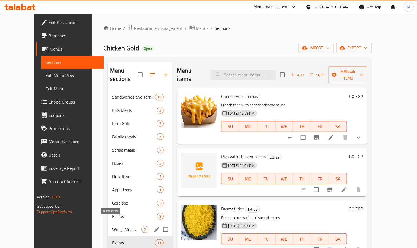
click at [110, 223] on div "Wings Meals 2" at bounding box center [140, 229] width 65 height 13
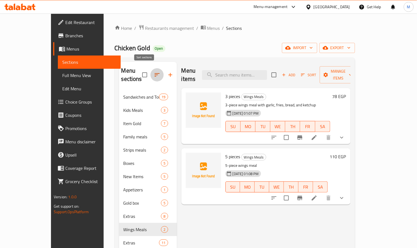
click at [151, 73] on button "button" at bounding box center [157, 74] width 13 height 13
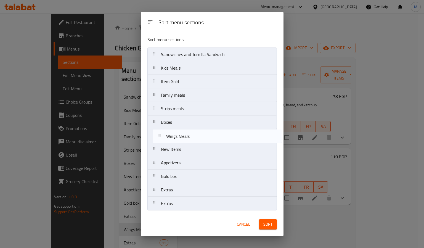
drag, startPoint x: 176, startPoint y: 192, endPoint x: 182, endPoint y: 137, distance: 55.7
click at [182, 137] on nav "Sandwiches and Tornilla Sandwich Kids Meals Item Gold Family meals Strips meals…" at bounding box center [211, 128] width 129 height 163
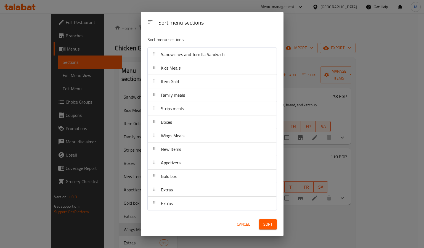
click at [267, 223] on span "Sort" at bounding box center [267, 224] width 9 height 7
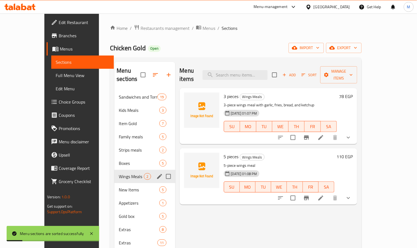
click at [114, 170] on div "Wings Meals 2" at bounding box center [144, 176] width 61 height 13
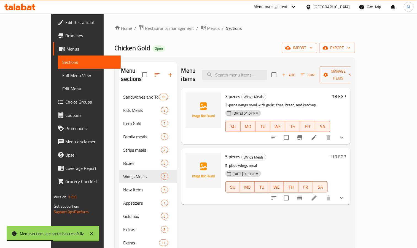
click at [346, 92] on h6 "78 EGP" at bounding box center [340, 96] width 14 height 8
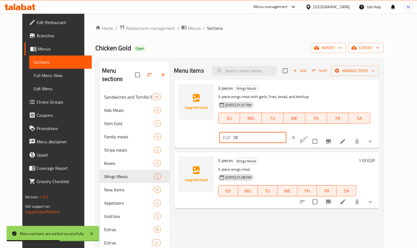
click at [287, 132] on input "78" at bounding box center [259, 137] width 53 height 11
type input "80"
click at [312, 131] on button "ok" at bounding box center [306, 137] width 12 height 12
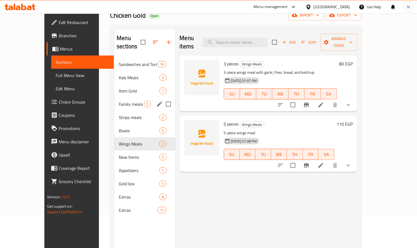
scroll to position [77, 0]
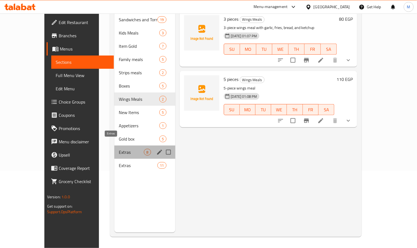
click at [119, 149] on span "Extras" at bounding box center [131, 152] width 25 height 7
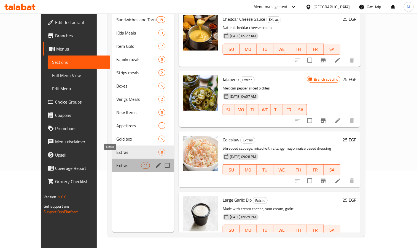
click at [117, 162] on span "Extras" at bounding box center [129, 165] width 25 height 7
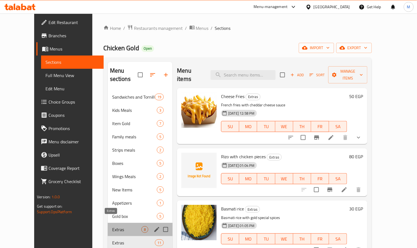
click at [117, 226] on span "Extras" at bounding box center [126, 229] width 29 height 7
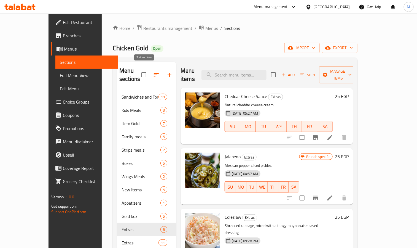
click at [154, 73] on icon "button" at bounding box center [156, 74] width 5 height 3
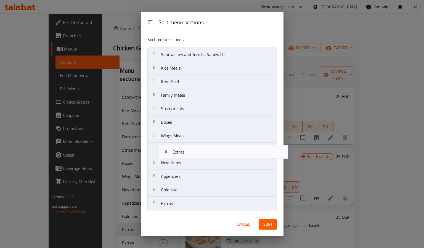
drag, startPoint x: 185, startPoint y: 191, endPoint x: 197, endPoint y: 150, distance: 42.7
click at [197, 150] on nav "Sandwiches and Tornilla Sandwich Kids Meals Item Gold Family meals Strips meals…" at bounding box center [211, 128] width 129 height 163
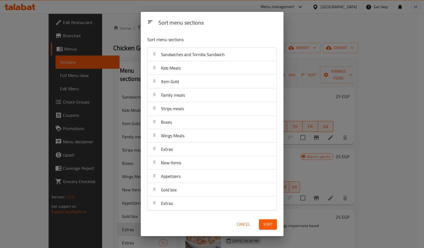
click at [284, 230] on div "Sort menu sections Sort menu sections Sandwiches and Tornilla Sandwich Kids Mea…" at bounding box center [212, 124] width 424 height 248
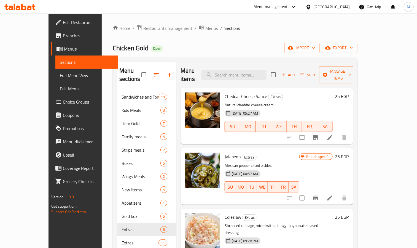
click at [150, 68] on button "button" at bounding box center [156, 74] width 13 height 13
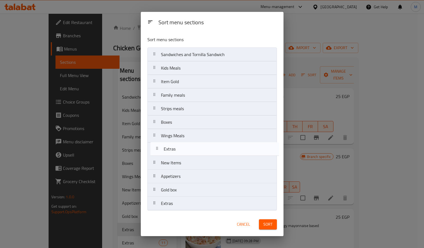
drag, startPoint x: 199, startPoint y: 192, endPoint x: 202, endPoint y: 149, distance: 43.1
click at [202, 149] on nav "Sandwiches and Tornilla Sandwich Kids Meals Item Gold Family meals Strips meals…" at bounding box center [211, 128] width 129 height 163
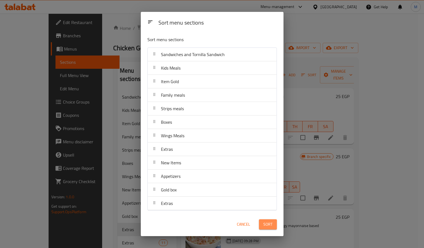
click at [266, 226] on span "Sort" at bounding box center [267, 224] width 9 height 7
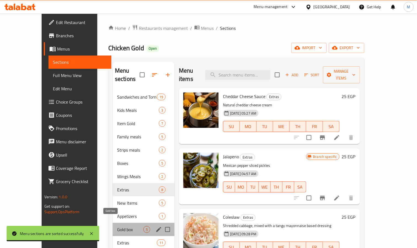
click at [117, 226] on span "Gold box" at bounding box center [130, 229] width 26 height 7
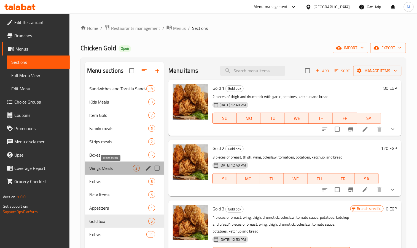
click at [115, 171] on span "Wings Meals" at bounding box center [111, 168] width 44 height 7
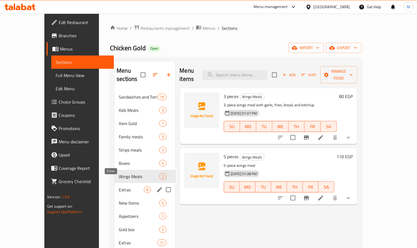
click at [119, 186] on span "Extras" at bounding box center [131, 189] width 25 height 7
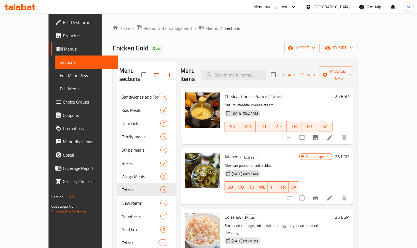
click at [266, 78] on div "Menu items Add Sort Manage items" at bounding box center [267, 75] width 173 height 26
click at [254, 70] on input "search" at bounding box center [234, 75] width 65 height 10
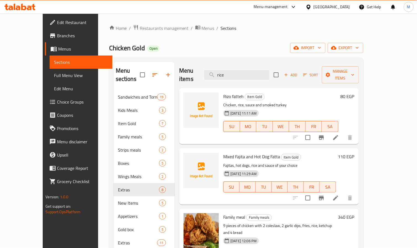
type input "rice"
click at [252, 64] on div "Menu items rice Add Sort Manage items" at bounding box center [269, 75] width 180 height 26
click at [251, 70] on input "rice" at bounding box center [236, 75] width 65 height 10
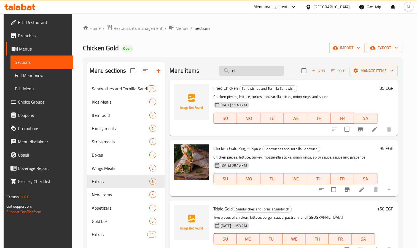
type input "r"
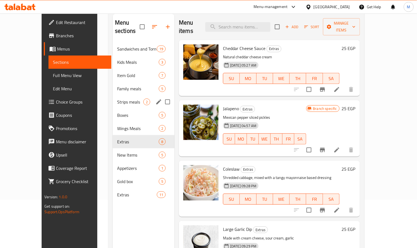
scroll to position [77, 0]
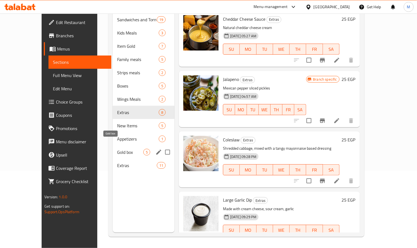
click at [117, 149] on span "Gold box" at bounding box center [130, 152] width 26 height 7
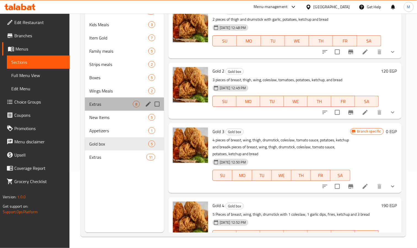
click at [105, 100] on div "Extras 8" at bounding box center [124, 103] width 79 height 13
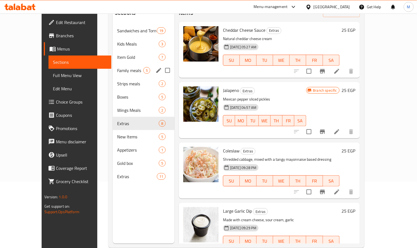
scroll to position [77, 0]
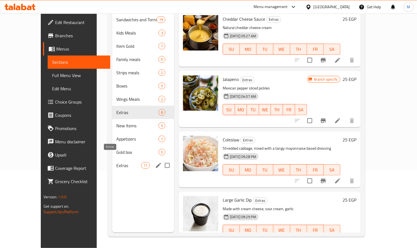
click at [117, 162] on span "Extras" at bounding box center [129, 165] width 25 height 7
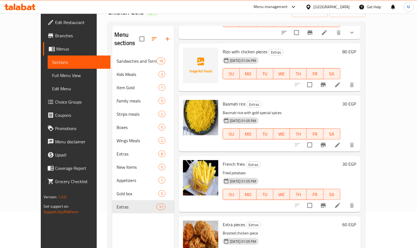
scroll to position [83, 0]
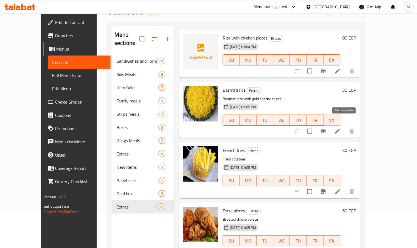
click at [316, 127] on input "checkbox" at bounding box center [310, 131] width 12 height 12
checkbox input "true"
click at [316, 186] on input "checkbox" at bounding box center [310, 192] width 12 height 12
checkbox input "true"
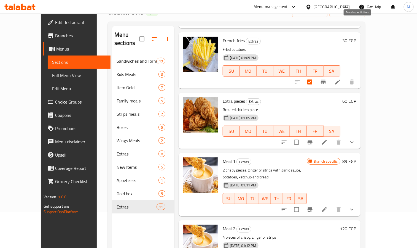
scroll to position [207, 0]
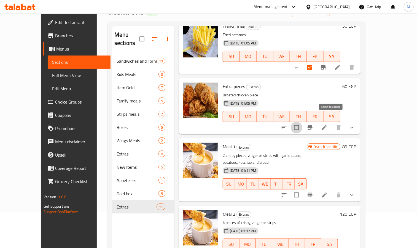
click at [303, 124] on input "checkbox" at bounding box center [297, 128] width 12 height 12
checkbox input "true"
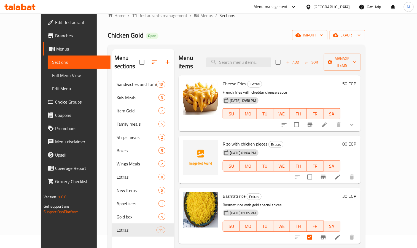
scroll to position [0, 0]
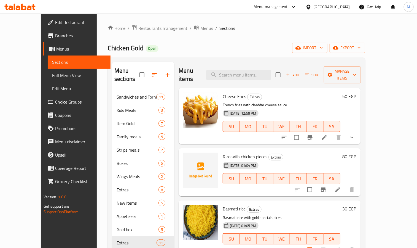
click at [361, 79] on div "Menu items Add Sort Manage items" at bounding box center [270, 75] width 182 height 26
click at [357, 72] on span "Manage items" at bounding box center [343, 75] width 28 height 14
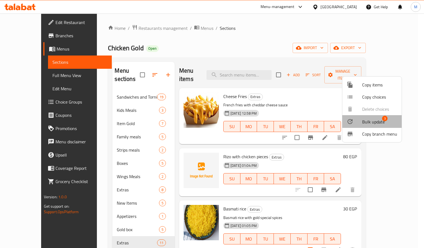
click at [372, 118] on span "Bulk update" at bounding box center [373, 121] width 23 height 7
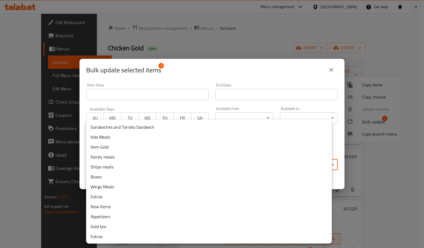
click at [175, 165] on body "​ Menu-management Egypt Get Help M Edit Restaurant Branches Menus Sections Full…" at bounding box center [212, 131] width 424 height 234
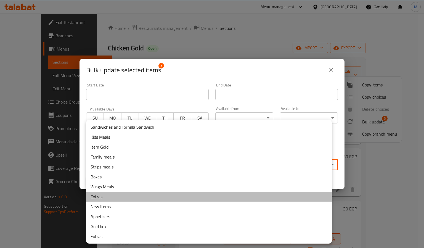
click at [111, 194] on li "Extras" at bounding box center [209, 196] width 246 height 10
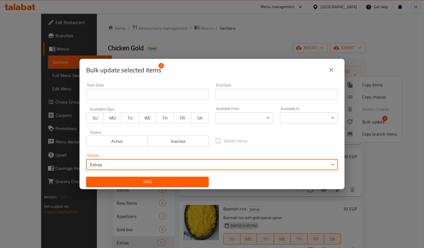
click at [187, 184] on span "Save" at bounding box center [147, 181] width 114 height 7
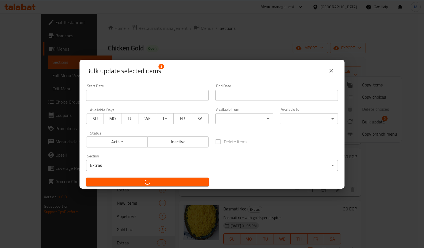
checkbox input "false"
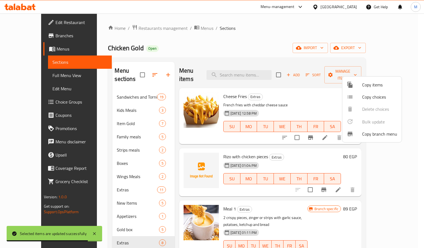
click at [114, 179] on div at bounding box center [212, 124] width 424 height 248
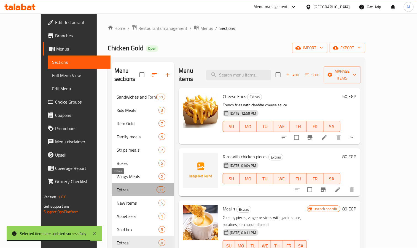
click at [117, 186] on span "Extras" at bounding box center [137, 189] width 40 height 7
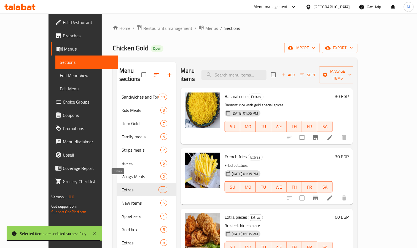
click at [122, 186] on span "Extras" at bounding box center [140, 189] width 37 height 7
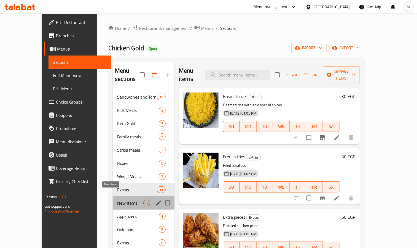
click at [129, 199] on span "New Items" at bounding box center [130, 202] width 26 height 7
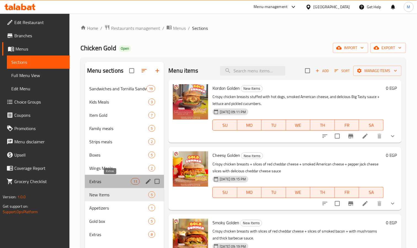
click at [125, 183] on span "Extras" at bounding box center [110, 181] width 42 height 7
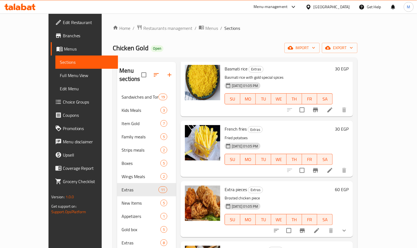
scroll to position [41, 0]
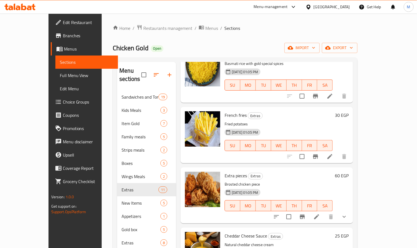
click at [349, 172] on h6 "60 EGP" at bounding box center [342, 176] width 14 height 8
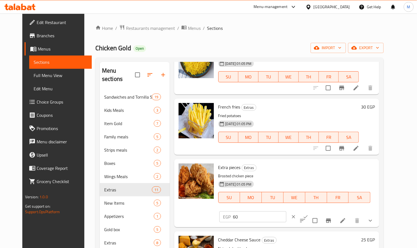
click at [231, 213] on p "EGP" at bounding box center [227, 216] width 8 height 7
click at [287, 211] on input "60" at bounding box center [259, 216] width 53 height 11
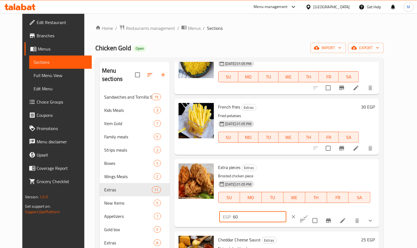
click at [287, 211] on input "60" at bounding box center [259, 216] width 53 height 11
type input "50"
click at [297, 214] on icon "clear" at bounding box center [294, 217] width 6 height 6
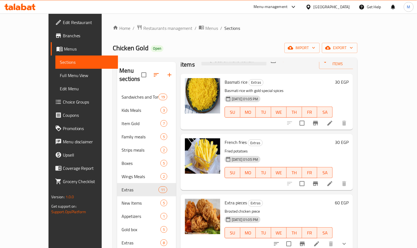
scroll to position [0, 0]
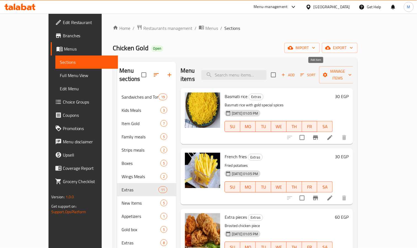
click at [296, 72] on span "Add" at bounding box center [288, 75] width 15 height 6
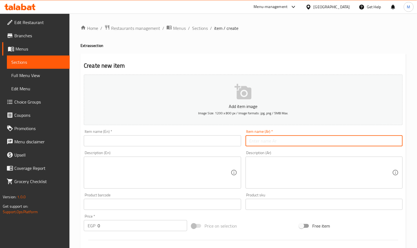
click at [327, 146] on input "text" at bounding box center [324, 140] width 157 height 11
click at [327, 146] on input "استبدال قطعة جناح بدبوس" at bounding box center [324, 140] width 157 height 11
type input "استبدال قطعة جناح بدبوس"
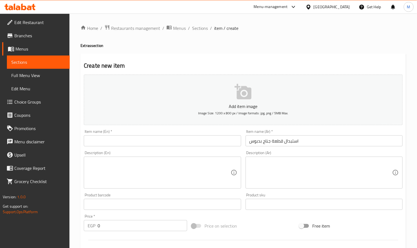
click at [134, 140] on input "text" at bounding box center [162, 140] width 157 height 11
paste input "Replacing a wing piece with a pin"
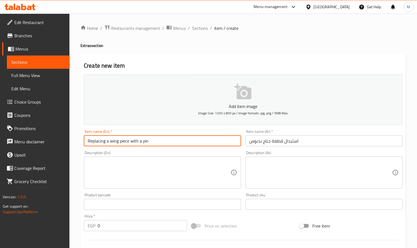
type input "Replacing a wing piece with a pin"
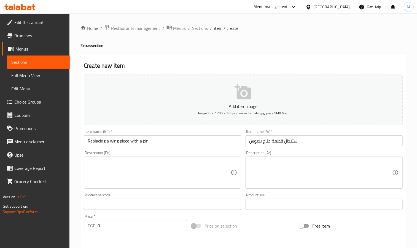
click at [115, 235] on div at bounding box center [244, 240] width 324 height 14
click at [115, 224] on input "0" at bounding box center [143, 225] width 90 height 11
type input "0"
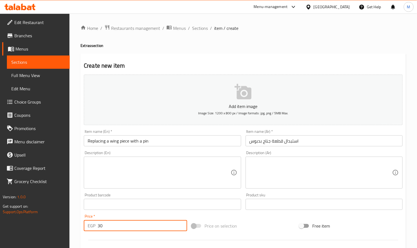
type input "30"
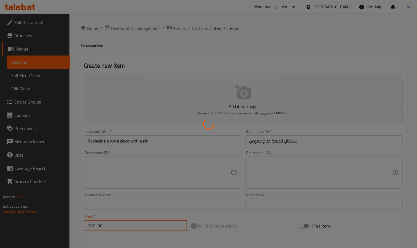
type input "0"
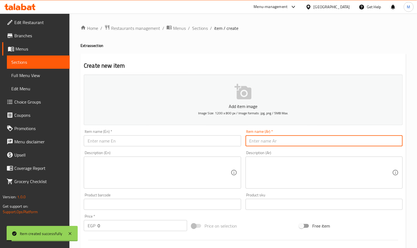
click at [250, 142] on input "text" at bounding box center [324, 140] width 157 height 11
click at [250, 142] on input "اضافة عيش" at bounding box center [324, 140] width 157 height 11
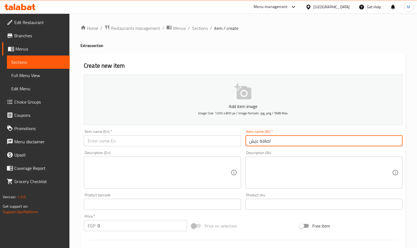
type input "اضافة عيش"
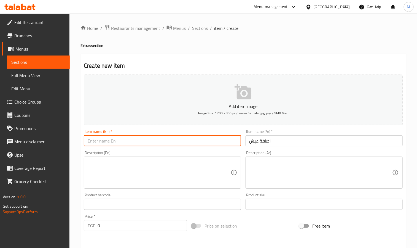
click at [207, 138] on input "text" at bounding box center [162, 140] width 157 height 11
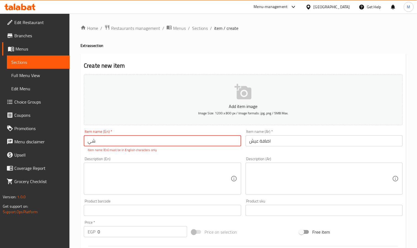
type input "ش"
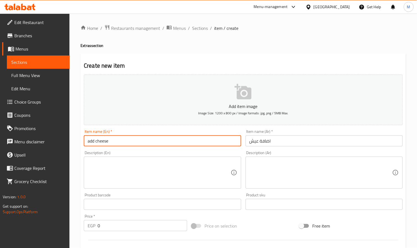
type input "add cheese"
click at [125, 222] on input "0" at bounding box center [143, 225] width 90 height 11
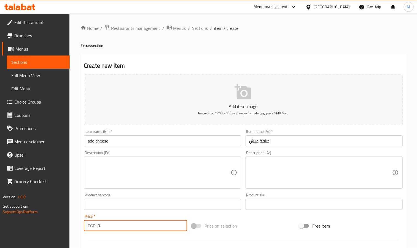
click at [126, 222] on input "0" at bounding box center [143, 225] width 90 height 11
type input "3"
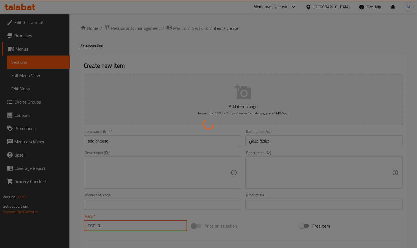
type input "0"
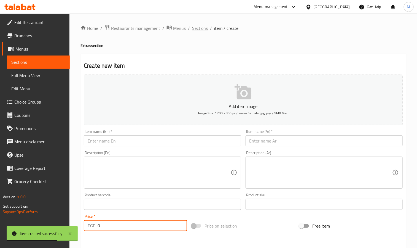
click at [200, 25] on span "Sections" at bounding box center [200, 28] width 16 height 7
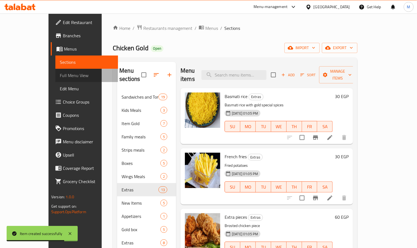
click at [60, 75] on span "Full Menu View" at bounding box center [87, 75] width 54 height 7
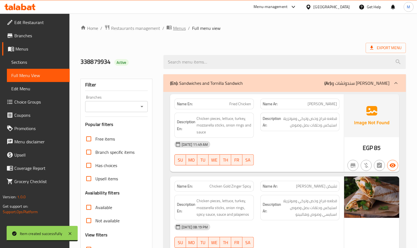
click at [176, 28] on span "Menus" at bounding box center [179, 28] width 13 height 7
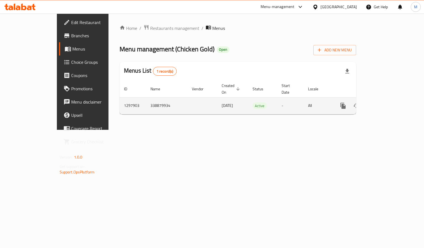
click at [389, 99] on link "enhanced table" at bounding box center [382, 105] width 13 height 13
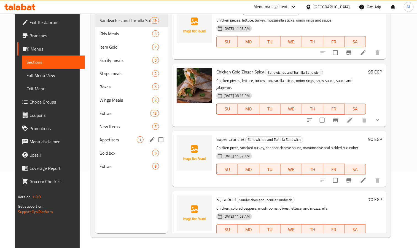
scroll to position [77, 0]
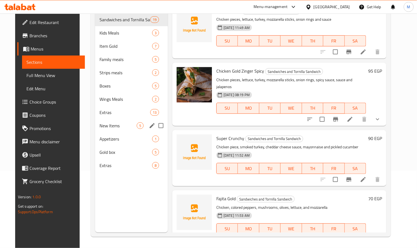
click at [155, 120] on input "Menu sections" at bounding box center [161, 126] width 12 height 12
checkbox input "true"
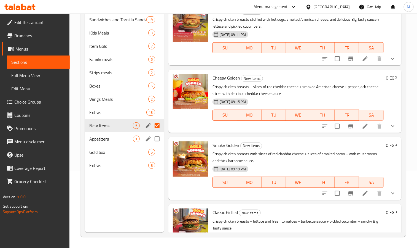
click at [158, 142] on input "Menu sections" at bounding box center [157, 139] width 12 height 12
checkbox input "true"
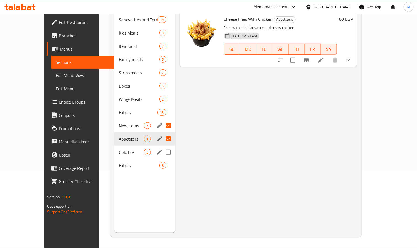
click at [163, 156] on input "Menu sections" at bounding box center [169, 152] width 12 height 12
checkbox input "true"
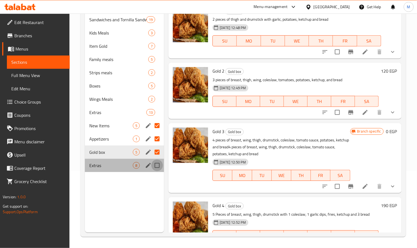
click at [158, 167] on input "Menu sections" at bounding box center [157, 165] width 12 height 12
checkbox input "true"
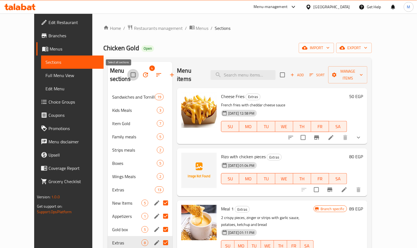
drag, startPoint x: 121, startPoint y: 75, endPoint x: 126, endPoint y: 76, distance: 5.2
click at [127, 76] on input "checkbox" at bounding box center [133, 75] width 12 height 12
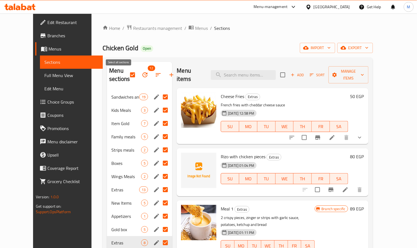
click at [127, 77] on input "checkbox" at bounding box center [133, 75] width 12 height 12
checkbox input "false"
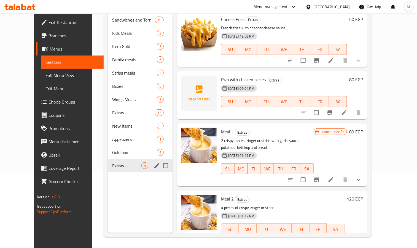
scroll to position [77, 0]
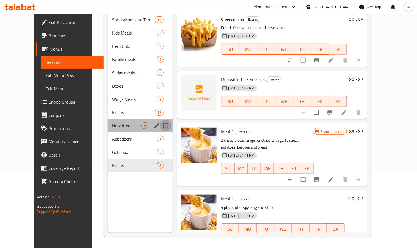
click at [160, 120] on input "Menu sections" at bounding box center [166, 126] width 12 height 12
checkbox input "true"
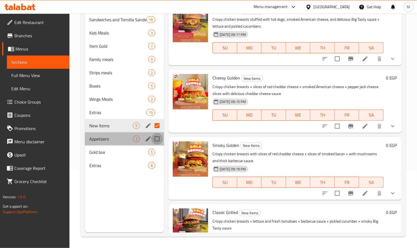
click at [160, 139] on input "Menu sections" at bounding box center [157, 139] width 12 height 12
checkbox input "true"
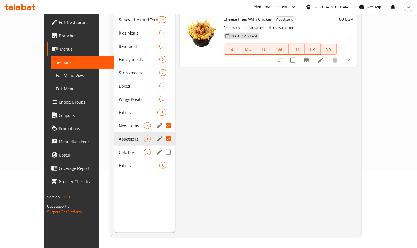
click at [163, 154] on input "Menu sections" at bounding box center [169, 152] width 12 height 12
checkbox input "true"
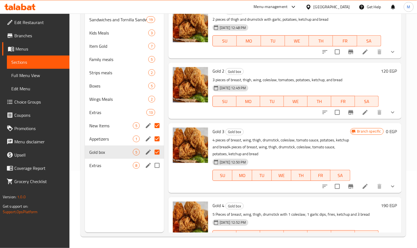
click at [159, 169] on input "Menu sections" at bounding box center [157, 165] width 12 height 12
checkbox input "true"
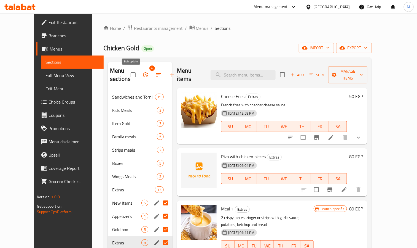
click at [142, 76] on icon "button" at bounding box center [145, 74] width 7 height 7
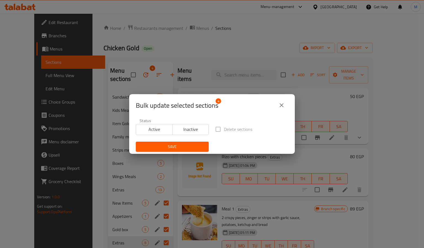
click at [192, 128] on span "Inactive" at bounding box center [191, 129] width 32 height 8
click at [193, 147] on span "Save" at bounding box center [172, 146] width 64 height 7
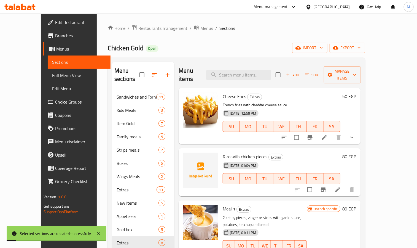
click at [52, 74] on span "Full Menu View" at bounding box center [79, 75] width 54 height 7
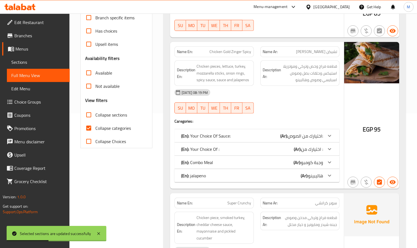
scroll to position [166, 0]
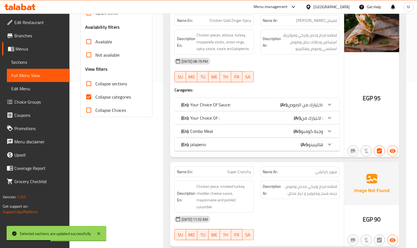
click at [88, 102] on input "Collapse categories" at bounding box center [88, 96] width 13 height 13
checkbox input "false"
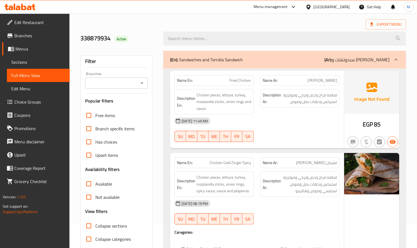
scroll to position [0, 0]
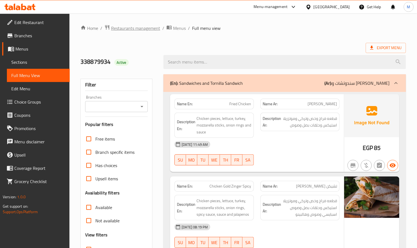
click at [136, 25] on span "Restaurants management" at bounding box center [135, 28] width 49 height 7
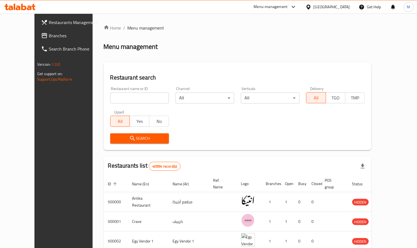
click at [124, 95] on div "Home / Menu management Menu management Restaurant search Restaurant name or ID …" at bounding box center [238, 207] width 268 height 364
click at [124, 95] on input "search" at bounding box center [139, 97] width 59 height 11
paste input "505059"
type input "505059"
click button "Search" at bounding box center [139, 138] width 59 height 10
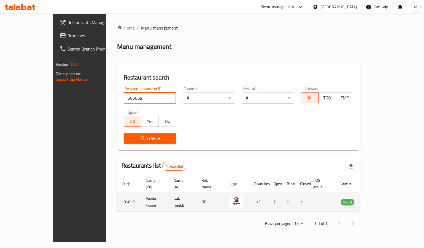
click at [376, 199] on icon "enhanced table" at bounding box center [372, 201] width 7 height 7
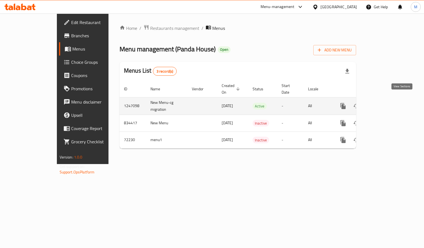
click at [386, 103] on icon "enhanced table" at bounding box center [382, 106] width 7 height 7
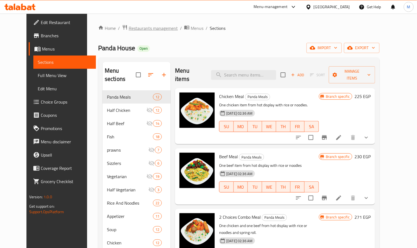
click at [146, 26] on span "Restaurants management" at bounding box center [153, 28] width 49 height 7
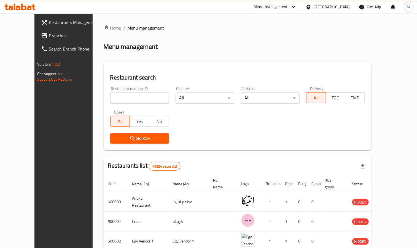
click at [133, 97] on input "search" at bounding box center [139, 97] width 59 height 11
paste input "505059"
type input "505059"
click button "Search" at bounding box center [139, 138] width 59 height 10
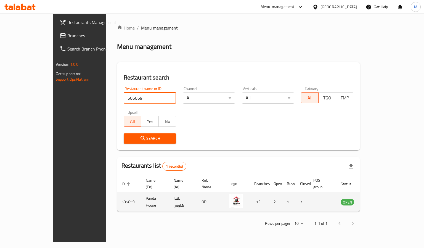
click at [384, 199] on td "enhanced table" at bounding box center [374, 202] width 19 height 20
click at [376, 200] on icon "enhanced table" at bounding box center [373, 202] width 6 height 5
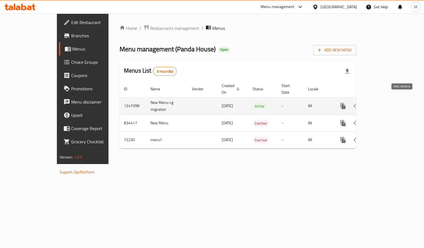
click at [385, 103] on icon "enhanced table" at bounding box center [382, 105] width 5 height 5
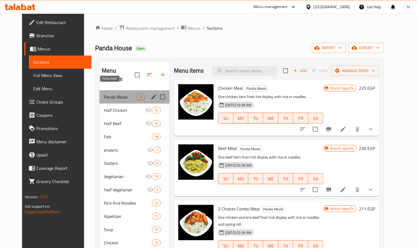
click at [120, 94] on span "Panda Meals" at bounding box center [120, 97] width 33 height 7
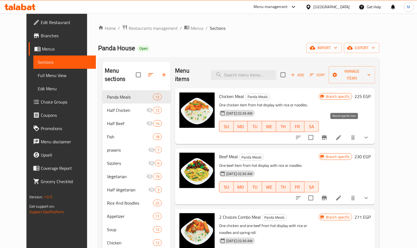
click at [328, 134] on icon "Branch-specific-item" at bounding box center [324, 137] width 7 height 7
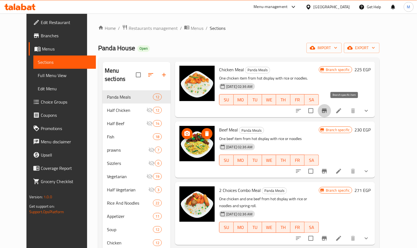
scroll to position [41, 0]
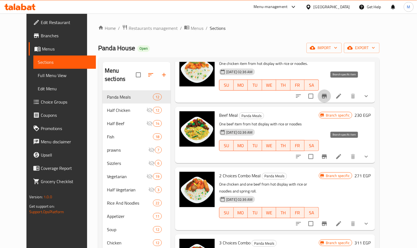
click at [328, 153] on icon "Branch-specific-item" at bounding box center [324, 156] width 7 height 7
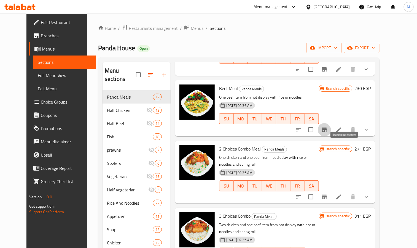
scroll to position [83, 0]
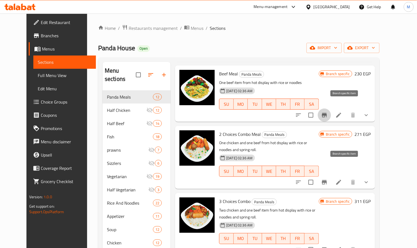
click at [327, 180] on icon "Branch-specific-item" at bounding box center [324, 182] width 5 height 4
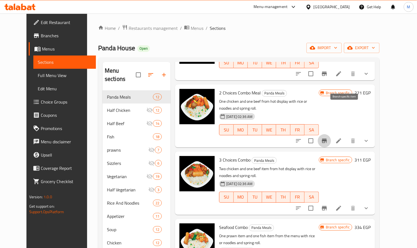
scroll to position [166, 0]
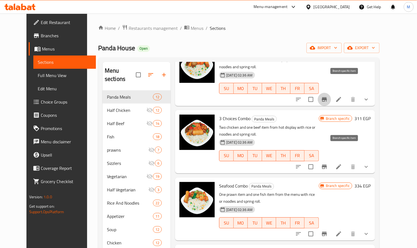
click at [347, 162] on li at bounding box center [338, 167] width 15 height 10
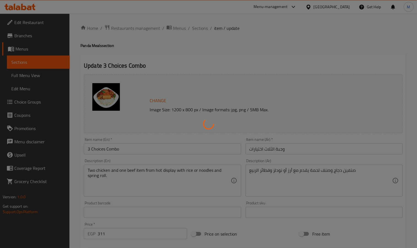
click at [195, 31] on div at bounding box center [208, 124] width 417 height 248
click at [197, 28] on div at bounding box center [208, 124] width 417 height 248
click at [200, 31] on div at bounding box center [208, 124] width 417 height 248
click at [246, 78] on div at bounding box center [208, 124] width 417 height 248
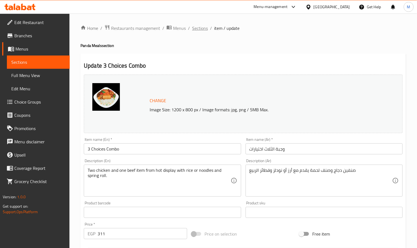
click at [198, 29] on span "Sections" at bounding box center [200, 28] width 16 height 7
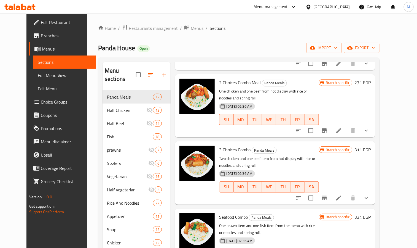
scroll to position [166, 0]
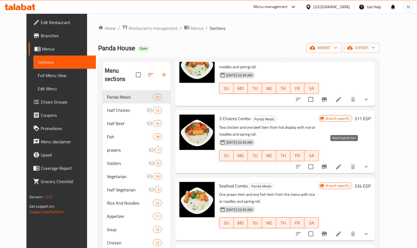
click at [331, 160] on button "Branch-specific-item" at bounding box center [324, 166] width 13 height 13
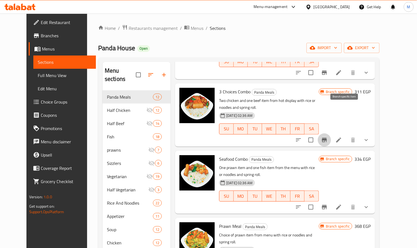
scroll to position [207, 0]
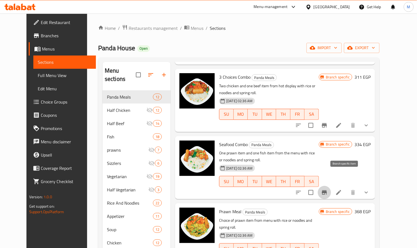
click at [331, 186] on button "Branch-specific-item" at bounding box center [324, 192] width 13 height 13
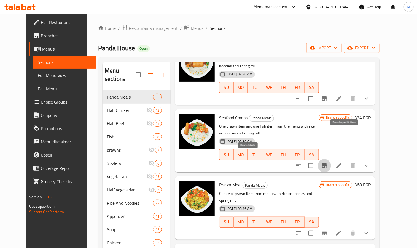
scroll to position [248, 0]
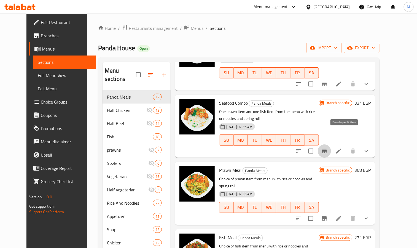
click at [331, 212] on button "Branch-specific-item" at bounding box center [324, 218] width 13 height 13
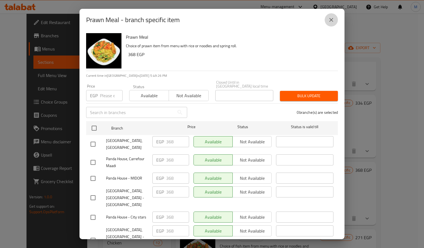
click at [331, 19] on icon "close" at bounding box center [331, 20] width 7 height 7
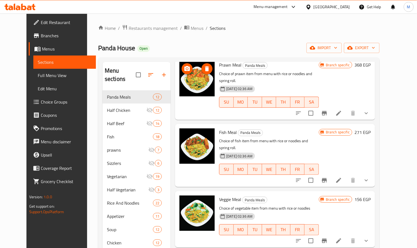
scroll to position [372, 0]
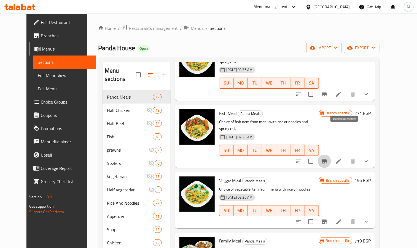
click at [328, 158] on icon "Branch-specific-item" at bounding box center [324, 161] width 7 height 7
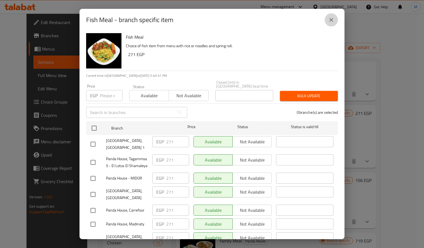
click at [330, 23] on icon "close" at bounding box center [331, 20] width 7 height 7
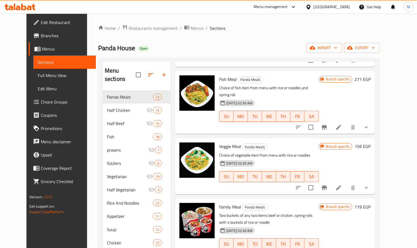
scroll to position [406, 0]
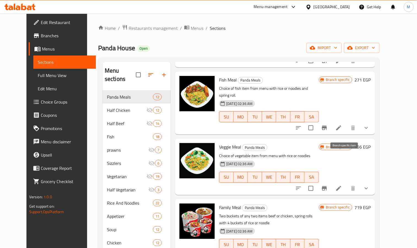
click at [327, 186] on icon "Branch-specific-item" at bounding box center [324, 188] width 5 height 4
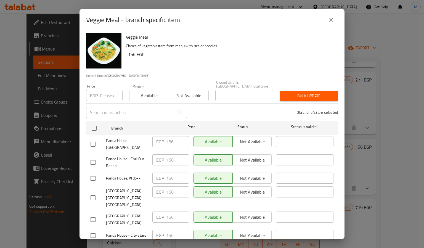
click at [329, 28] on div "Veggie Meal - branch specific item" at bounding box center [211, 20] width 265 height 22
click at [332, 21] on icon "close" at bounding box center [331, 20] width 7 height 7
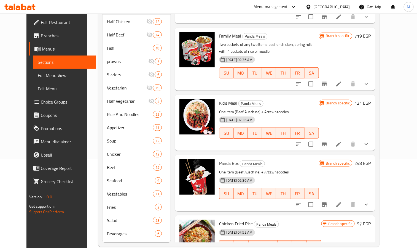
scroll to position [90, 0]
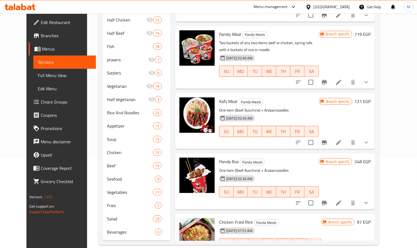
click at [219, 97] on span "Kid's Meal" at bounding box center [228, 101] width 18 height 8
copy h6 "Kid's Meal"
click at [223, 97] on span "Kid's Meal" at bounding box center [228, 101] width 18 height 8
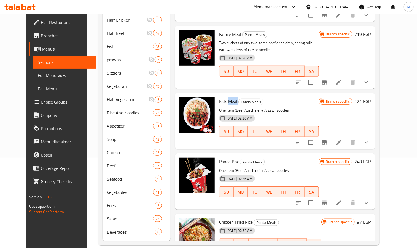
click at [223, 97] on span "Kid's Meal" at bounding box center [228, 101] width 18 height 8
click at [229, 218] on span "Chicken Fried Rice" at bounding box center [236, 222] width 34 height 8
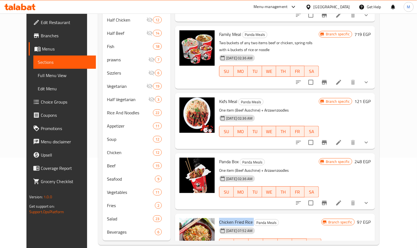
copy h6 "Chicken Fried Rice"
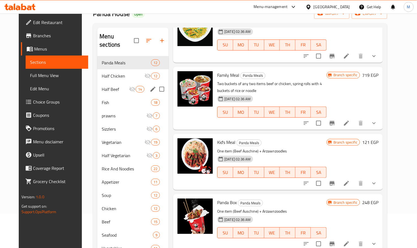
scroll to position [49, 0]
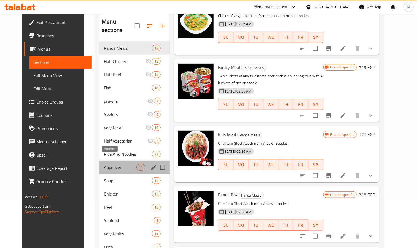
click at [106, 164] on span "Appetizer" at bounding box center [120, 167] width 33 height 7
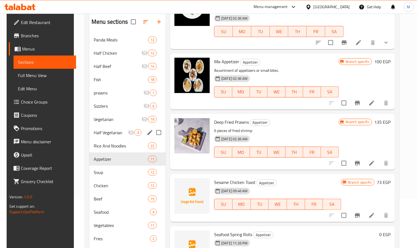
click at [117, 137] on div "Half Vegetarian 3" at bounding box center [127, 132] width 76 height 13
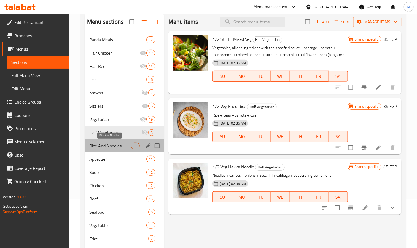
click at [117, 146] on span "Rice And Noodles" at bounding box center [110, 145] width 42 height 7
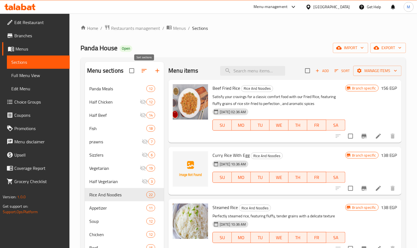
click at [145, 69] on icon "button" at bounding box center [144, 70] width 7 height 7
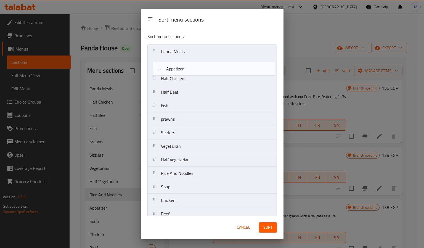
drag, startPoint x: 185, startPoint y: 171, endPoint x: 190, endPoint y: 60, distance: 111.0
click at [190, 60] on nav "Panda Meals Half Chicken Half Beef Fish prawns Sizzlers Vegetarian Half Vegetar…" at bounding box center [211, 166] width 129 height 244
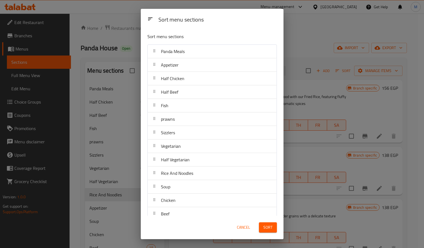
click at [269, 225] on span "Sort" at bounding box center [267, 227] width 9 height 7
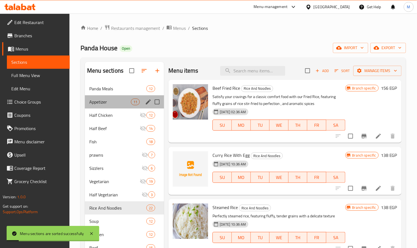
click at [114, 96] on div "Appetizer 11" at bounding box center [124, 101] width 79 height 13
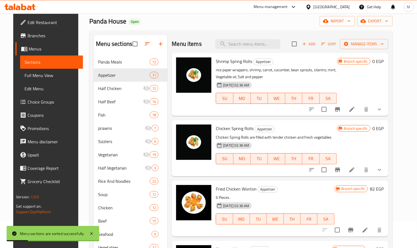
scroll to position [41, 0]
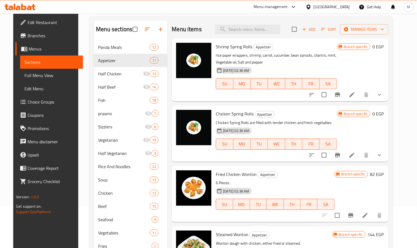
click at [386, 100] on button "show more" at bounding box center [379, 94] width 13 height 13
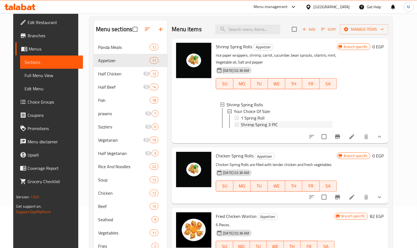
click at [247, 121] on span "Shrimp Spring 3 PIC" at bounding box center [259, 124] width 37 height 7
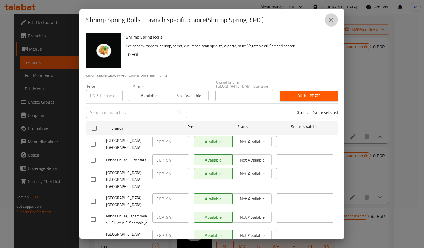
click at [336, 20] on button "close" at bounding box center [330, 19] width 13 height 13
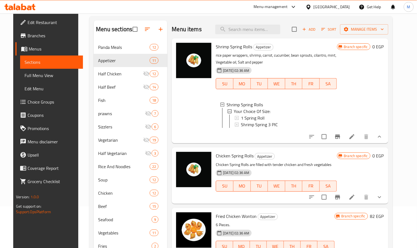
click at [232, 51] on div "Shrimp Spring Rolls Appetizer rice paper wrappers, shrimp, carrot, cucumber, be…" at bounding box center [277, 91] width 126 height 100
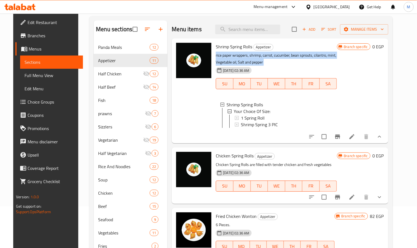
click at [232, 51] on div "Shrimp Spring Rolls Appetizer rice paper wrappers, shrimp, carrot, cucumber, be…" at bounding box center [277, 91] width 126 height 100
copy div "rice paper wrappers, shrimp, carrot, cucumber, bean sprouts, cilantro, mint, Ve…"
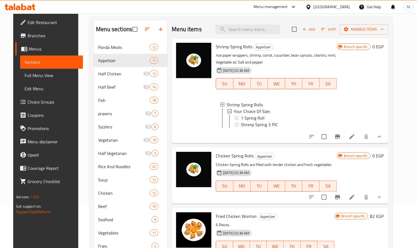
click at [232, 44] on span "Shrimp Spring Rolls" at bounding box center [234, 46] width 36 height 8
copy h6 "Shrimp Spring Rolls"
click at [232, 44] on span "Shrimp Spring Rolls" at bounding box center [234, 46] width 36 height 8
click at [383, 200] on icon "show more" at bounding box center [380, 197] width 7 height 7
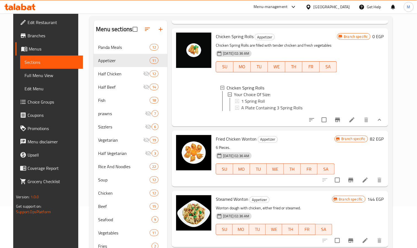
scroll to position [124, 0]
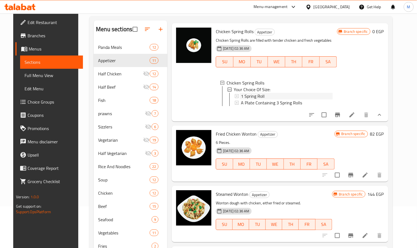
click at [248, 99] on span "1 Spring Roll" at bounding box center [253, 96] width 24 height 7
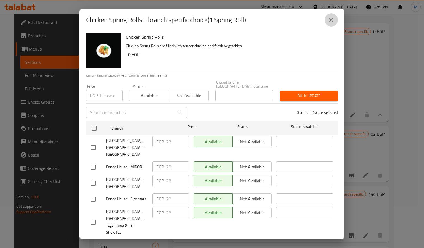
click at [332, 24] on button "close" at bounding box center [330, 19] width 13 height 13
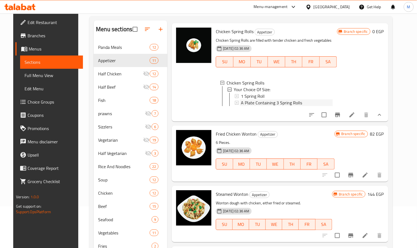
click at [268, 106] on span "A Plate Containing 3 Spring Rolls" at bounding box center [271, 102] width 61 height 7
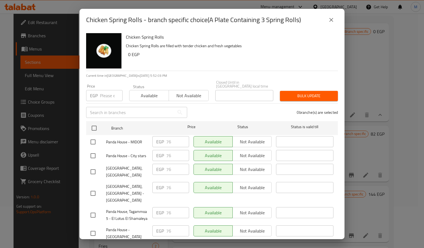
click at [329, 17] on icon "close" at bounding box center [331, 20] width 7 height 7
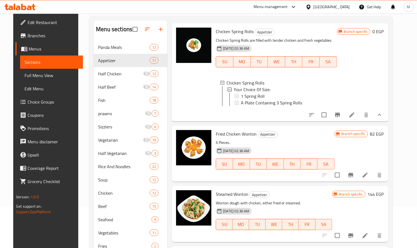
click at [358, 182] on button "Branch-specific-item" at bounding box center [351, 174] width 13 height 13
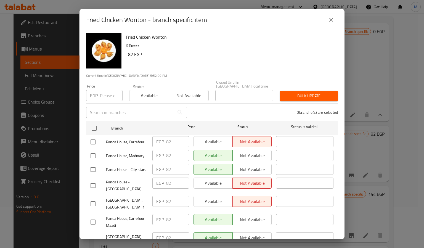
click at [333, 22] on icon "close" at bounding box center [331, 20] width 7 height 7
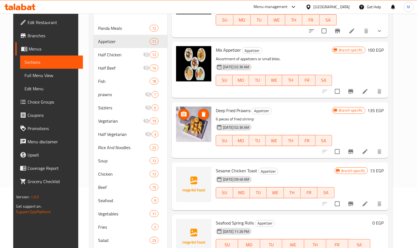
scroll to position [90, 0]
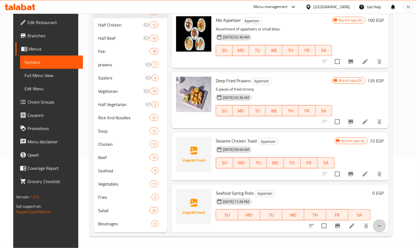
click at [385, 220] on button "show more" at bounding box center [379, 225] width 13 height 13
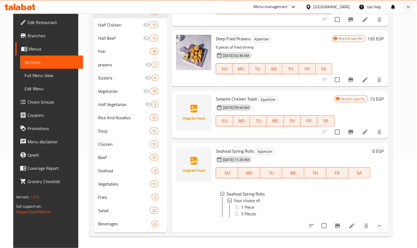
scroll to position [565, 0]
click at [253, 204] on div "1 Piece" at bounding box center [303, 207] width 125 height 7
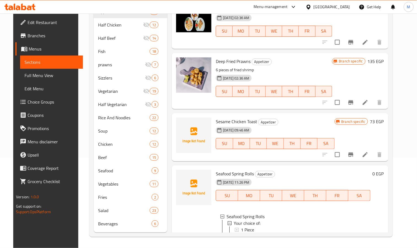
click at [326, 65] on h6 "Deep Fried Prawns Appetizer" at bounding box center [274, 61] width 116 height 8
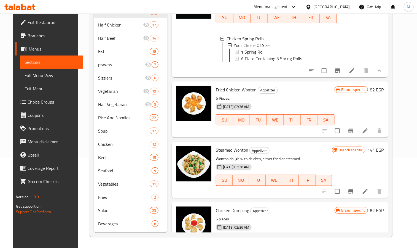
click at [246, 94] on span "Fried Chicken Wonton" at bounding box center [236, 90] width 41 height 8
copy span "Wonton"
click at [206, 75] on div at bounding box center [194, 28] width 40 height 94
click at [354, 134] on icon "Branch-specific-item" at bounding box center [351, 130] width 7 height 7
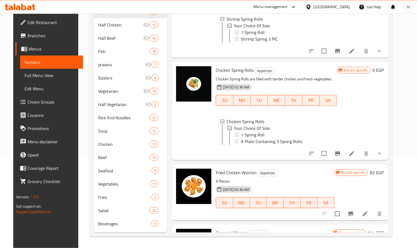
scroll to position [240, 0]
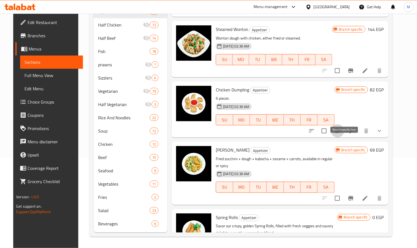
click at [340, 133] on icon "Branch-specific-item" at bounding box center [337, 131] width 5 height 4
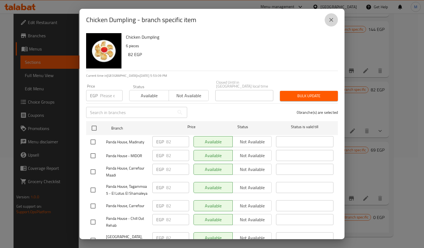
click at [334, 17] on icon "close" at bounding box center [331, 20] width 7 height 7
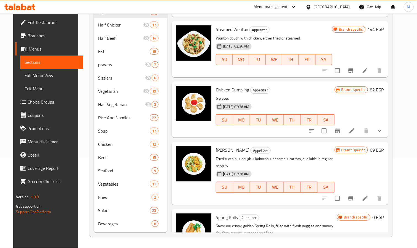
click at [354, 201] on icon "Branch-specific-item" at bounding box center [351, 198] width 7 height 7
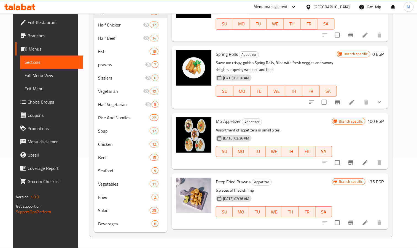
scroll to position [399, 0]
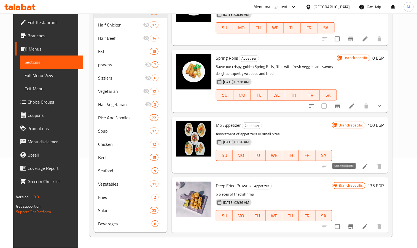
click at [343, 172] on input "checkbox" at bounding box center [338, 167] width 12 height 12
checkbox input "true"
click at [221, 137] on p "Assortment of appetizers or small bites." at bounding box center [274, 133] width 116 height 7
click at [222, 129] on span "Mix Appetizer" at bounding box center [228, 125] width 25 height 8
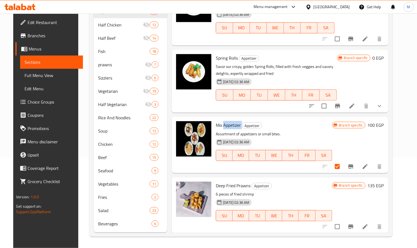
click at [222, 129] on span "Mix Appetizer" at bounding box center [228, 125] width 25 height 8
copy h6 "Mix Appetizer"
click at [232, 191] on div "Deep Fried Prawns Appetizer 6 pieces of fried shrimp [DATE] 02:36 AM SU MO TU W…" at bounding box center [280, 205] width 217 height 56
click at [234, 190] on span "Deep Fried Prawns" at bounding box center [233, 185] width 35 height 8
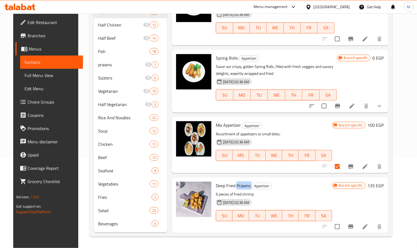
click at [234, 190] on span "Deep Fried Prawns" at bounding box center [233, 185] width 35 height 8
copy h6 "Deep Fried Prawns"
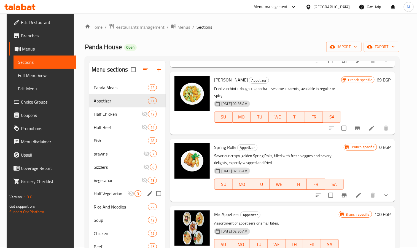
scroll to position [0, 0]
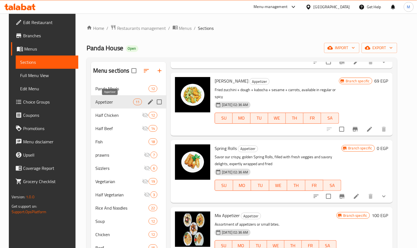
click at [129, 101] on span "Appetizer" at bounding box center [114, 101] width 38 height 7
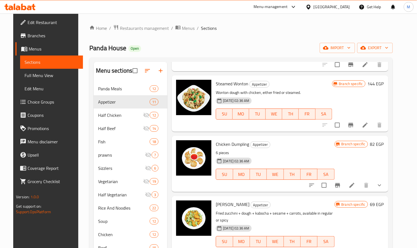
scroll to position [275, 0]
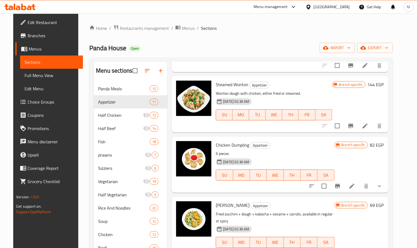
click at [37, 78] on span "Full Menu View" at bounding box center [52, 75] width 54 height 7
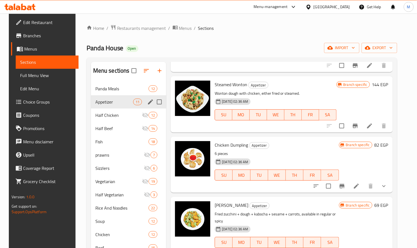
click at [118, 105] on div "Appetizer 11" at bounding box center [129, 101] width 76 height 13
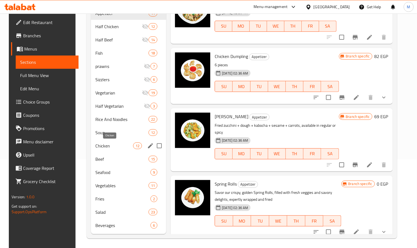
scroll to position [90, 0]
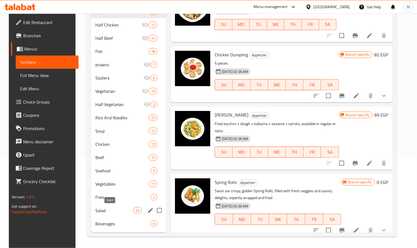
click at [105, 210] on span "Salad" at bounding box center [114, 210] width 38 height 7
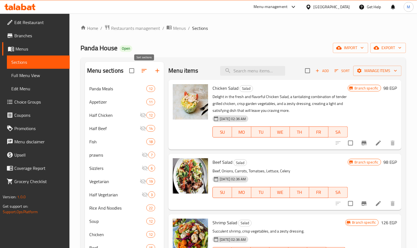
click at [145, 71] on icon "button" at bounding box center [144, 70] width 7 height 7
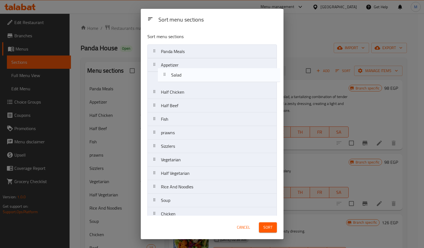
drag, startPoint x: 177, startPoint y: 194, endPoint x: 187, endPoint y: 61, distance: 133.6
click at [187, 61] on nav "Panda Meals Appetizer Half Chicken Half Beef Fish prawns Sizzlers Vegetarian Ha…" at bounding box center [211, 166] width 129 height 244
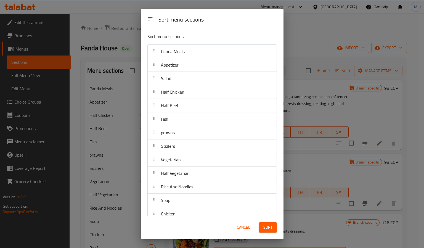
click at [271, 228] on span "Sort" at bounding box center [267, 227] width 9 height 7
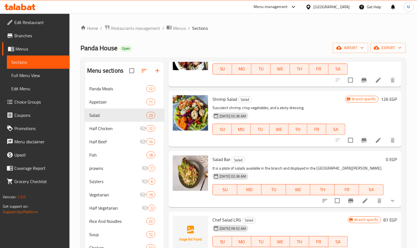
scroll to position [166, 0]
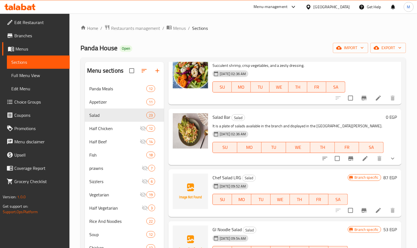
click at [391, 158] on icon "show more" at bounding box center [392, 158] width 3 height 2
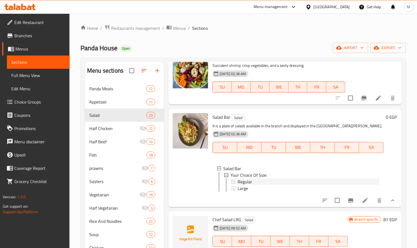
click at [242, 180] on span "Regular" at bounding box center [245, 181] width 15 height 7
click at [241, 186] on span "Large" at bounding box center [243, 188] width 10 height 7
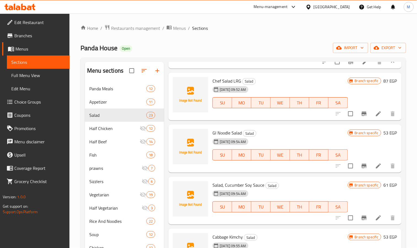
scroll to position [290, 0]
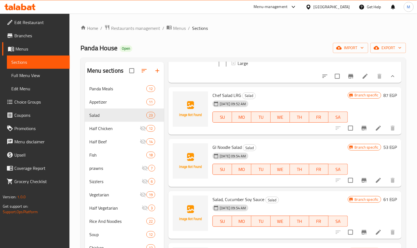
click at [223, 99] on span "Chef Salad LRG" at bounding box center [227, 95] width 29 height 8
copy h6 "Chef Salad LRG"
click at [230, 150] on span "Gl Noodle Salad" at bounding box center [227, 147] width 29 height 8
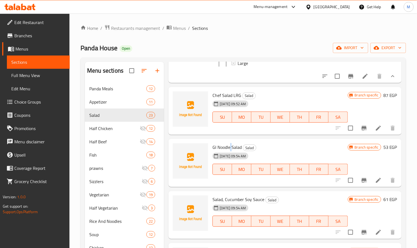
click at [230, 150] on span "Gl Noodle Salad" at bounding box center [227, 147] width 29 height 8
copy h6 "Gl Noodle Salad"
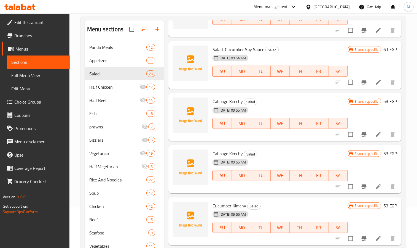
scroll to position [414, 0]
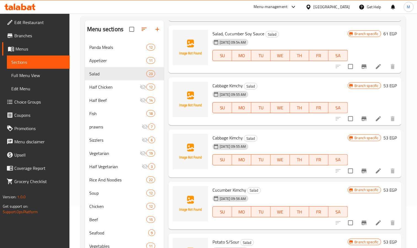
click at [230, 38] on span "Salad, Cucumber Soy Sauce" at bounding box center [239, 34] width 52 height 8
copy h6 "Salad, Cucumber Soy Sauce"
click at [227, 89] on span "Cabbage Kimchy" at bounding box center [228, 85] width 30 height 8
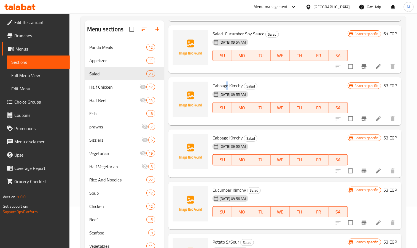
click at [227, 89] on span "Cabbage Kimchy" at bounding box center [228, 85] width 30 height 8
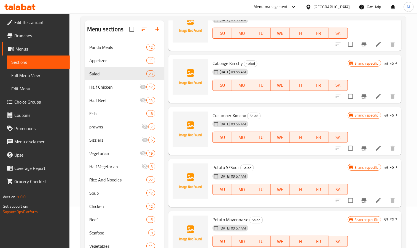
scroll to position [455, 0]
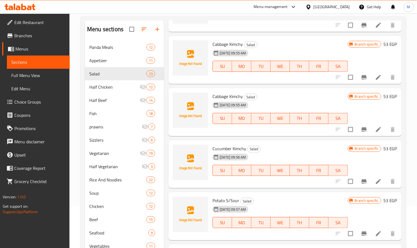
click at [223, 100] on span "Cabbage Kimchy" at bounding box center [228, 96] width 30 height 8
click at [220, 150] on span "Cucumber Kimchy" at bounding box center [230, 148] width 34 height 8
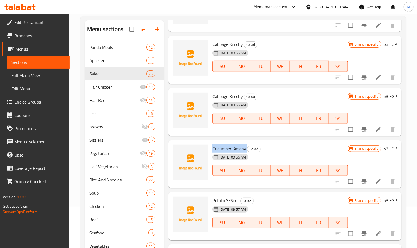
click at [220, 150] on span "Cucumber Kimchy" at bounding box center [230, 148] width 34 height 8
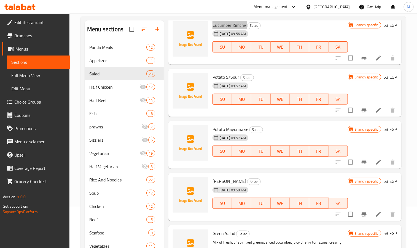
scroll to position [579, 0]
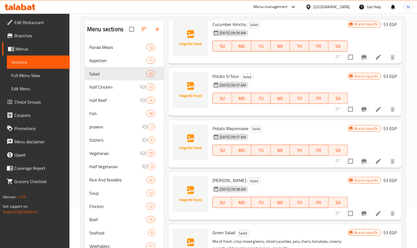
click at [228, 77] on div "Potato S/Sour Salad [DATE] 09:57 AM SU MO TU WE TH FR SA" at bounding box center [280, 92] width 140 height 44
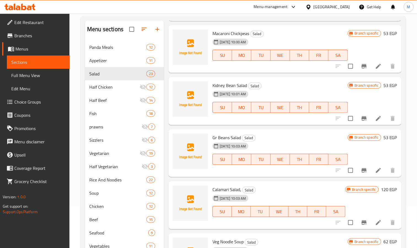
scroll to position [1083, 0]
click at [224, 187] on span "Calamari Salad," at bounding box center [227, 189] width 29 height 8
click at [231, 133] on span "Gr Beans Salad" at bounding box center [227, 137] width 28 height 8
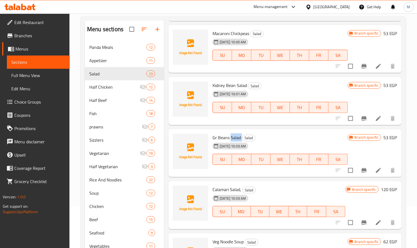
click at [231, 133] on span "Gr Beans Salad" at bounding box center [227, 137] width 28 height 8
click at [235, 85] on span "Kidney Bean Salad" at bounding box center [230, 85] width 34 height 8
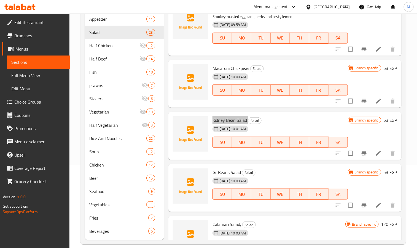
scroll to position [1000, 0]
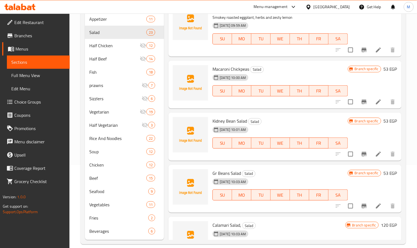
click at [222, 73] on span "Macaroni Chickpeas" at bounding box center [231, 69] width 37 height 8
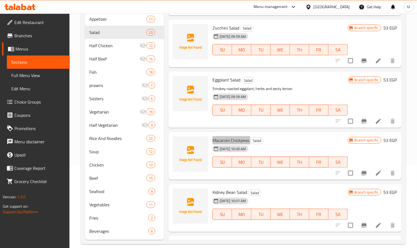
scroll to position [917, 0]
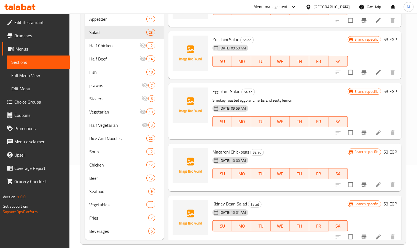
click at [224, 91] on div "Eggplant Salad Salad Smokey roasted eggplant, herbs and zesty lemon [DATE] 09:5…" at bounding box center [280, 111] width 140 height 52
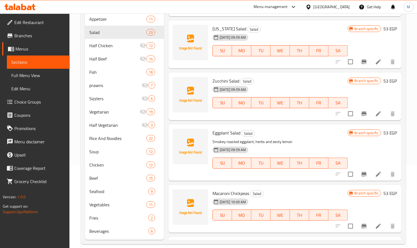
click at [229, 85] on span "Zucchini Salad" at bounding box center [226, 81] width 27 height 8
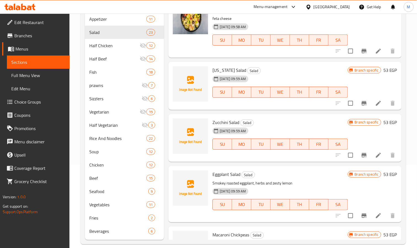
click at [223, 74] on span "[US_STATE] Salad" at bounding box center [230, 70] width 34 height 8
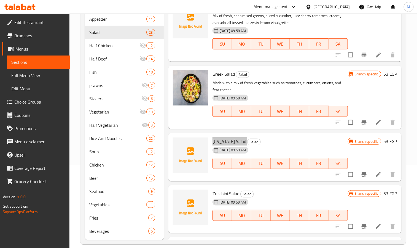
scroll to position [752, 0]
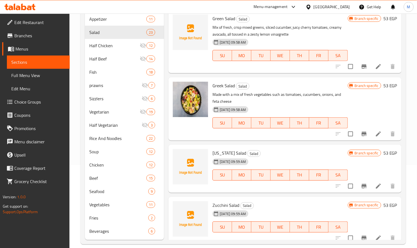
click at [225, 90] on span "Greek Salad" at bounding box center [224, 85] width 22 height 8
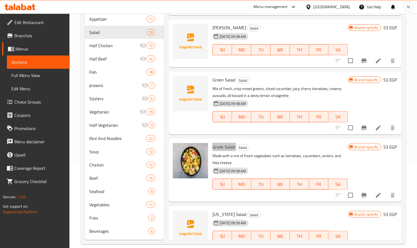
scroll to position [669, 0]
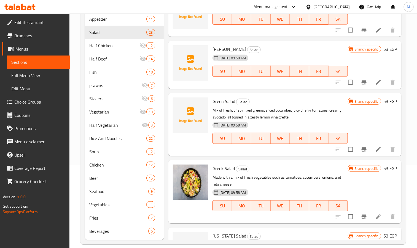
click at [221, 105] on span "Green Salad" at bounding box center [224, 101] width 23 height 8
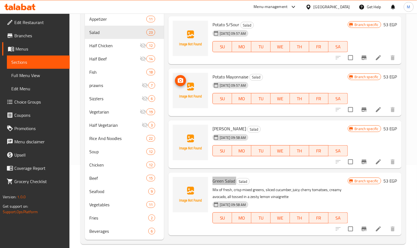
scroll to position [586, 0]
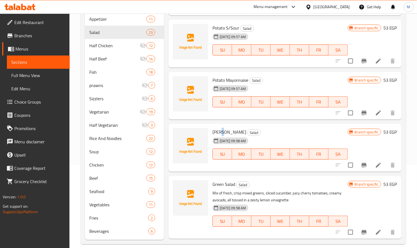
click at [221, 136] on span "[PERSON_NAME]" at bounding box center [230, 132] width 34 height 8
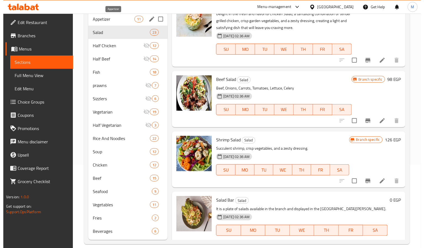
scroll to position [0, 0]
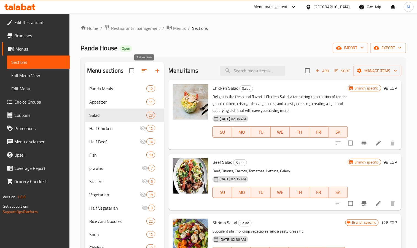
click at [142, 75] on button "button" at bounding box center [144, 70] width 13 height 13
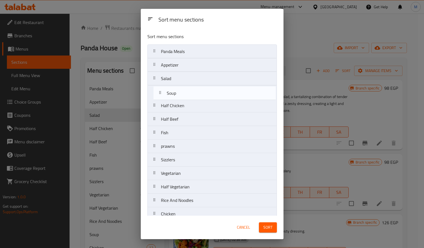
drag, startPoint x: 188, startPoint y: 127, endPoint x: 192, endPoint y: 89, distance: 38.3
click at [192, 89] on nav "Panda Meals Appetizer Salad Half Chicken Half Beef Fish prawns Sizzlers Vegetar…" at bounding box center [211, 166] width 129 height 244
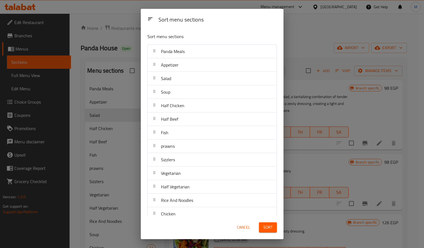
click at [273, 229] on button "Sort" at bounding box center [268, 227] width 18 height 10
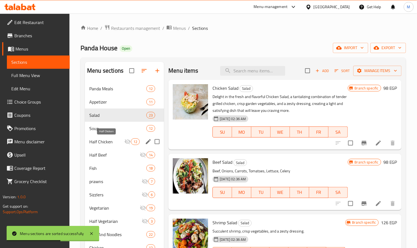
click at [108, 140] on span "Half Chicken" at bounding box center [106, 141] width 35 height 7
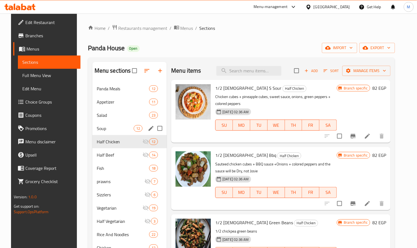
click at [110, 133] on div "Soup 12" at bounding box center [129, 128] width 75 height 13
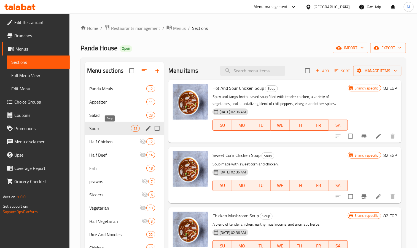
click at [118, 126] on span "Soup" at bounding box center [110, 128] width 42 height 7
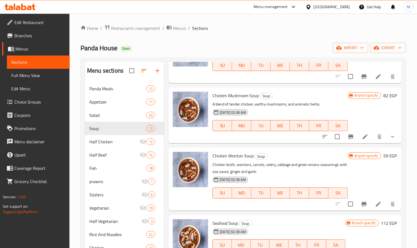
scroll to position [124, 0]
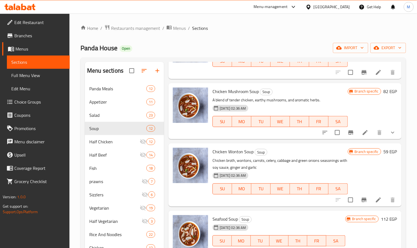
click at [361, 196] on icon "Branch-specific-item" at bounding box center [364, 199] width 7 height 7
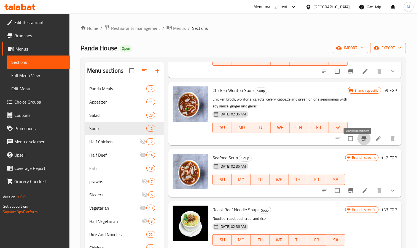
scroll to position [207, 0]
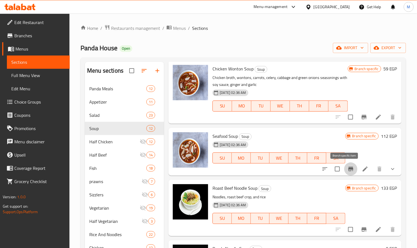
click at [345, 171] on button "Branch-specific-item" at bounding box center [351, 168] width 13 height 13
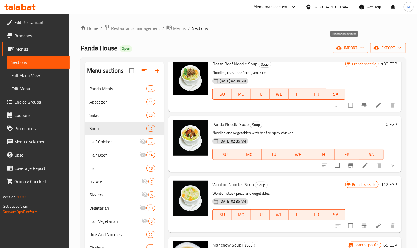
scroll to position [290, 0]
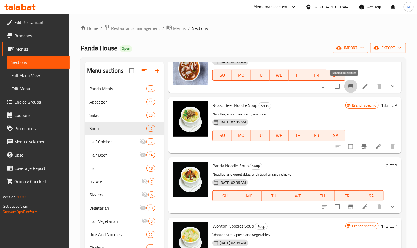
click at [228, 110] on div "Roast Beef Noodle Soup Soup Noodles, roast beef crop, and rice [DATE] 02:36 AM …" at bounding box center [278, 125] width 137 height 52
click at [228, 103] on span "Roast Beef Noodle Soup" at bounding box center [235, 105] width 45 height 8
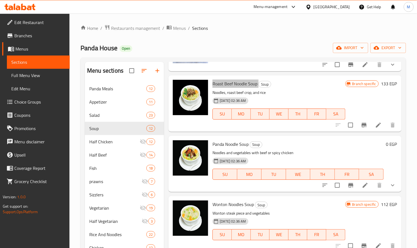
scroll to position [331, 0]
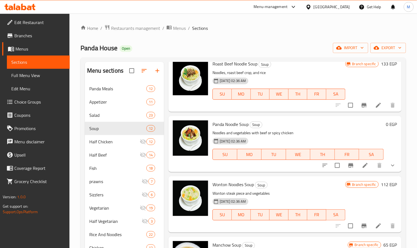
click at [237, 123] on span "Panda Noodle Soup" at bounding box center [231, 124] width 36 height 8
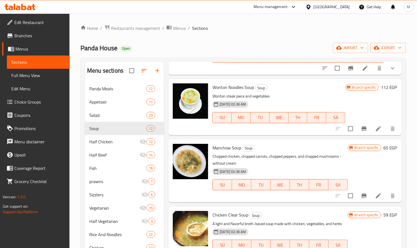
scroll to position [414, 0]
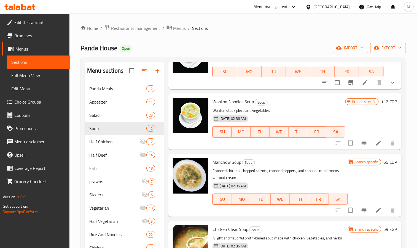
click at [226, 101] on span "Wonton Noodles Soup" at bounding box center [233, 101] width 41 height 8
click at [224, 157] on div "Manchow Soup Soup Chopped chicken, chopped carrots, chopped peppers, and choppe…" at bounding box center [280, 185] width 140 height 58
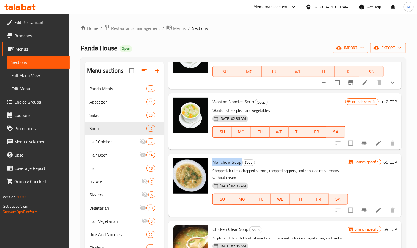
click at [224, 157] on div "Manchow Soup Soup Chopped chicken, chopped carrots, chopped peppers, and choppe…" at bounding box center [280, 185] width 140 height 58
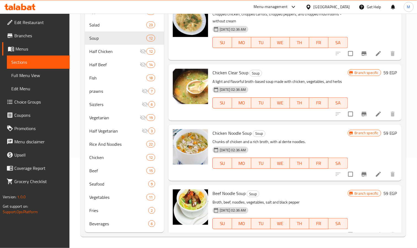
scroll to position [489, 0]
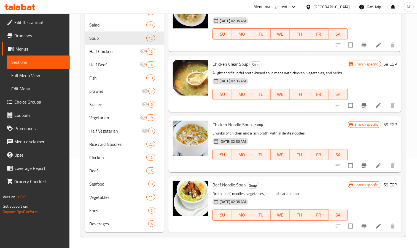
click at [229, 66] on span "Chicken Clear Soup" at bounding box center [231, 64] width 36 height 8
click at [230, 122] on span "Chicken Noodle Soup" at bounding box center [232, 124] width 39 height 8
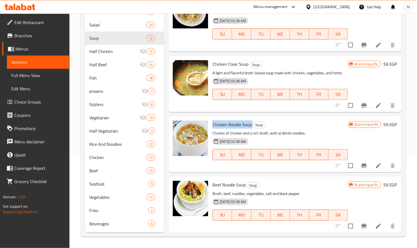
click at [230, 122] on span "Chicken Noodle Soup" at bounding box center [232, 124] width 39 height 8
click at [227, 180] on div "Beef Noodle Soup Soup Broth, beef, noodles, vegetables, salt and black pepper […" at bounding box center [280, 204] width 140 height 52
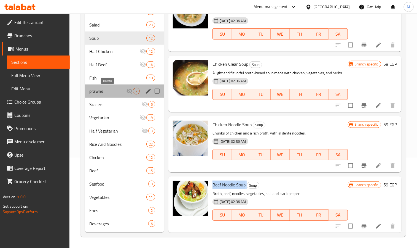
click at [118, 89] on span "prawns" at bounding box center [107, 91] width 37 height 7
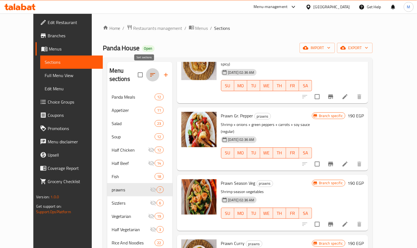
click at [150, 71] on icon "button" at bounding box center [153, 74] width 7 height 7
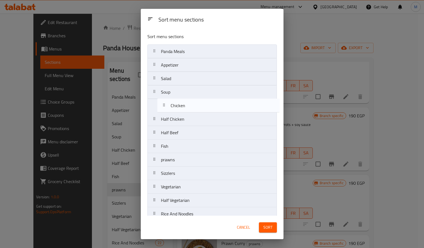
drag, startPoint x: 182, startPoint y: 141, endPoint x: 190, endPoint y: 104, distance: 37.2
click at [190, 104] on nav "Panda Meals Appetizer Salad Soup Half Chicken Half Beef Fish prawns Sizzlers Ve…" at bounding box center [211, 166] width 129 height 244
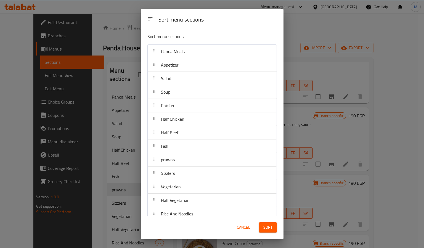
click at [272, 224] on span "Sort" at bounding box center [267, 227] width 9 height 7
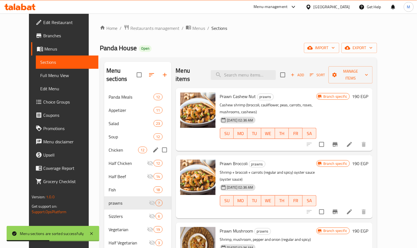
click at [114, 146] on div "Chicken 12" at bounding box center [137, 149] width 67 height 13
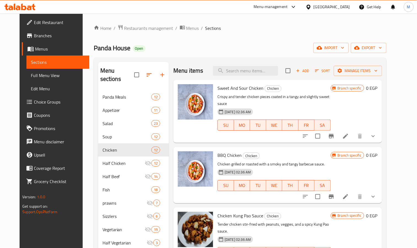
click at [375, 135] on icon "show more" at bounding box center [373, 136] width 3 height 2
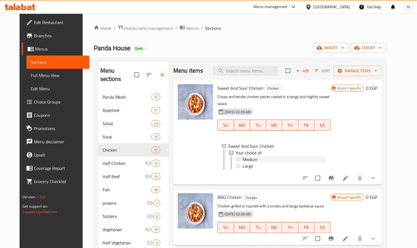
click at [243, 156] on span "Medium" at bounding box center [250, 159] width 15 height 7
click at [254, 162] on div "Large" at bounding box center [285, 165] width 84 height 7
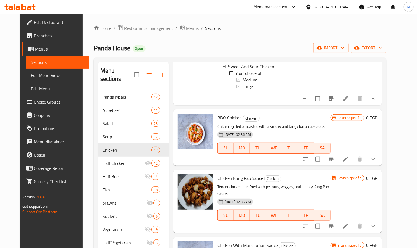
scroll to position [83, 0]
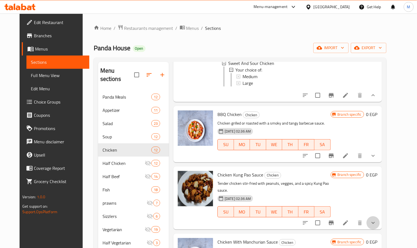
click at [380, 216] on button "show more" at bounding box center [373, 222] width 13 height 13
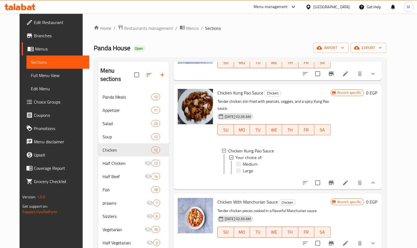
scroll to position [166, 0]
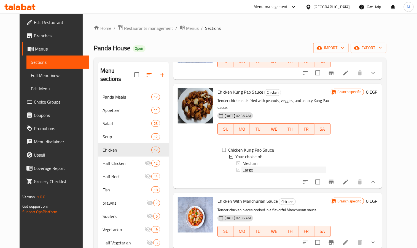
click at [250, 166] on div "Large" at bounding box center [285, 169] width 84 height 7
click at [251, 160] on span "Medium" at bounding box center [250, 163] width 15 height 7
click at [254, 166] on div "Large" at bounding box center [285, 169] width 84 height 7
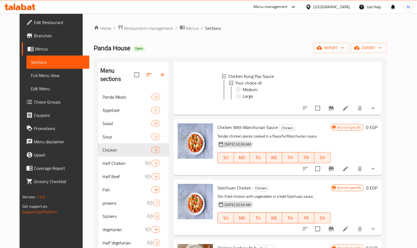
scroll to position [248, 0]
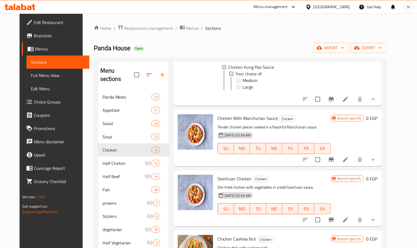
click at [380, 162] on button "show more" at bounding box center [373, 159] width 13 height 13
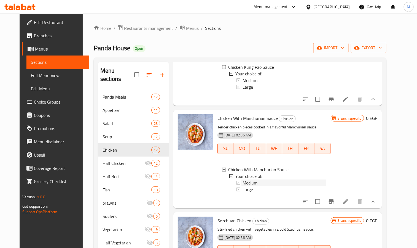
click at [249, 183] on span "Medium" at bounding box center [250, 182] width 15 height 7
click at [247, 186] on span "Large" at bounding box center [248, 189] width 10 height 7
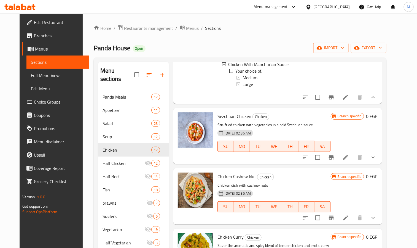
scroll to position [372, 0]
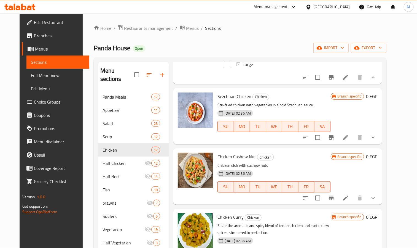
click at [380, 143] on button "show more" at bounding box center [373, 137] width 13 height 13
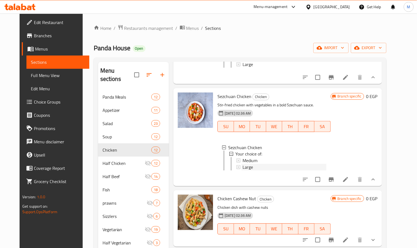
click at [255, 170] on div "Large" at bounding box center [285, 167] width 84 height 7
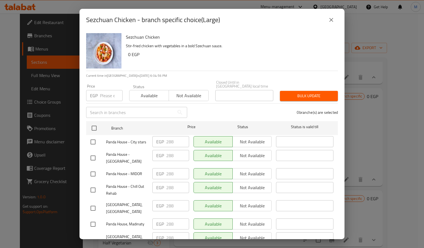
click at [330, 16] on button "close" at bounding box center [330, 19] width 13 height 13
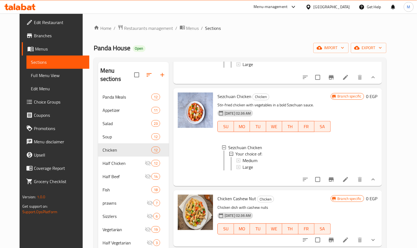
scroll to position [455, 0]
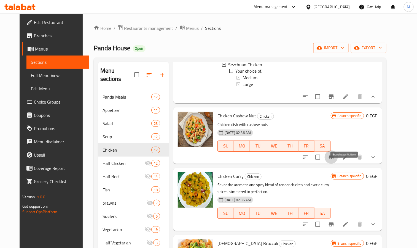
click at [334, 159] on icon "Branch-specific-item" at bounding box center [331, 157] width 5 height 4
click at [382, 163] on div "Chicken Cashew Nut Chicken Chicken dish with cashew nuts [DATE] 02:36 AM SU MO …" at bounding box center [278, 135] width 209 height 56
click at [380, 164] on button "show more" at bounding box center [373, 156] width 13 height 13
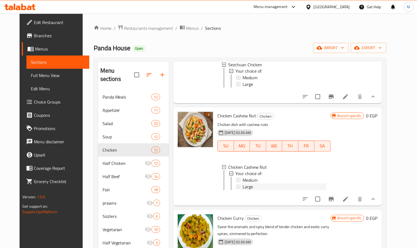
click at [259, 190] on div "Large" at bounding box center [285, 186] width 84 height 7
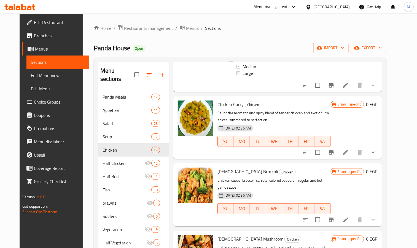
scroll to position [579, 0]
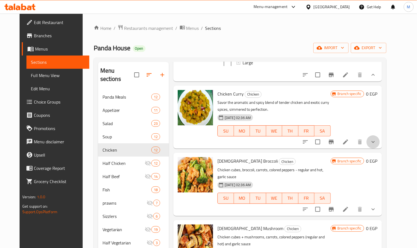
click at [380, 148] on button "show more" at bounding box center [373, 141] width 13 height 13
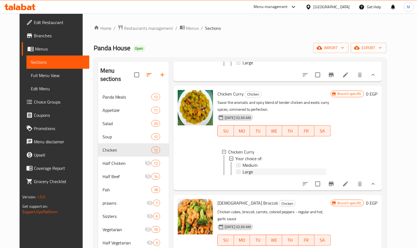
click at [265, 175] on div "Large" at bounding box center [285, 171] width 84 height 7
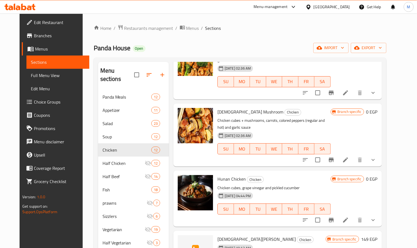
scroll to position [762, 0]
click at [335, 217] on icon "Branch-specific-item" at bounding box center [331, 220] width 7 height 7
click at [377, 217] on icon "show more" at bounding box center [373, 220] width 7 height 7
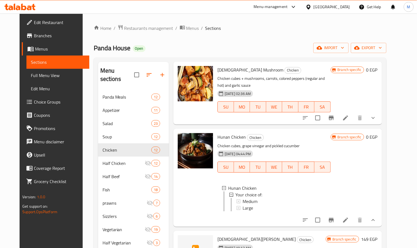
scroll to position [804, 0]
click at [259, 204] on div "Large" at bounding box center [285, 207] width 84 height 7
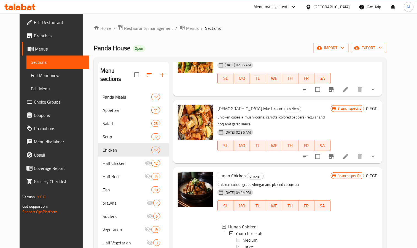
scroll to position [721, 0]
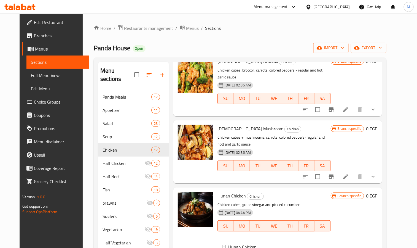
click at [230, 133] on span "[DEMOGRAPHIC_DATA] Mushroom" at bounding box center [251, 128] width 66 height 8
click at [225, 65] on span "[DEMOGRAPHIC_DATA] Broccoli" at bounding box center [248, 61] width 60 height 8
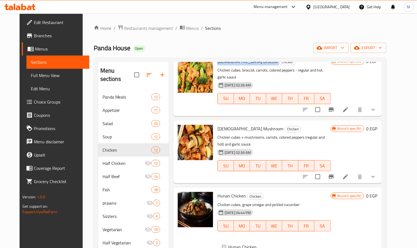
click at [225, 65] on span "[DEMOGRAPHIC_DATA] Broccoli" at bounding box center [248, 61] width 60 height 8
click at [378, 179] on div "Branch specific 0 EGP" at bounding box center [354, 152] width 47 height 54
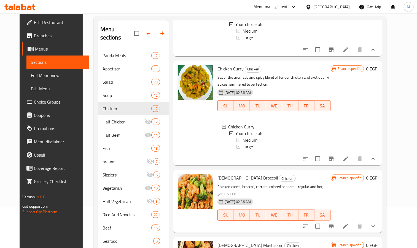
scroll to position [562, 0]
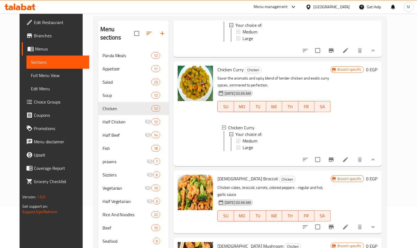
click at [265, 151] on div "Large" at bounding box center [285, 147] width 84 height 7
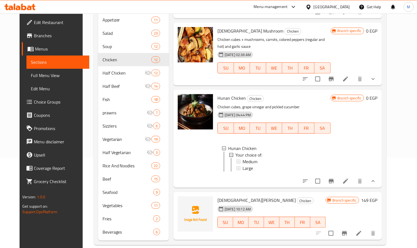
scroll to position [810, 0]
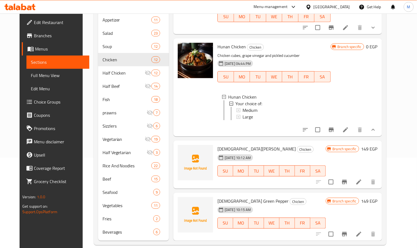
click at [231, 197] on span "[DEMOGRAPHIC_DATA] Green Pepper" at bounding box center [253, 201] width 71 height 8
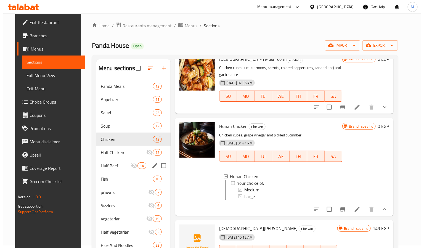
scroll to position [0, 0]
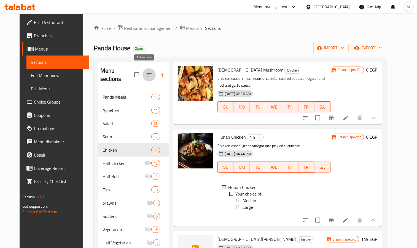
click at [146, 71] on icon "button" at bounding box center [149, 74] width 7 height 7
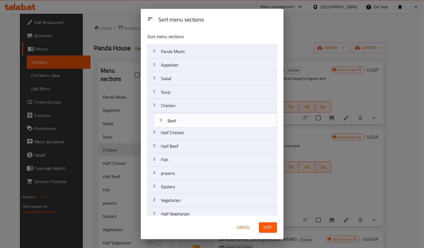
drag, startPoint x: 185, startPoint y: 153, endPoint x: 191, endPoint y: 118, distance: 35.3
click at [191, 118] on nav "Panda Meals Appetizer Salad Soup Chicken Half Chicken Half Beef Fish prawns Siz…" at bounding box center [211, 166] width 129 height 244
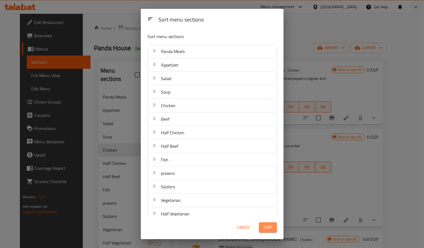
click at [264, 225] on span "Sort" at bounding box center [267, 227] width 9 height 7
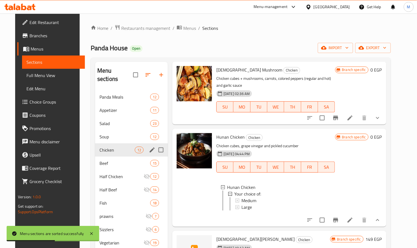
click at [124, 146] on div "Chicken 12" at bounding box center [131, 149] width 73 height 13
click at [123, 156] on div "Beef 15" at bounding box center [131, 162] width 73 height 13
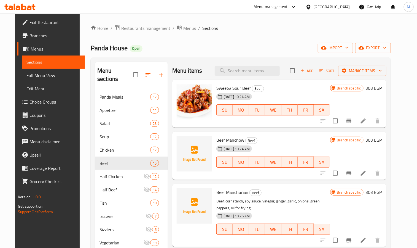
click at [258, 50] on div "Panda House Open import export" at bounding box center [241, 48] width 300 height 10
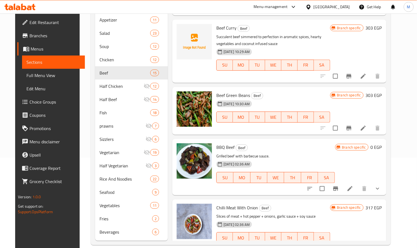
scroll to position [290, 0]
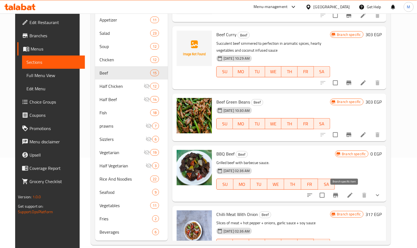
click at [343, 199] on button "Branch-specific-item" at bounding box center [335, 194] width 13 height 13
click at [381, 194] on icon "show more" at bounding box center [378, 195] width 7 height 7
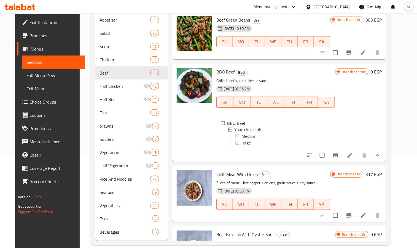
scroll to position [373, 0]
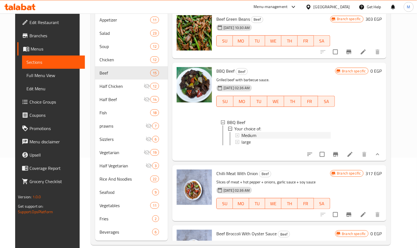
click at [247, 137] on span "Medium" at bounding box center [249, 135] width 15 height 7
click at [252, 141] on div "large" at bounding box center [286, 142] width 89 height 7
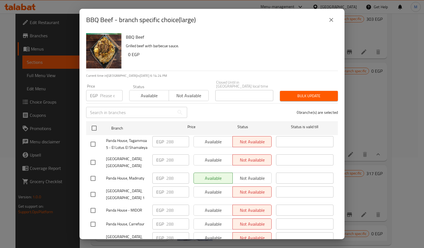
click at [83, 119] on div "BBQ Beef Grilled beef with barbecue sauce. 0 EGP Current time in [GEOGRAPHIC_DA…" at bounding box center [211, 135] width 265 height 208
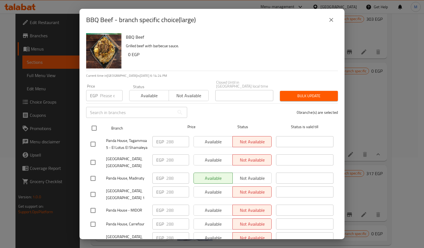
click at [92, 125] on input "checkbox" at bounding box center [94, 128] width 12 height 12
checkbox input "true"
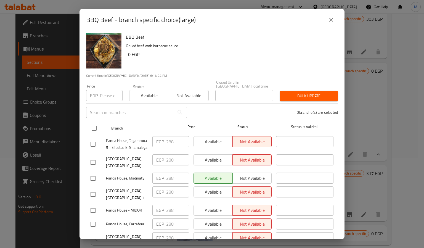
checkbox input "true"
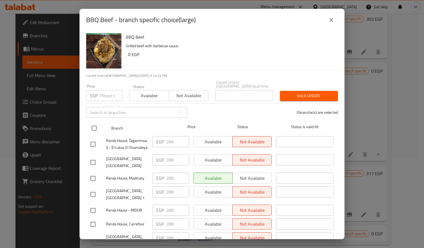
checkbox input "true"
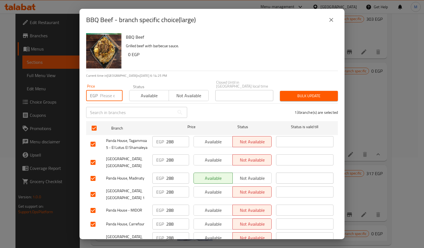
click at [110, 91] on input "number" at bounding box center [111, 95] width 23 height 11
type input "317"
click at [304, 87] on div "Bulk update" at bounding box center [308, 95] width 65 height 17
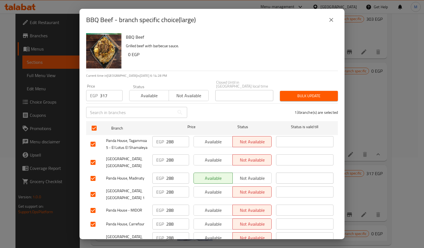
click at [302, 95] on span "Bulk update" at bounding box center [308, 95] width 49 height 7
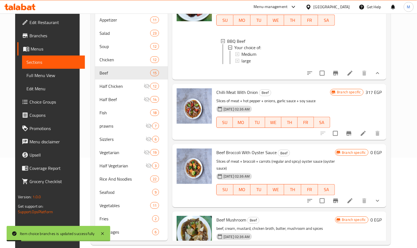
scroll to position [456, 0]
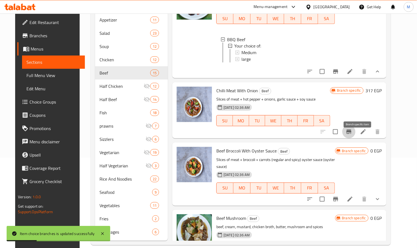
click at [352, 134] on icon "Branch-specific-item" at bounding box center [349, 131] width 5 height 4
click at [353, 135] on icon "Branch-specific-item" at bounding box center [349, 131] width 7 height 7
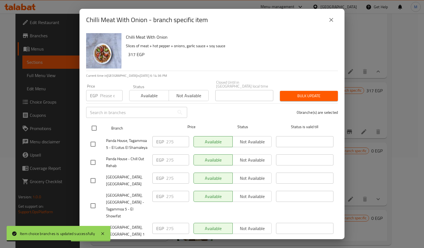
click at [95, 124] on input "checkbox" at bounding box center [94, 128] width 12 height 12
checkbox input "true"
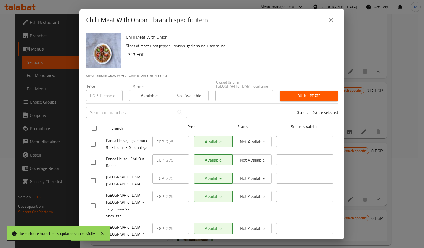
checkbox input "true"
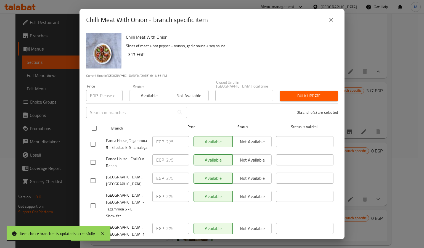
checkbox input "true"
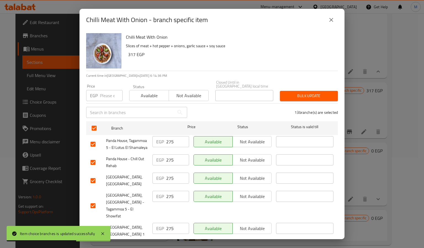
click at [101, 84] on div "Price EGP Price" at bounding box center [104, 92] width 36 height 17
click at [105, 107] on input "text" at bounding box center [130, 112] width 88 height 11
click at [108, 99] on div "Price EGP Price" at bounding box center [104, 92] width 43 height 23
click at [101, 90] on input "number" at bounding box center [111, 95] width 23 height 11
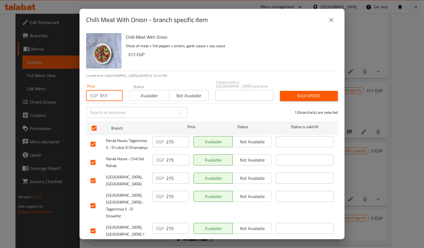
type input "317"
click at [313, 92] on span "Bulk update" at bounding box center [308, 95] width 49 height 7
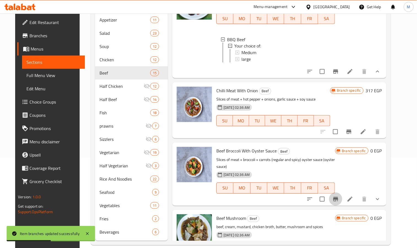
click at [338, 198] on icon "Branch-specific-item" at bounding box center [336, 199] width 5 height 4
click at [381, 199] on icon "show more" at bounding box center [378, 199] width 7 height 7
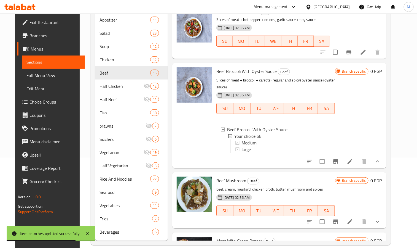
scroll to position [539, 0]
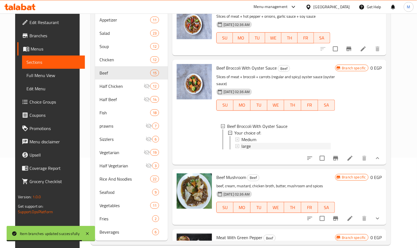
click at [253, 146] on div "large" at bounding box center [286, 146] width 89 height 7
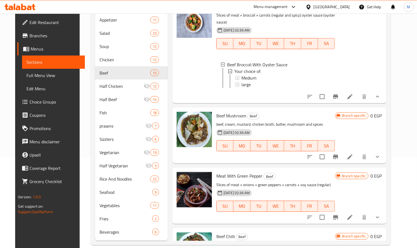
scroll to position [622, 0]
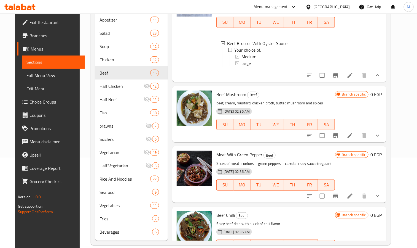
click at [381, 139] on icon "show more" at bounding box center [378, 135] width 7 height 7
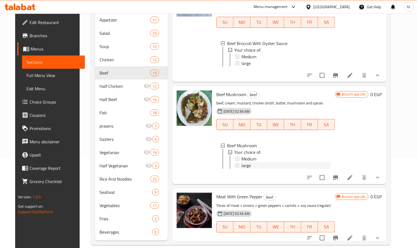
click at [253, 168] on div "large" at bounding box center [286, 165] width 89 height 7
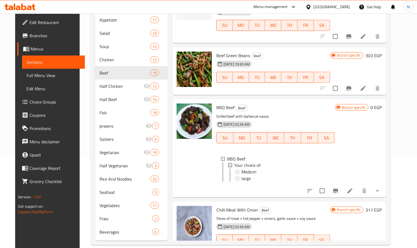
scroll to position [311, 0]
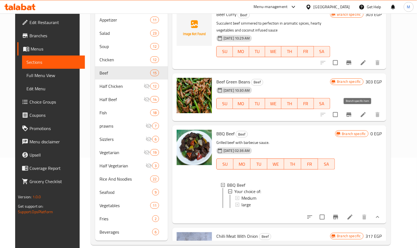
click at [353, 115] on icon "Branch-specific-item" at bounding box center [349, 114] width 7 height 7
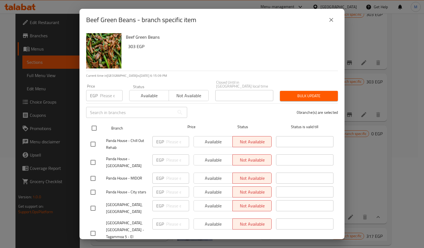
click at [90, 127] on input "checkbox" at bounding box center [94, 128] width 12 height 12
checkbox input "true"
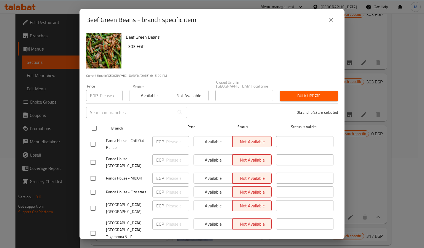
checkbox input "true"
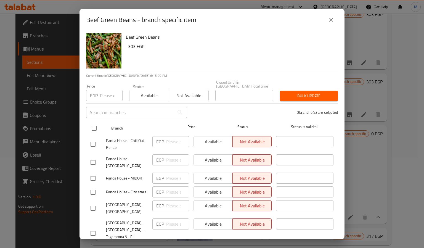
checkbox input "true"
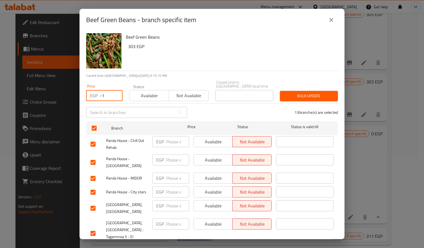
type input "-1"
click at [115, 91] on input "-1" at bounding box center [111, 95] width 23 height 11
type input "317"
click at [302, 92] on span "Bulk update" at bounding box center [308, 95] width 49 height 7
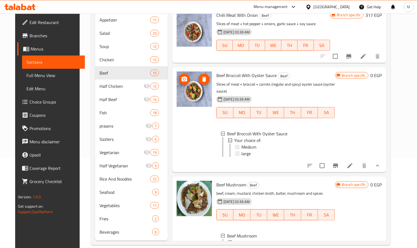
scroll to position [559, 0]
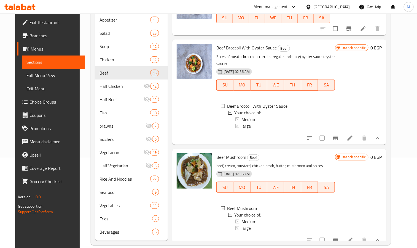
click at [194, 124] on div at bounding box center [195, 92] width 40 height 100
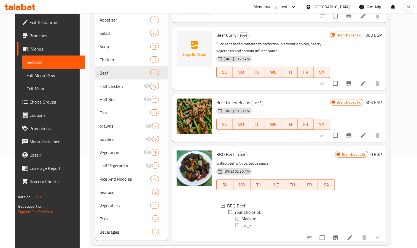
scroll to position [727, 0]
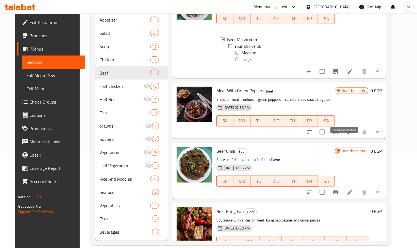
click at [338, 134] on icon "Branch-specific-item" at bounding box center [336, 132] width 5 height 4
click at [381, 135] on icon "show more" at bounding box center [378, 132] width 7 height 7
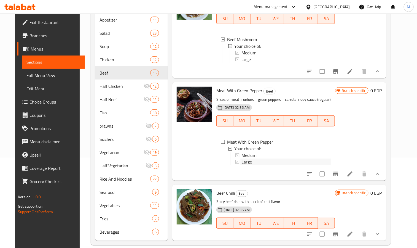
click at [248, 165] on span "Large" at bounding box center [247, 161] width 10 height 7
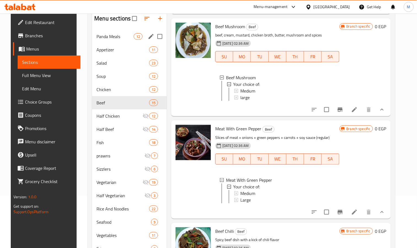
scroll to position [0, 0]
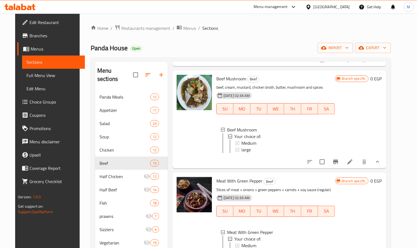
click at [176, 142] on div at bounding box center [195, 120] width 40 height 94
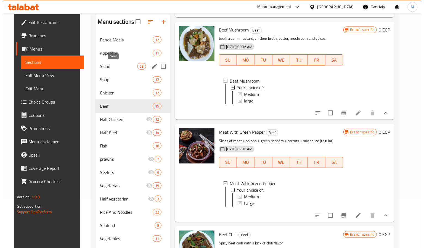
scroll to position [7, 0]
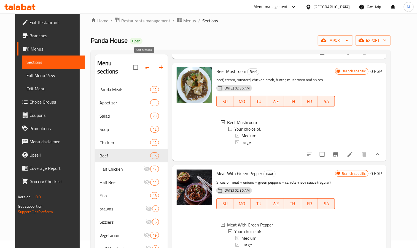
click at [146, 66] on icon "button" at bounding box center [148, 67] width 5 height 3
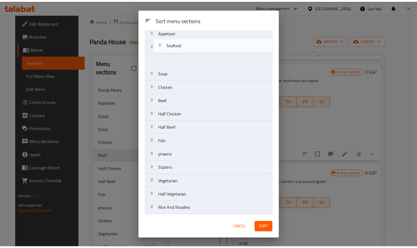
scroll to position [0, 0]
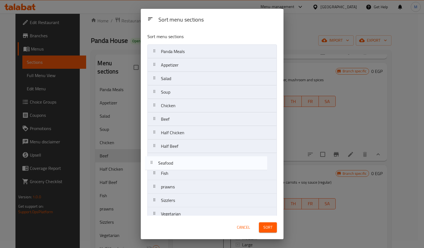
drag, startPoint x: 185, startPoint y: 170, endPoint x: 182, endPoint y: 166, distance: 5.7
click at [182, 166] on nav "Panda Meals Appetizer Salad Soup Chicken Beef Half Chicken Half Beef Fish prawn…" at bounding box center [211, 166] width 129 height 244
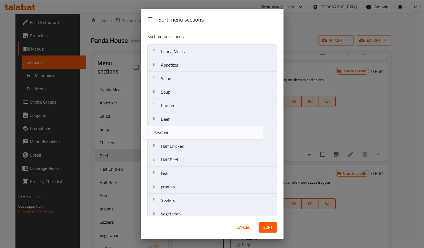
drag, startPoint x: 191, startPoint y: 162, endPoint x: 184, endPoint y: 131, distance: 32.4
click at [184, 131] on nav "Panda Meals Appetizer Salad Soup Chicken Beef Half Chicken Half Beef Seafood Fi…" at bounding box center [211, 166] width 129 height 244
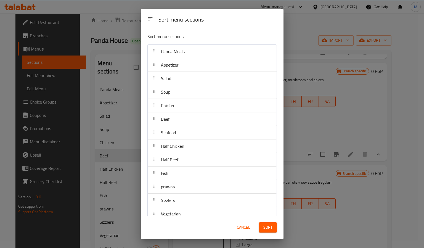
click at [271, 226] on span "Sort" at bounding box center [267, 227] width 9 height 7
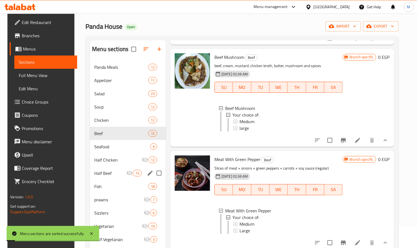
scroll to position [56, 0]
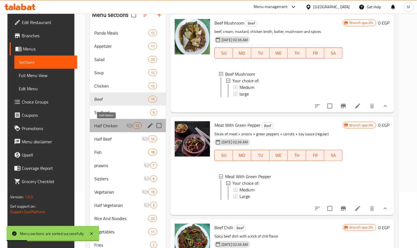
click at [100, 128] on span "Half Chicken" at bounding box center [110, 125] width 32 height 7
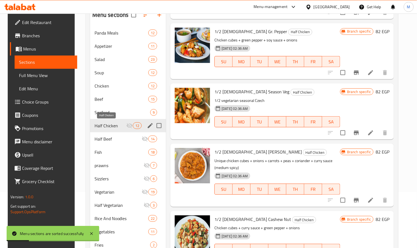
scroll to position [518, 0]
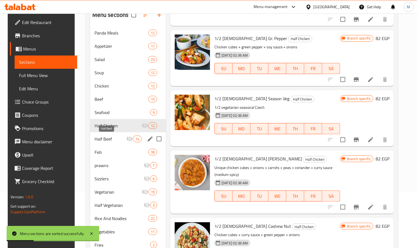
click at [99, 135] on span "Half Beef" at bounding box center [111, 138] width 32 height 7
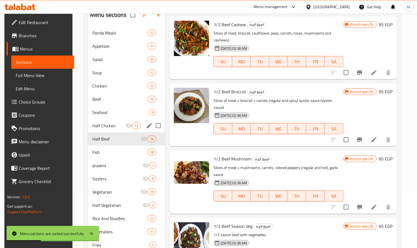
click at [105, 118] on div "Seafood 9" at bounding box center [126, 112] width 77 height 13
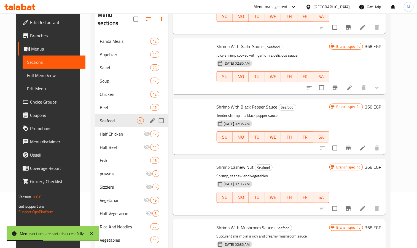
scroll to position [302, 0]
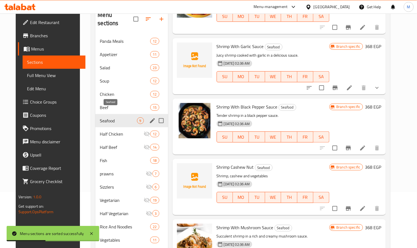
click at [107, 117] on span "Seafood" at bounding box center [118, 120] width 37 height 7
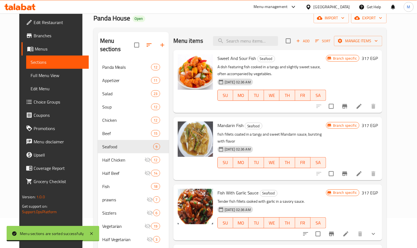
scroll to position [0, 0]
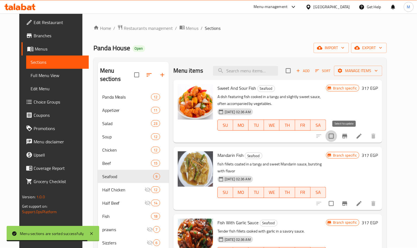
click at [337, 136] on input "checkbox" at bounding box center [332, 136] width 12 height 12
click at [348, 136] on icon "Branch-specific-item" at bounding box center [345, 136] width 5 height 4
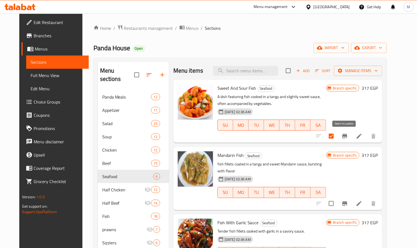
click at [338, 134] on div at bounding box center [347, 135] width 68 height 13
click at [337, 137] on input "checkbox" at bounding box center [332, 136] width 12 height 12
checkbox input "false"
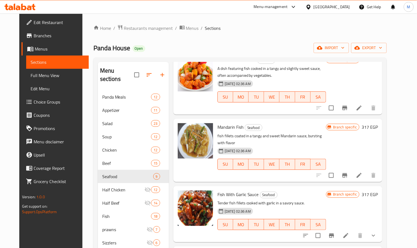
scroll to position [41, 0]
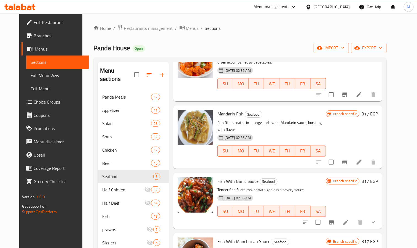
click at [352, 160] on button "Branch-specific-item" at bounding box center [344, 161] width 13 height 13
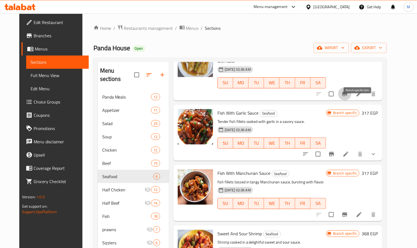
scroll to position [124, 0]
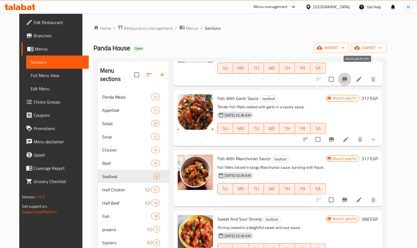
click at [335, 136] on icon "Branch-specific-item" at bounding box center [332, 139] width 7 height 7
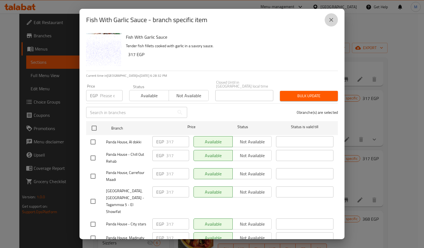
click at [332, 23] on button "close" at bounding box center [330, 19] width 13 height 13
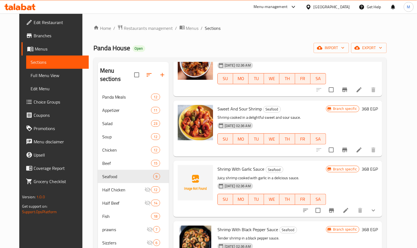
scroll to position [248, 0]
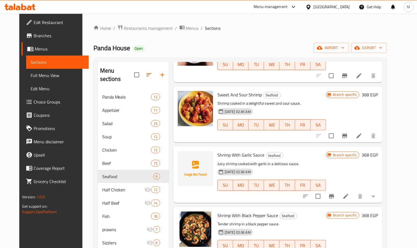
drag, startPoint x: 351, startPoint y: 129, endPoint x: 362, endPoint y: 136, distance: 13.4
click at [352, 129] on div at bounding box center [347, 135] width 68 height 13
click at [348, 132] on icon "Branch-specific-item" at bounding box center [345, 135] width 7 height 7
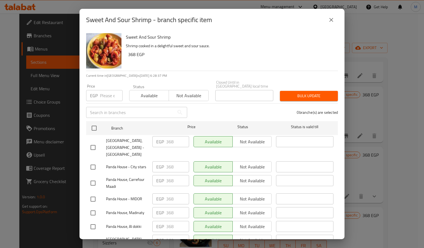
click at [331, 22] on icon "close" at bounding box center [331, 20] width 7 height 7
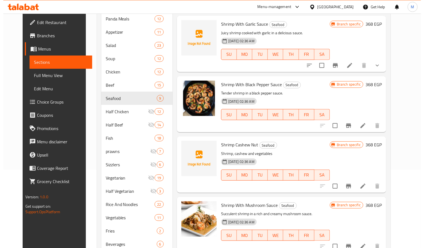
scroll to position [90, 0]
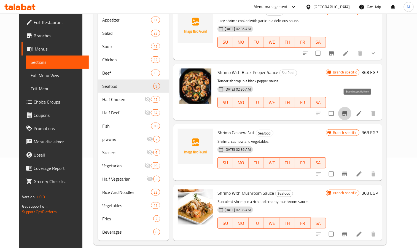
click at [352, 110] on button "Branch-specific-item" at bounding box center [344, 113] width 13 height 13
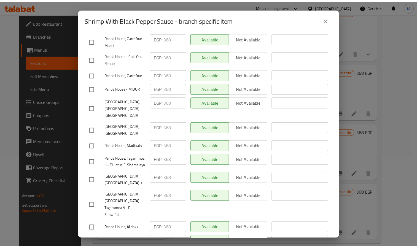
scroll to position [134, 0]
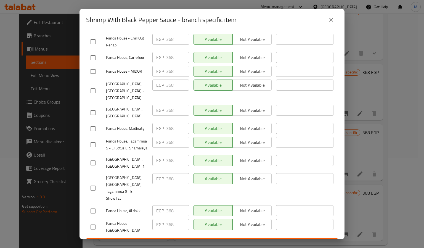
click at [332, 18] on icon "close" at bounding box center [331, 20] width 7 height 7
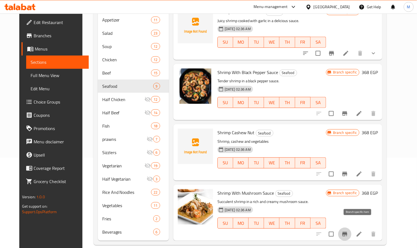
click at [348, 232] on icon "Branch-specific-item" at bounding box center [345, 234] width 5 height 4
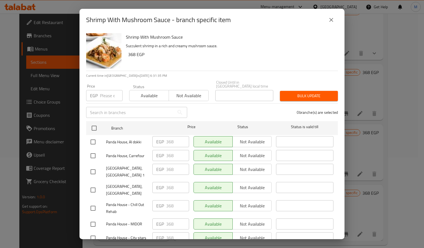
click at [333, 23] on button "close" at bounding box center [330, 19] width 13 height 13
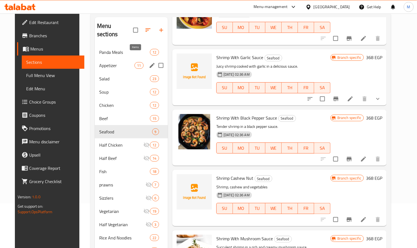
scroll to position [0, 0]
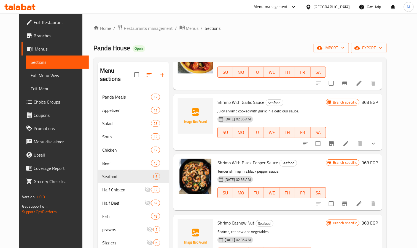
click at [315, 204] on div "Menu items Add Sort Manage items Sweet And Sour Fish Seafood A dish featuring f…" at bounding box center [276, 196] width 214 height 269
click at [146, 71] on icon "button" at bounding box center [149, 74] width 7 height 7
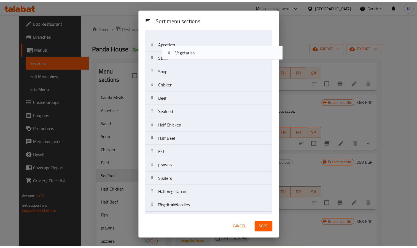
scroll to position [7, 0]
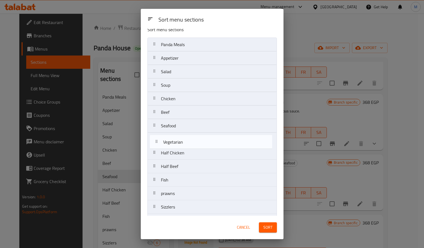
drag, startPoint x: 190, startPoint y: 142, endPoint x: 194, endPoint y: 139, distance: 4.7
click at [194, 139] on nav "Panda Meals Appetizer Salad Soup Chicken Beef Seafood Half Chicken Half Beef Fi…" at bounding box center [211, 160] width 129 height 244
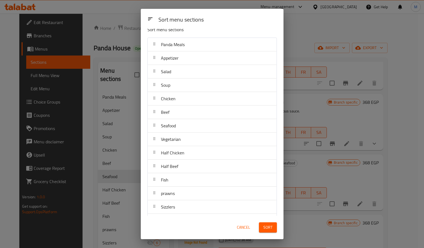
click at [276, 227] on button "Sort" at bounding box center [268, 227] width 18 height 10
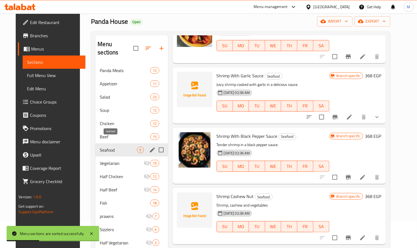
scroll to position [41, 0]
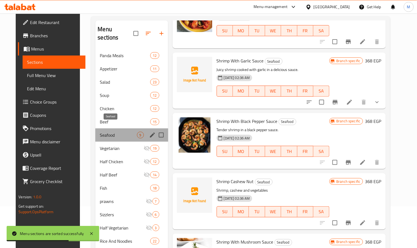
click at [109, 132] on span "Seafood" at bounding box center [118, 135] width 37 height 7
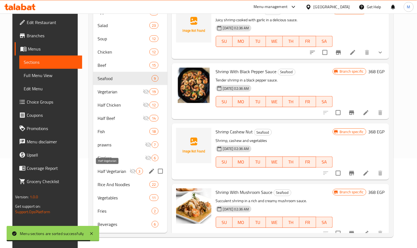
scroll to position [90, 0]
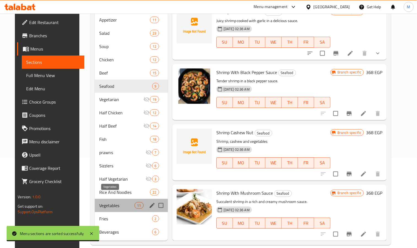
click at [106, 202] on span "Vegetables" at bounding box center [117, 205] width 36 height 7
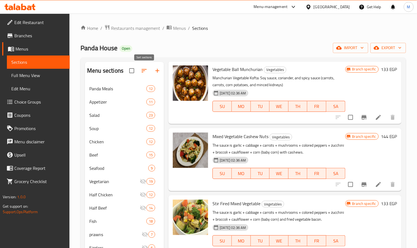
click at [142, 72] on icon "button" at bounding box center [144, 70] width 7 height 7
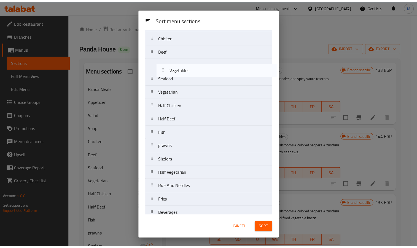
scroll to position [64, 0]
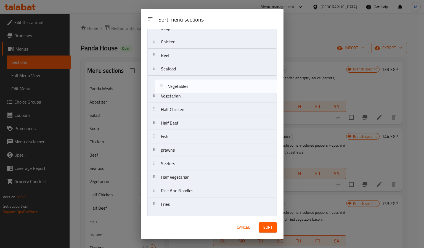
drag, startPoint x: 179, startPoint y: 183, endPoint x: 185, endPoint y: 86, distance: 97.6
click at [185, 86] on nav "Panda Meals Appetizer Salad Soup Chicken Beef Seafood Vegetarian Half Chicken H…" at bounding box center [211, 103] width 129 height 244
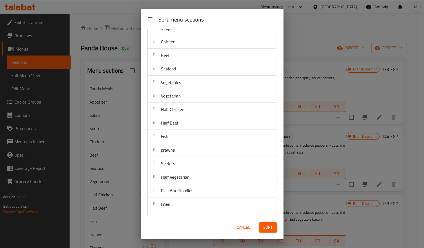
drag, startPoint x: 278, startPoint y: 229, endPoint x: 270, endPoint y: 228, distance: 7.5
click at [277, 229] on div "Sort" at bounding box center [267, 227] width 25 height 17
click at [266, 225] on span "Sort" at bounding box center [267, 227] width 9 height 7
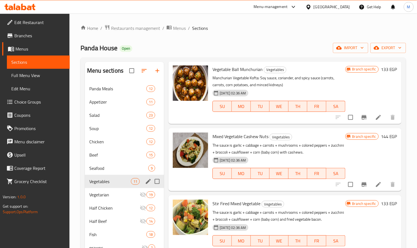
click at [109, 180] on span "Vegetables" at bounding box center [110, 181] width 42 height 7
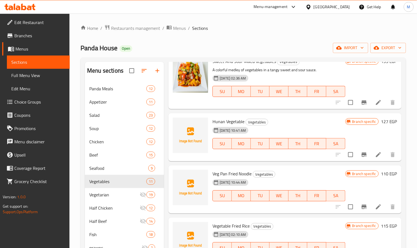
scroll to position [0, 0]
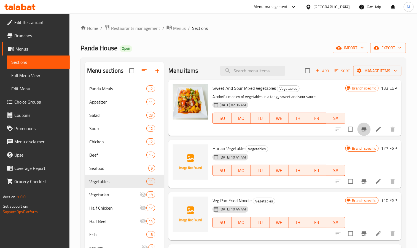
click at [361, 128] on icon "Branch-specific-item" at bounding box center [364, 129] width 7 height 7
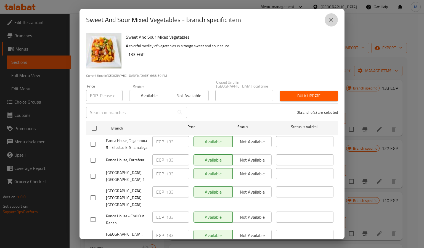
click at [335, 16] on button "close" at bounding box center [330, 19] width 13 height 13
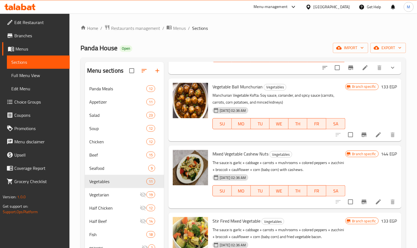
scroll to position [290, 0]
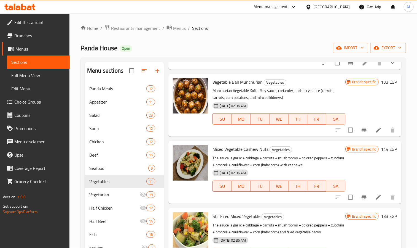
click at [361, 132] on icon "Branch-specific-item" at bounding box center [364, 130] width 7 height 7
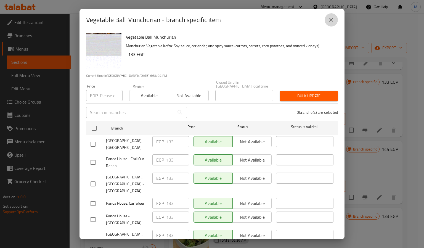
click at [328, 17] on icon "close" at bounding box center [331, 20] width 7 height 7
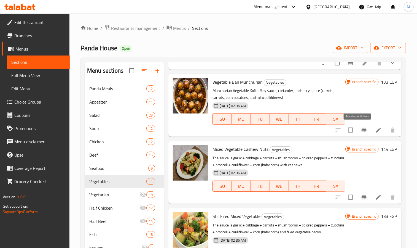
click at [358, 133] on button "Branch-specific-item" at bounding box center [364, 129] width 13 height 13
click at [358, 195] on button "Branch-specific-item" at bounding box center [364, 196] width 13 height 13
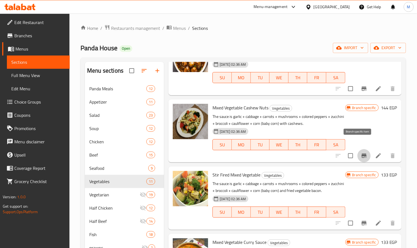
scroll to position [372, 0]
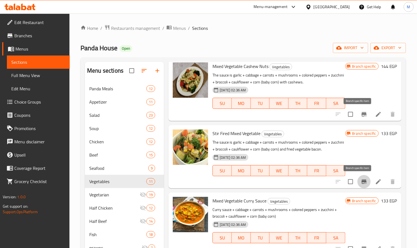
click at [361, 184] on icon "Branch-specific-item" at bounding box center [364, 181] width 7 height 7
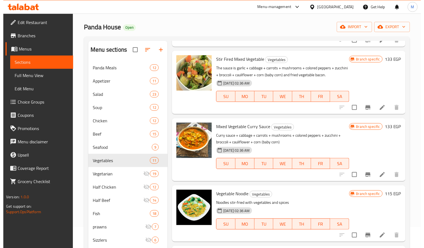
scroll to position [41, 0]
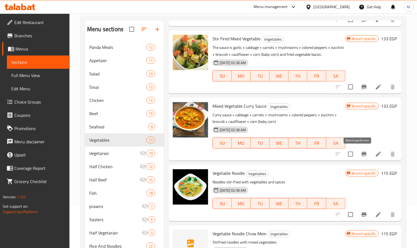
click at [361, 159] on button "Branch-specific-item" at bounding box center [364, 153] width 13 height 13
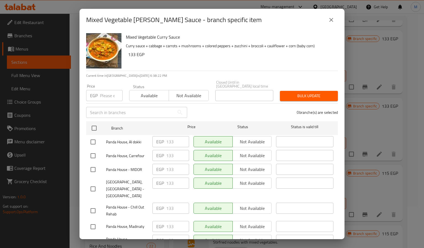
click at [330, 23] on button "close" at bounding box center [330, 19] width 13 height 13
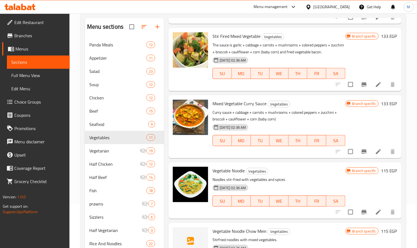
scroll to position [90, 0]
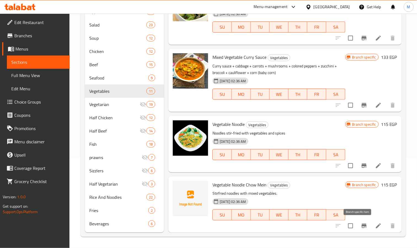
click at [358, 230] on button "Branch-specific-item" at bounding box center [364, 225] width 13 height 13
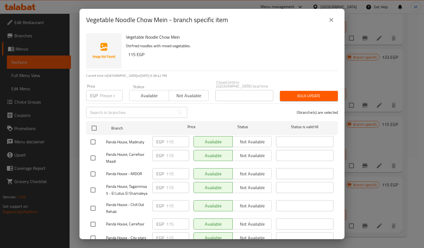
click at [333, 23] on button "close" at bounding box center [330, 19] width 13 height 13
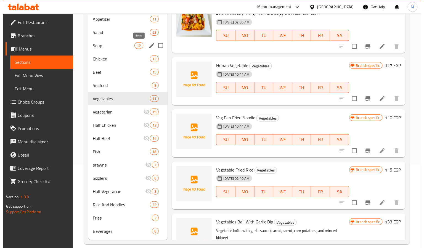
scroll to position [41, 0]
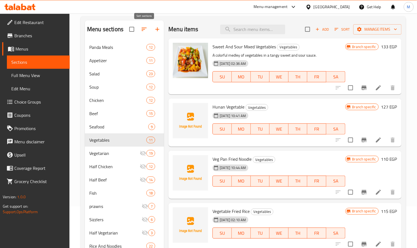
click at [142, 31] on icon "button" at bounding box center [144, 29] width 7 height 7
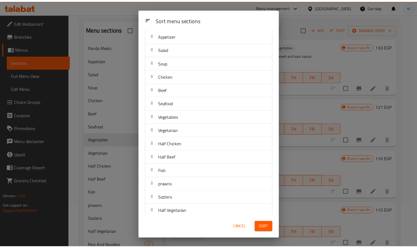
scroll to position [77, 0]
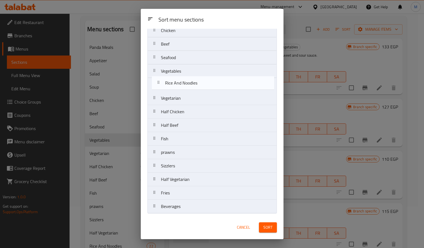
drag, startPoint x: 198, startPoint y: 178, endPoint x: 202, endPoint y: 76, distance: 101.9
click at [202, 76] on nav "Panda Meals Appetizer Salad Soup Chicken Beef Seafood Vegetables Vegetarian Hal…" at bounding box center [211, 91] width 129 height 244
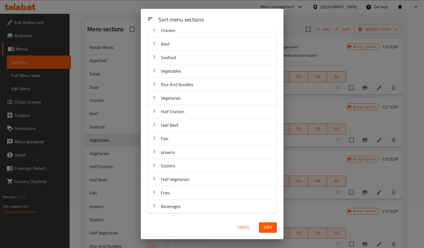
click at [268, 231] on button "Sort" at bounding box center [268, 227] width 18 height 10
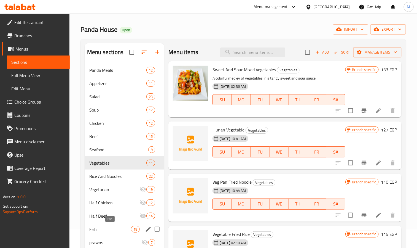
scroll to position [7, 0]
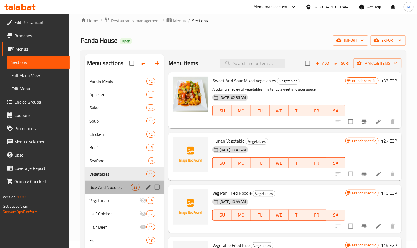
click at [118, 183] on div "Rice And Noodles 22" at bounding box center [124, 186] width 79 height 13
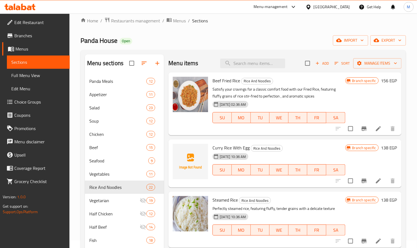
click at [361, 132] on icon "Branch-specific-item" at bounding box center [364, 128] width 7 height 7
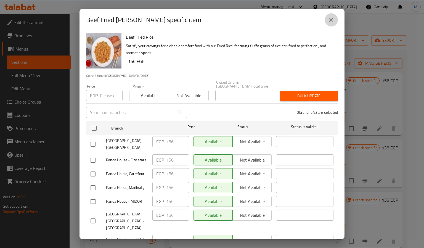
click at [335, 20] on button "close" at bounding box center [330, 19] width 13 height 13
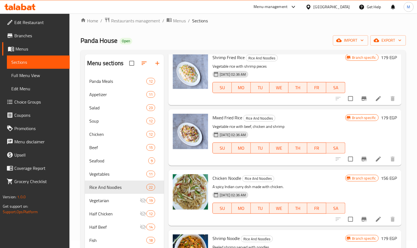
scroll to position [538, 0]
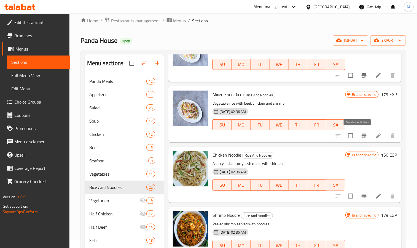
click at [361, 132] on icon "Branch-specific-item" at bounding box center [364, 135] width 7 height 7
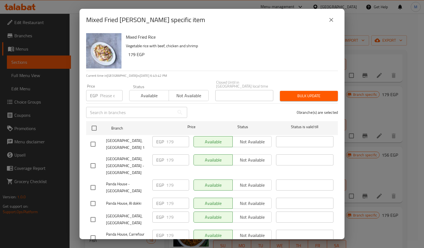
click at [334, 17] on button "close" at bounding box center [330, 19] width 13 height 13
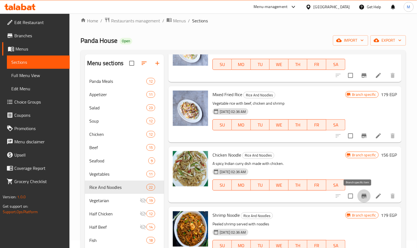
click at [361, 199] on icon "Branch-specific-item" at bounding box center [364, 196] width 7 height 7
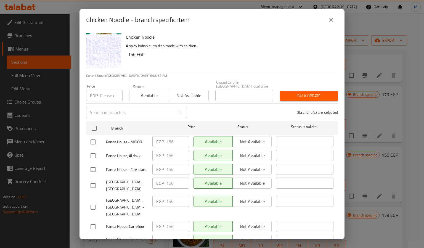
click at [335, 20] on button "close" at bounding box center [330, 19] width 13 height 13
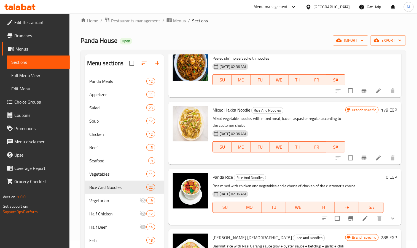
scroll to position [662, 0]
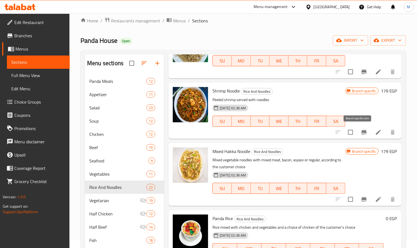
click at [361, 129] on icon "Branch-specific-item" at bounding box center [364, 132] width 7 height 7
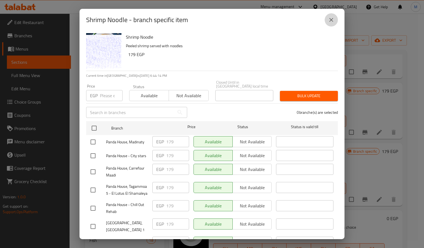
click at [334, 23] on button "close" at bounding box center [330, 19] width 13 height 13
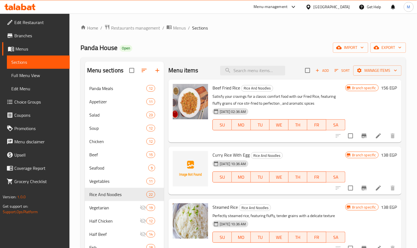
scroll to position [0, 0]
click at [256, 74] on input "search" at bounding box center [252, 71] width 65 height 10
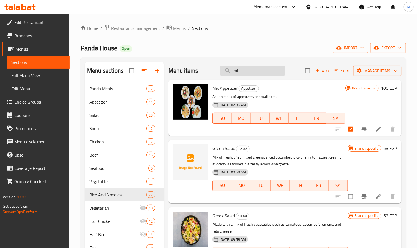
type input "m"
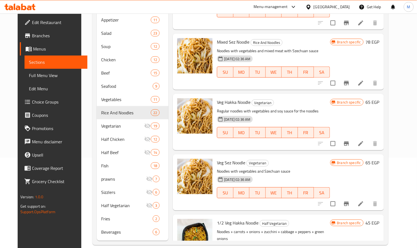
scroll to position [1697, 0]
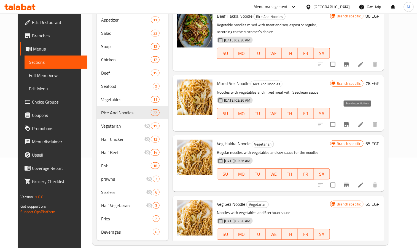
type input "noodle"
click at [350, 121] on icon "Branch-specific-item" at bounding box center [346, 124] width 7 height 7
click at [353, 118] on button "Branch-specific-item" at bounding box center [346, 124] width 13 height 13
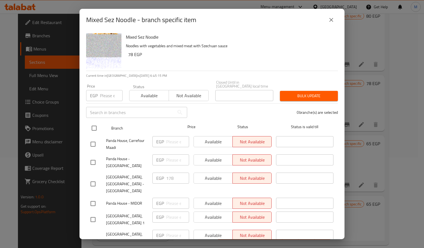
click at [91, 122] on input "checkbox" at bounding box center [94, 128] width 12 height 12
checkbox input "true"
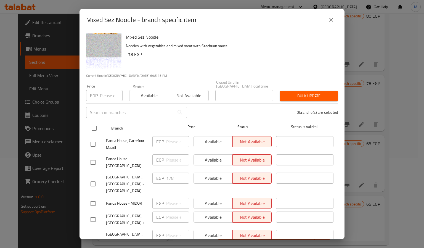
checkbox input "true"
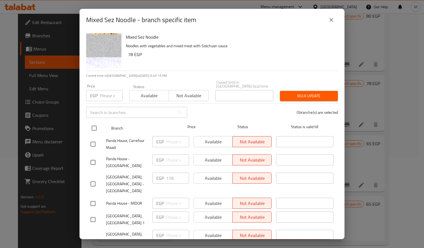
checkbox input "true"
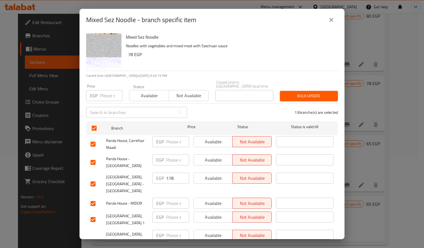
click at [97, 95] on div "EGP Price" at bounding box center [104, 95] width 36 height 11
type input "179"
click at [323, 92] on span "Bulk update" at bounding box center [308, 95] width 49 height 7
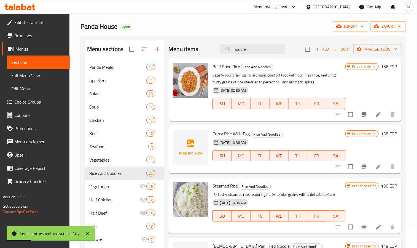
scroll to position [0, 0]
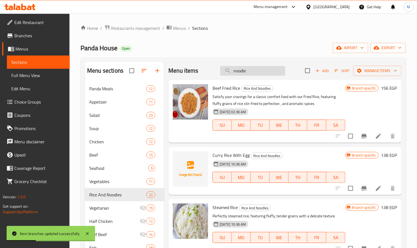
click at [239, 67] on input "noodle" at bounding box center [252, 71] width 65 height 10
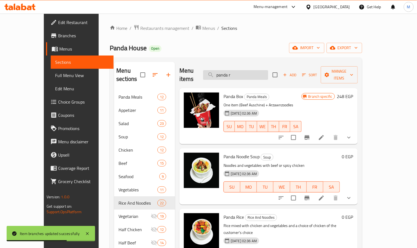
type input "panda ri"
checkbox input "true"
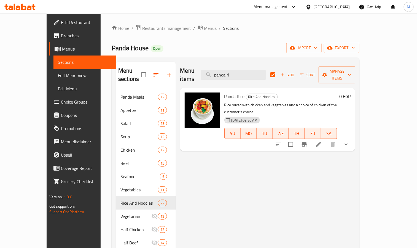
type input "panda ri"
click at [350, 141] on icon "show more" at bounding box center [346, 144] width 7 height 7
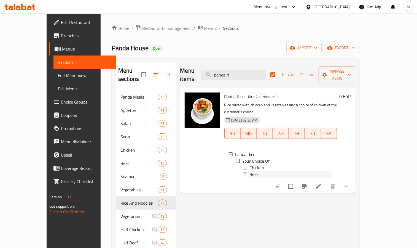
click at [285, 171] on div "Beef" at bounding box center [292, 174] width 84 height 7
click at [268, 171] on div "Beef" at bounding box center [292, 174] width 84 height 7
click at [253, 171] on div "Beef" at bounding box center [292, 174] width 84 height 7
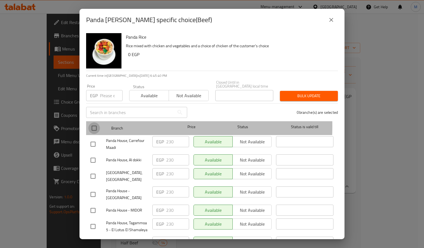
click at [94, 122] on input "checkbox" at bounding box center [94, 128] width 12 height 12
checkbox input "true"
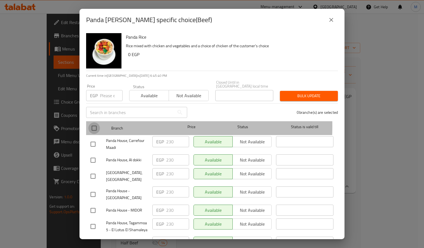
checkbox input "true"
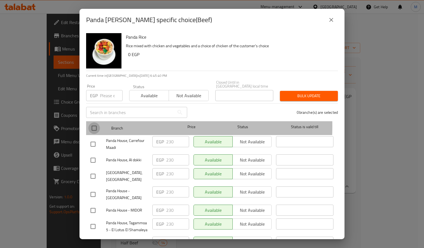
checkbox input "true"
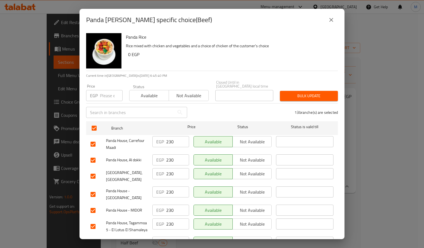
click at [101, 94] on input "number" at bounding box center [111, 95] width 23 height 11
type input "207"
click at [305, 94] on span "Bulk update" at bounding box center [308, 95] width 49 height 7
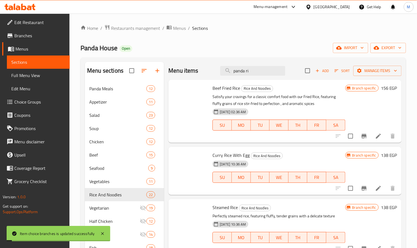
checkbox input "false"
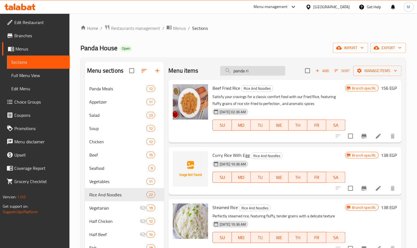
click at [270, 67] on input "panda ri" at bounding box center [252, 71] width 65 height 10
type input "nasi"
checkbox input "true"
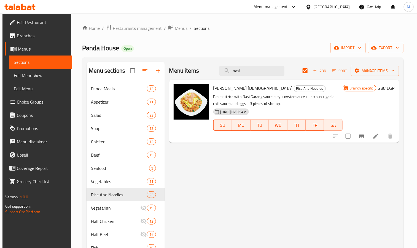
type input "nasi"
click at [365, 137] on icon "Branch-specific-item" at bounding box center [362, 136] width 7 height 7
click at [263, 71] on input "nasi" at bounding box center [252, 71] width 65 height 10
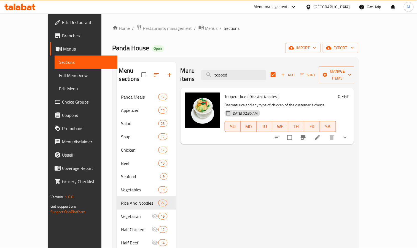
type input "topped"
click at [352, 131] on button "show more" at bounding box center [345, 137] width 13 height 13
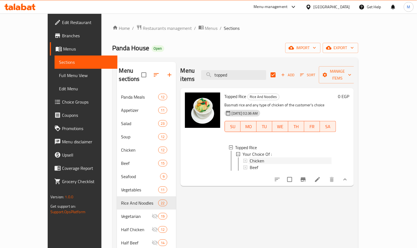
click at [268, 157] on div "Chicken" at bounding box center [291, 160] width 82 height 7
click at [257, 164] on div "Beef" at bounding box center [291, 167] width 82 height 7
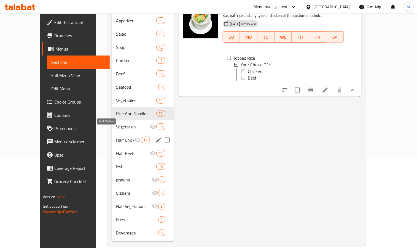
scroll to position [90, 0]
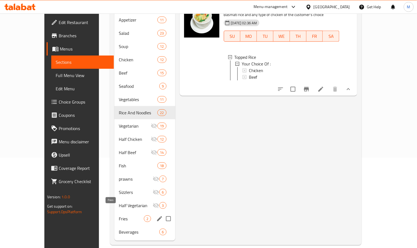
click at [119, 215] on span "Fries" at bounding box center [131, 218] width 25 height 7
checkbox input "false"
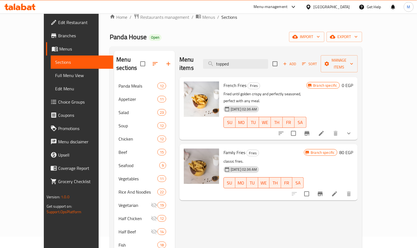
scroll to position [7, 0]
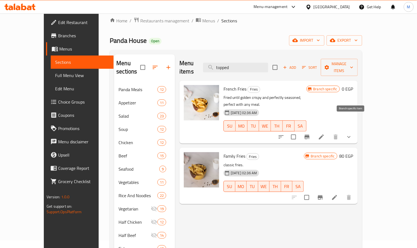
click at [311, 134] on icon "Branch-specific-item" at bounding box center [307, 137] width 7 height 7
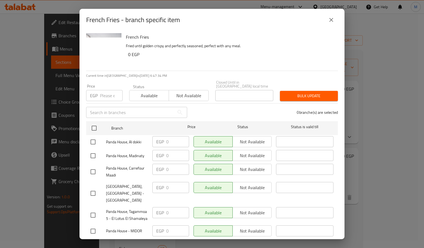
click at [334, 18] on icon "close" at bounding box center [331, 20] width 7 height 7
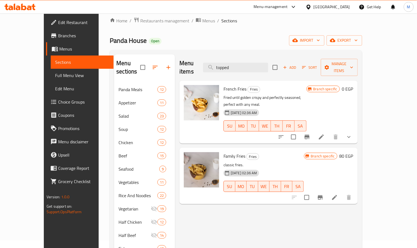
click at [353, 134] on icon "show more" at bounding box center [349, 137] width 7 height 7
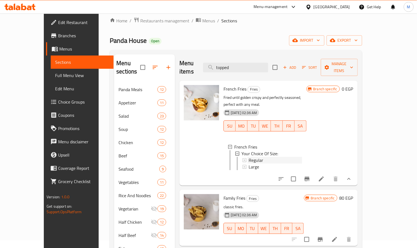
click at [257, 157] on div "Regular" at bounding box center [275, 160] width 53 height 7
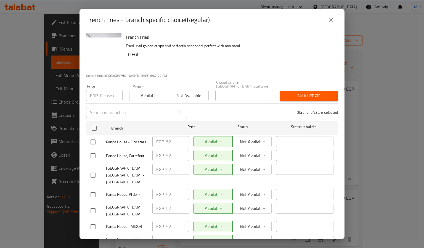
click at [332, 20] on icon "close" at bounding box center [331, 20] width 7 height 7
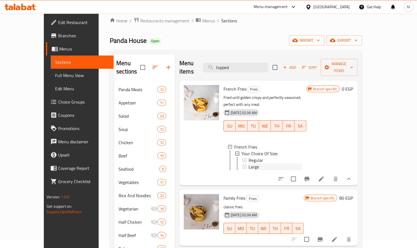
click at [249, 163] on span "Large" at bounding box center [254, 166] width 10 height 7
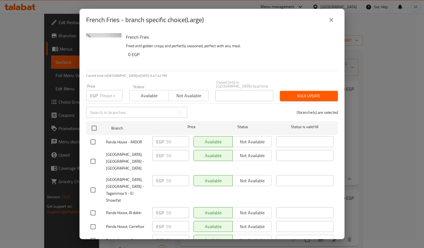
click at [333, 22] on icon "close" at bounding box center [331, 20] width 7 height 7
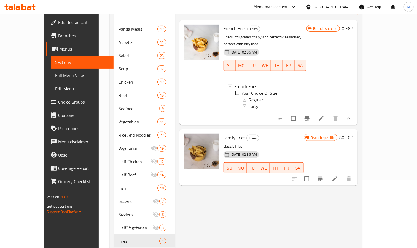
scroll to position [90, 0]
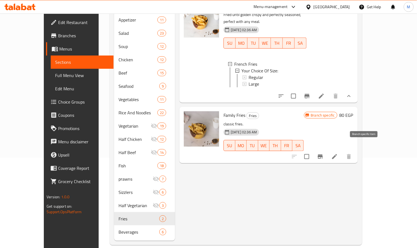
click at [323, 154] on icon "Branch-specific-item" at bounding box center [320, 156] width 5 height 4
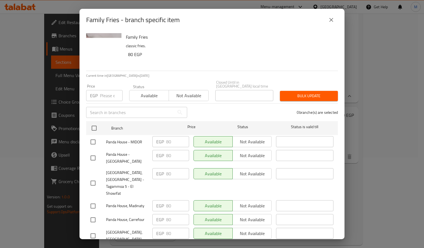
click at [333, 23] on button "close" at bounding box center [330, 19] width 13 height 13
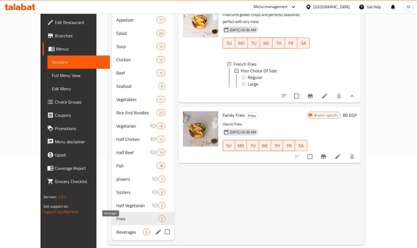
click at [116, 228] on span "Beverages" at bounding box center [129, 231] width 27 height 7
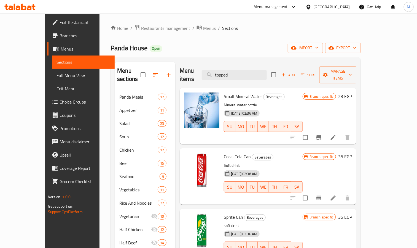
click at [322, 134] on icon "Branch-specific-item" at bounding box center [319, 137] width 7 height 7
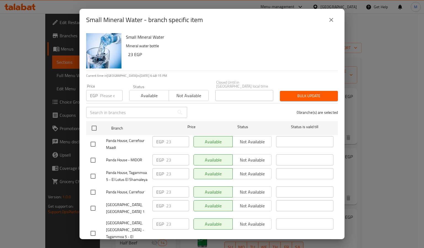
click at [329, 16] on button "close" at bounding box center [330, 19] width 13 height 13
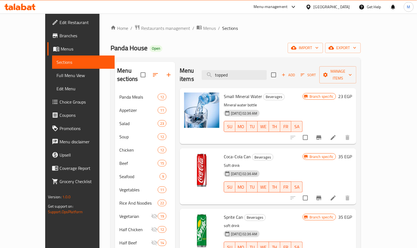
scroll to position [41, 0]
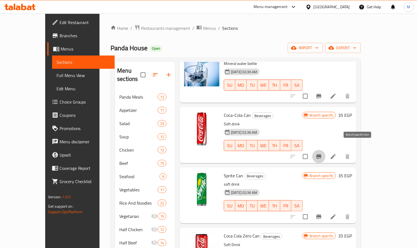
click at [322, 154] on icon "Branch-specific-item" at bounding box center [319, 156] width 5 height 4
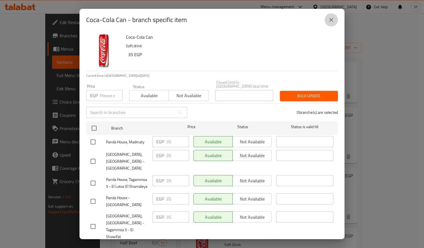
click at [329, 17] on icon "close" at bounding box center [331, 20] width 7 height 7
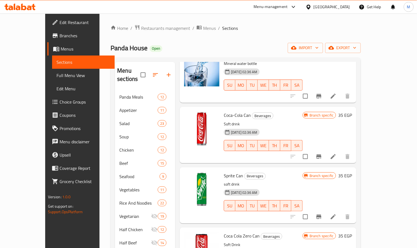
click at [52, 70] on link "Full Menu View" at bounding box center [83, 75] width 63 height 13
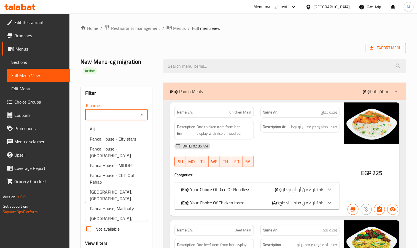
click at [117, 113] on input "Branches" at bounding box center [112, 115] width 50 height 8
click at [119, 141] on span "Panda House - City stars" at bounding box center [113, 138] width 46 height 7
type input "Panda House - City stars"
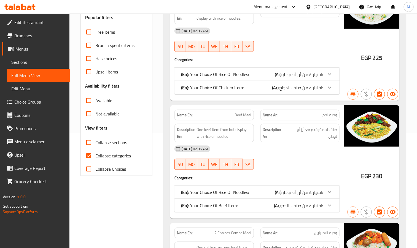
scroll to position [124, 0]
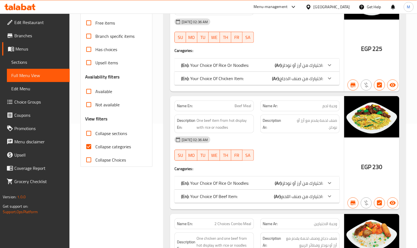
click at [110, 144] on span "Collapse categories" at bounding box center [113, 146] width 36 height 7
click at [95, 144] on input "Collapse categories" at bounding box center [88, 146] width 13 height 13
checkbox input "false"
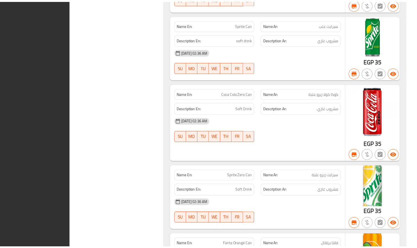
scroll to position [23865, 0]
